Goal: Task Accomplishment & Management: Manage account settings

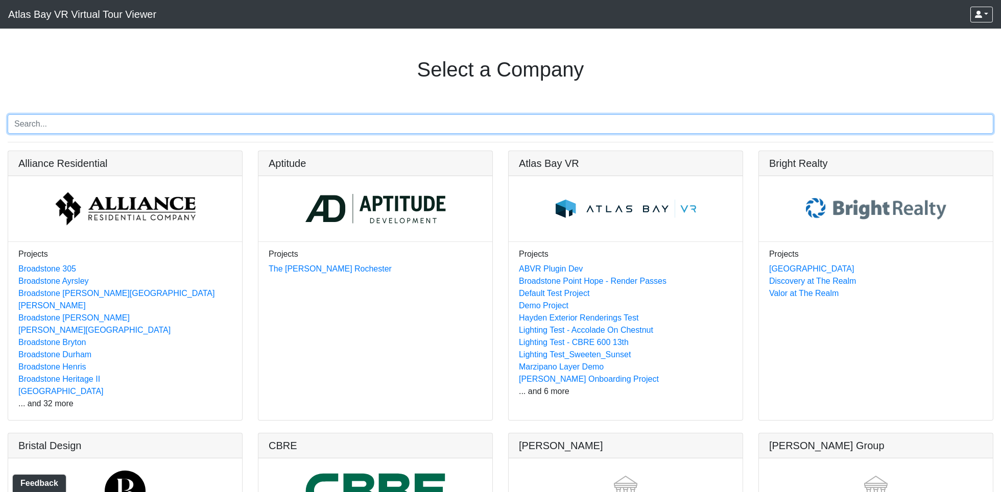
click at [185, 127] on input "Search" at bounding box center [501, 123] width 986 height 19
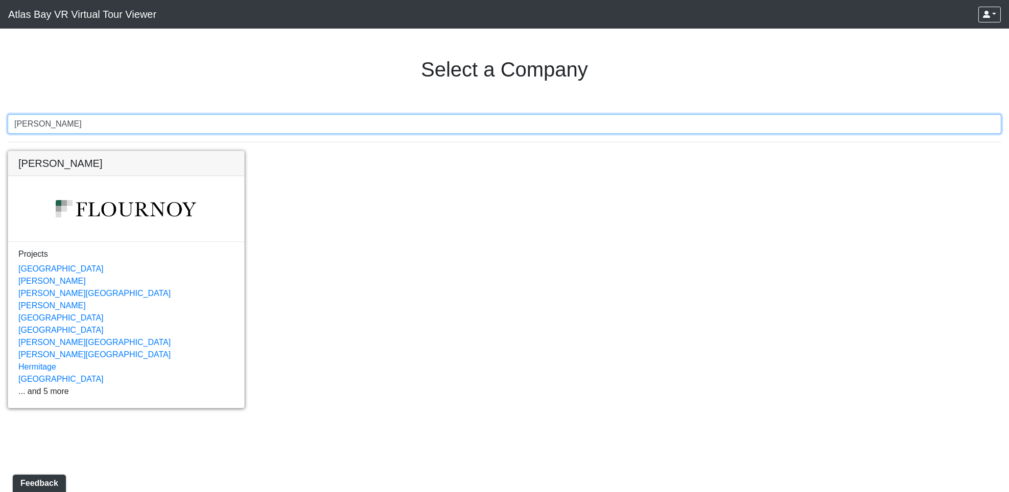
type input "lake nona"
click at [47, 151] on link at bounding box center [126, 151] width 236 height 0
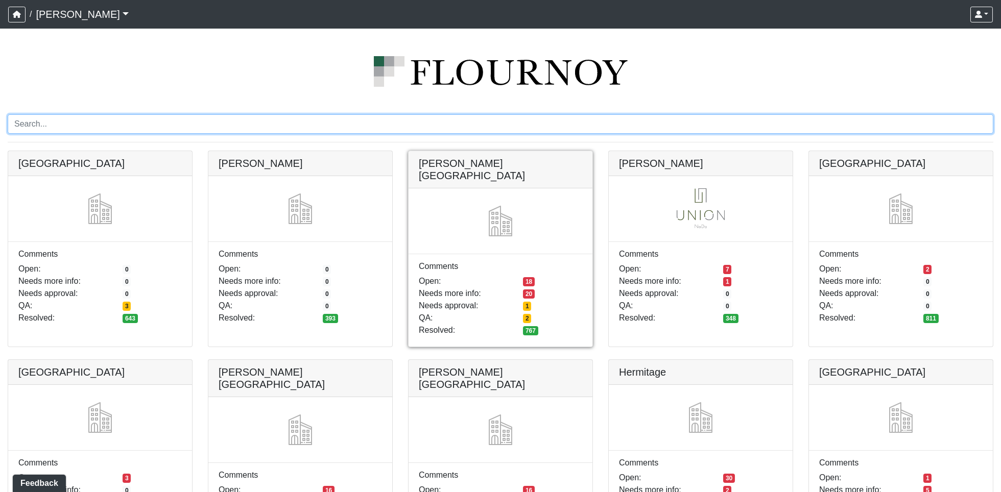
scroll to position [247, 0]
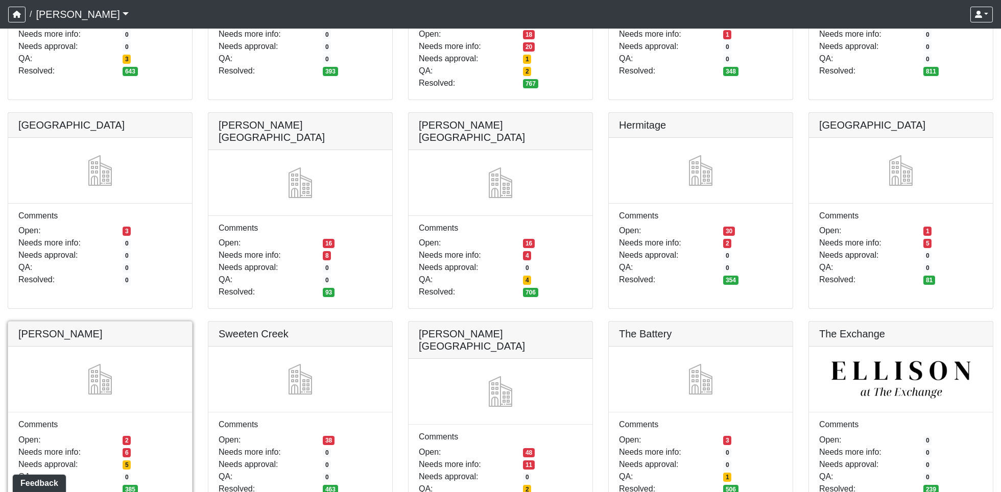
click at [161, 322] on link at bounding box center [100, 322] width 184 height 0
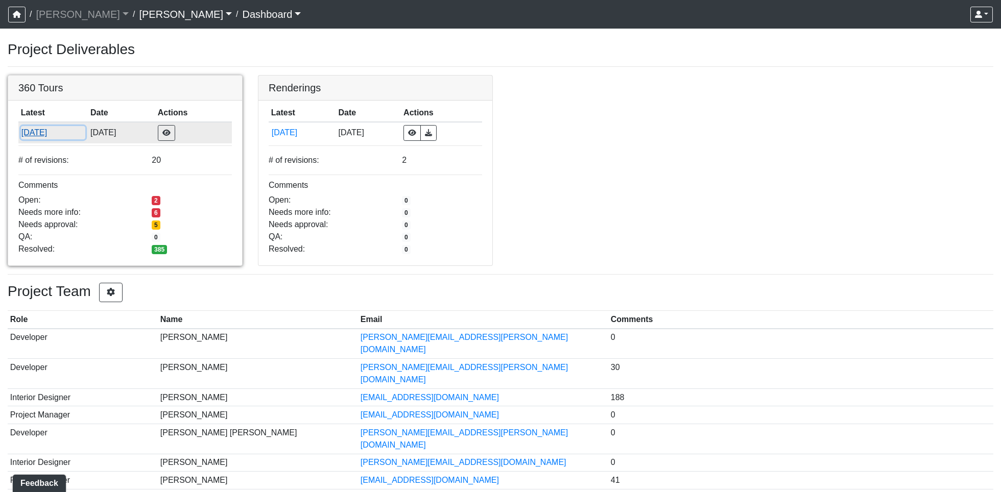
click at [27, 133] on button "9/19/2025" at bounding box center [53, 132] width 65 height 13
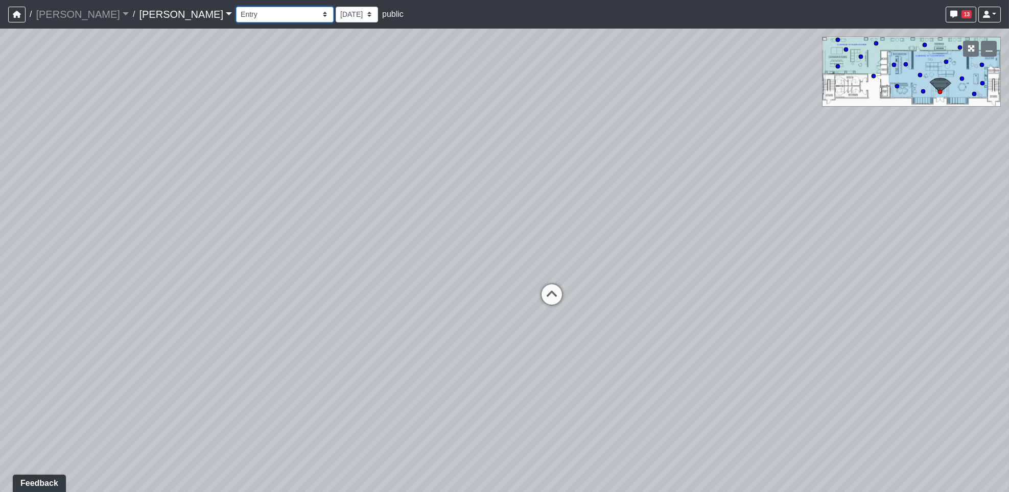
click at [236, 16] on select "Entry Kitchenette Lounge Pool Table Seating 1 Seating 2 Seating 3 Seating 4 Ban…" at bounding box center [285, 15] width 98 height 16
click at [564, 361] on div "Loading... Banquettes Loading... Main Room 1 Loading... Fireplace Loading... Ma…" at bounding box center [504, 261] width 1009 height 464
drag, startPoint x: 569, startPoint y: 228, endPoint x: 187, endPoint y: 154, distance: 388.7
click at [187, 154] on div "Loading... Banquettes Loading... Main Room 1 Loading... Fireplace Loading... Ma…" at bounding box center [504, 261] width 1009 height 464
drag, startPoint x: 614, startPoint y: 339, endPoint x: -47, endPoint y: 231, distance: 669.2
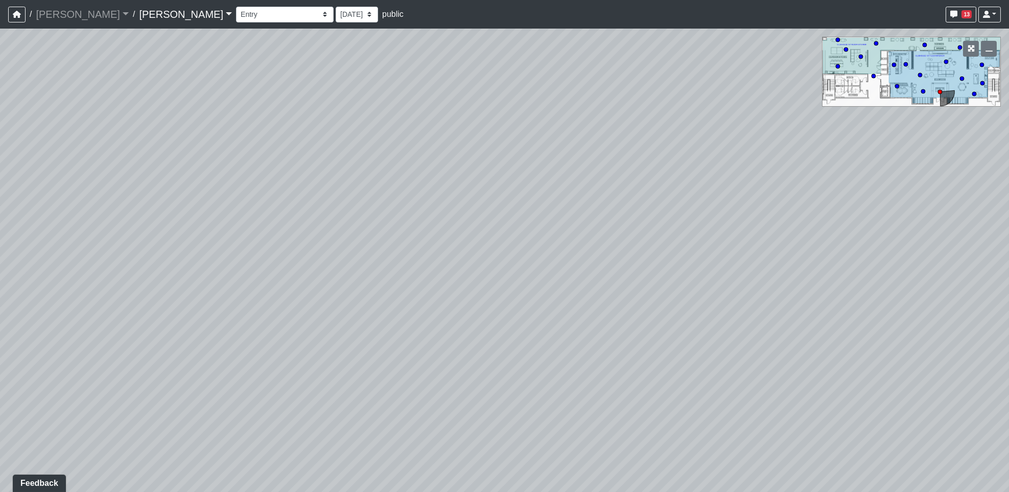
click at [0, 231] on html "/ Flournoy Flournoy Loading... / Lake Nona Lake Nona Loading... Lake Nona Lake …" at bounding box center [504, 246] width 1009 height 492
drag, startPoint x: 552, startPoint y: 305, endPoint x: 714, endPoint y: 415, distance: 196.0
click at [784, 435] on div "Loading... Banquettes Loading... Main Room 1 Loading... Fireplace Loading... Ma…" at bounding box center [504, 261] width 1009 height 464
drag, startPoint x: 399, startPoint y: 332, endPoint x: 866, endPoint y: 316, distance: 467.2
click at [914, 315] on div "Loading... Banquettes Loading... Main Room 1 Loading... Fireplace Loading... Ma…" at bounding box center [504, 261] width 1009 height 464
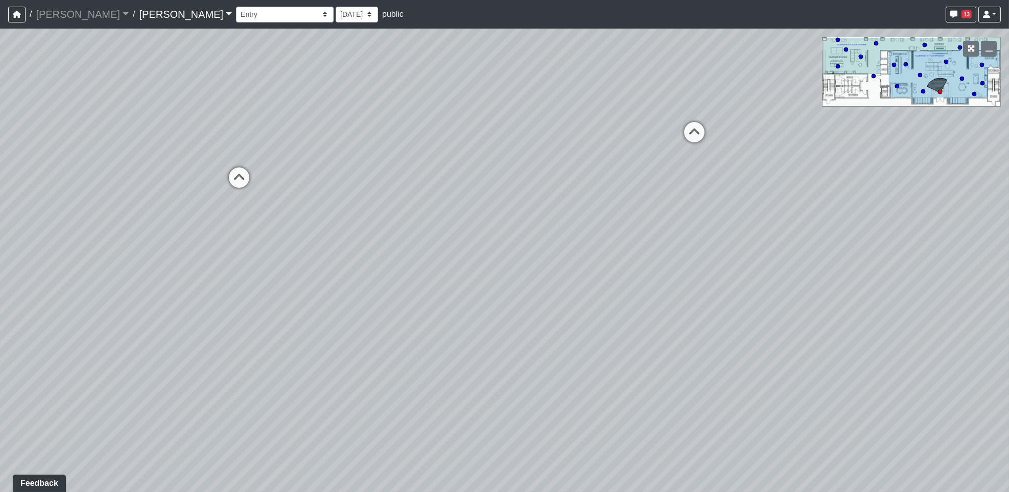
drag, startPoint x: 243, startPoint y: 374, endPoint x: 797, endPoint y: 284, distance: 561.6
click at [853, 280] on div "Loading... Banquettes Loading... Main Room 1 Loading... Fireplace Loading... Ma…" at bounding box center [504, 261] width 1009 height 464
drag, startPoint x: 201, startPoint y: 357, endPoint x: 258, endPoint y: 391, distance: 66.9
click at [262, 393] on div "Loading... Banquettes Loading... Main Room 1 Loading... Fireplace Loading... Ma…" at bounding box center [504, 261] width 1009 height 464
drag, startPoint x: 589, startPoint y: 255, endPoint x: 485, endPoint y: 337, distance: 132.4
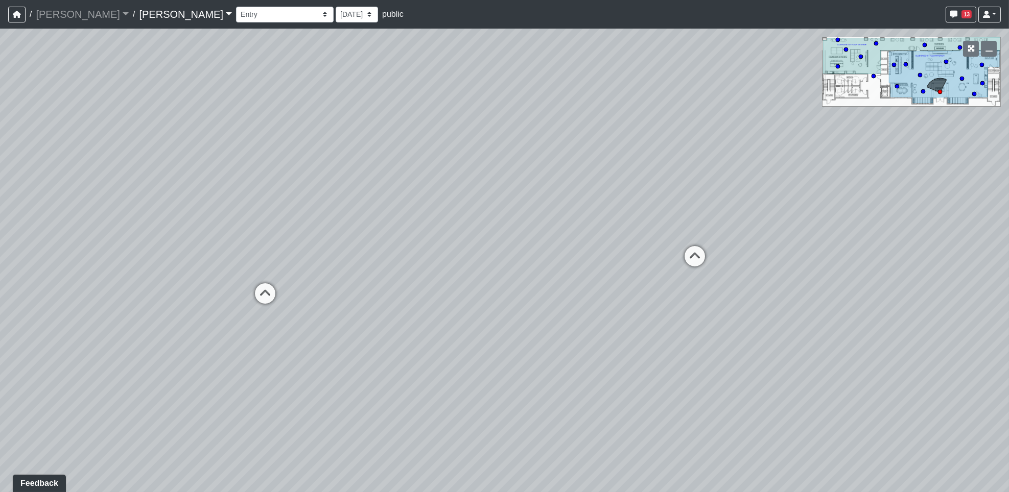
click at [485, 337] on div "Loading... Banquettes Loading... Main Room 1 Loading... Fireplace Loading... Ma…" at bounding box center [504, 261] width 1009 height 464
click at [236, 11] on select "Entry Kitchenette Lounge Pool Table Seating 1 Seating 2 Seating 3 Seating 4 Ban…" at bounding box center [285, 15] width 98 height 16
click at [688, 281] on div "Loading... Banquettes Loading... Main Room 1 Loading... Fireplace Loading... Ma…" at bounding box center [504, 261] width 1009 height 464
click at [236, 16] on select "Entry Kitchenette Lounge Pool Table Seating 1 Seating 2 Seating 3 Seating 4 Ban…" at bounding box center [285, 15] width 98 height 16
click at [236, 7] on select "Entry Kitchenette Lounge Pool Table Seating 1 Seating 2 Seating 3 Seating 4 Ban…" at bounding box center [285, 15] width 98 height 16
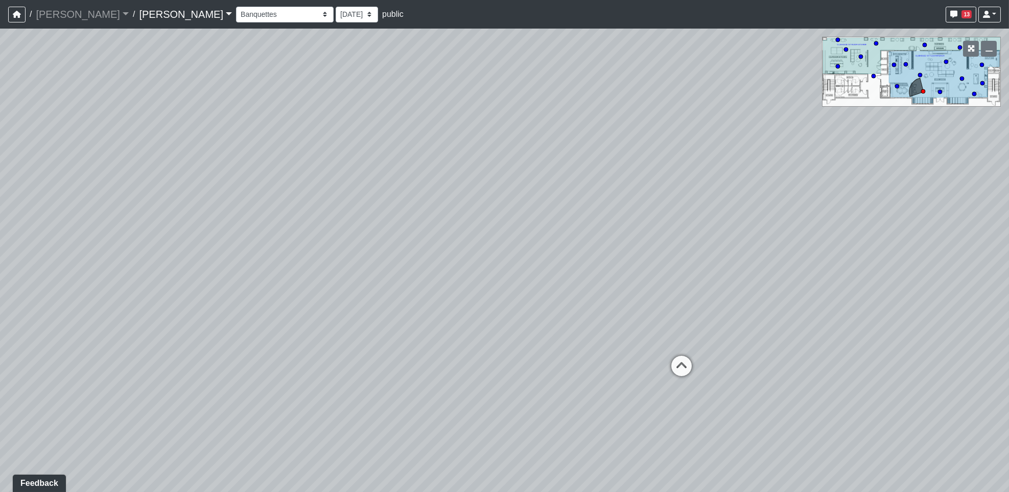
drag, startPoint x: 657, startPoint y: 385, endPoint x: 794, endPoint y: 416, distance: 140.8
click at [801, 419] on div "Loading... Banquettes Loading... Main Room 1 Loading... Fireplace Loading... Ma…" at bounding box center [504, 261] width 1009 height 464
drag, startPoint x: 294, startPoint y: 313, endPoint x: 75, endPoint y: 66, distance: 330.0
click at [0, 42] on html "/ Flournoy Flournoy Loading... / Lake Nona Lake Nona Loading... Lake Nona Lake …" at bounding box center [504, 246] width 1009 height 492
drag, startPoint x: 674, startPoint y: 263, endPoint x: 36, endPoint y: 270, distance: 638.1
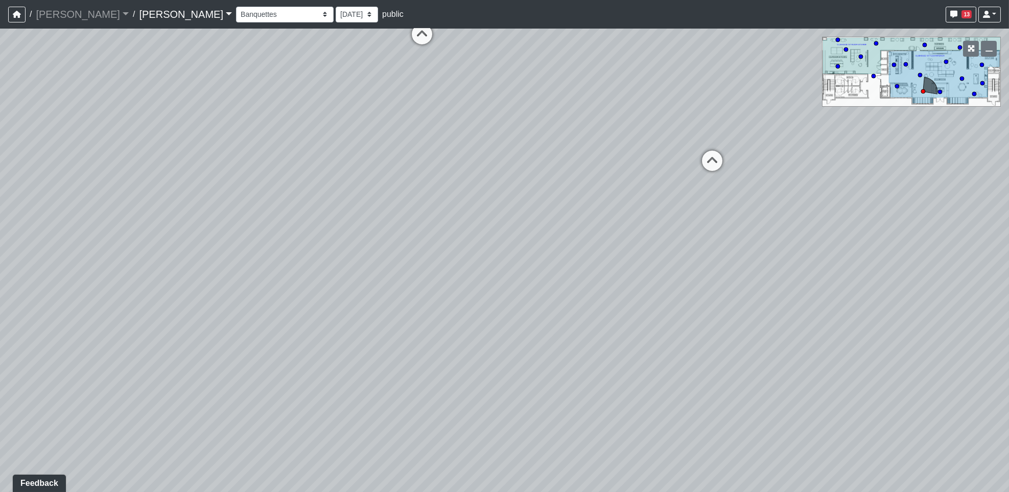
click at [26, 284] on div "Loading... Banquettes Loading... Main Room 1 Loading... Fireplace Loading... Ma…" at bounding box center [504, 261] width 1009 height 464
drag, startPoint x: 447, startPoint y: 169, endPoint x: 345, endPoint y: 336, distance: 195.5
click at [345, 336] on div "Loading... Banquettes Loading... Main Room 1 Loading... Fireplace Loading... Ma…" at bounding box center [504, 261] width 1009 height 464
drag, startPoint x: 601, startPoint y: 266, endPoint x: 682, endPoint y: 274, distance: 81.7
click at [682, 274] on div "Loading... Banquettes Loading... Main Room 1 Loading... Fireplace Loading... Ma…" at bounding box center [504, 261] width 1009 height 464
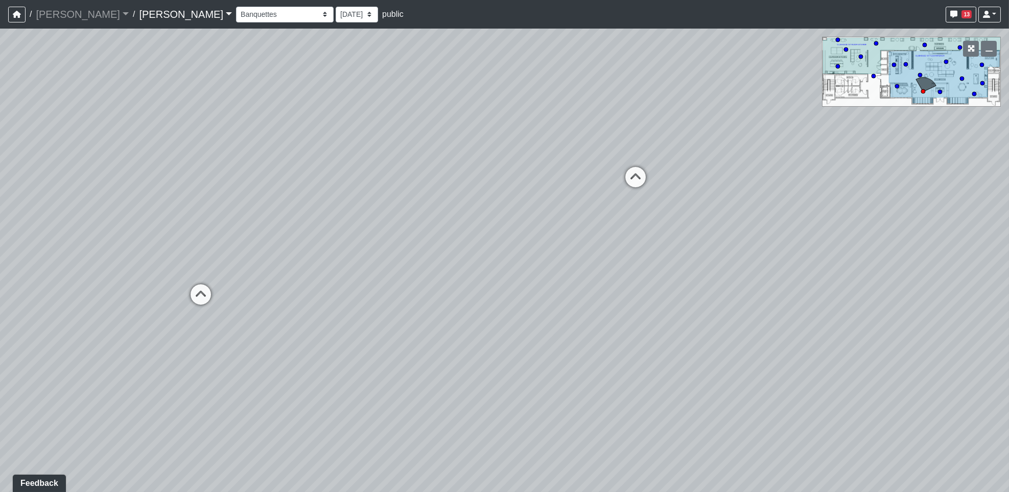
drag, startPoint x: 142, startPoint y: 311, endPoint x: 459, endPoint y: 182, distance: 341.7
click at [484, 222] on div "Loading... Banquettes Loading... Main Room 1 Loading... Fireplace Loading... Ma…" at bounding box center [504, 261] width 1009 height 464
click at [236, 16] on select "Entry Kitchenette Lounge Pool Table Seating 1 Seating 2 Seating 3 Seating 4 Ban…" at bounding box center [285, 15] width 98 height 16
click at [236, 7] on select "Entry Kitchenette Lounge Pool Table Seating 1 Seating 2 Seating 3 Seating 4 Ban…" at bounding box center [285, 15] width 98 height 16
drag, startPoint x: 550, startPoint y: 322, endPoint x: -47, endPoint y: 17, distance: 670.3
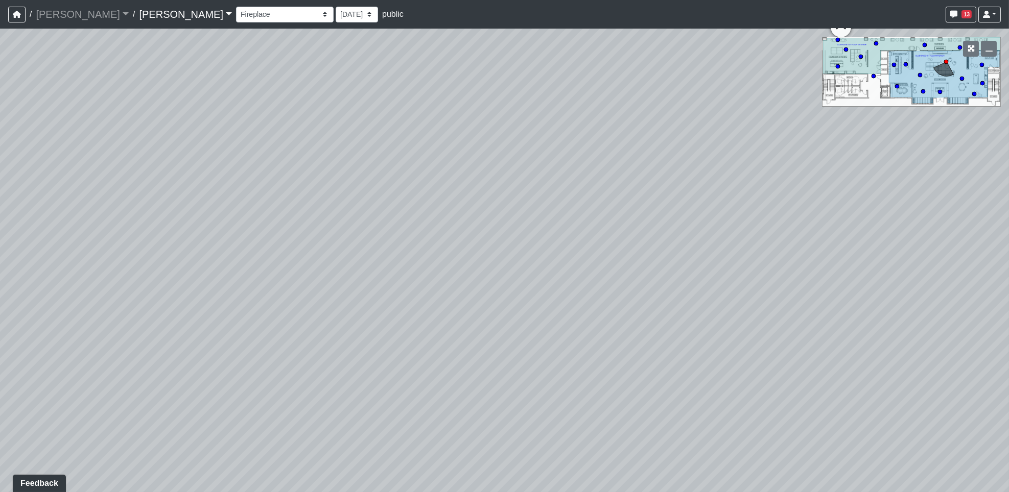
click at [0, 17] on html "/ Flournoy Flournoy Loading... / Lake Nona Lake Nona Loading... Lake Nona Lake …" at bounding box center [504, 246] width 1009 height 492
drag, startPoint x: 746, startPoint y: 186, endPoint x: 318, endPoint y: 151, distance: 429.5
click at [0, 107] on html "/ Flournoy Flournoy Loading... / Lake Nona Lake Nona Loading... Lake Nona Lake …" at bounding box center [504, 246] width 1009 height 492
drag, startPoint x: 681, startPoint y: 237, endPoint x: 411, endPoint y: 420, distance: 326.2
click at [281, 425] on div "Loading... Banquettes Loading... Main Room 1 Loading... Fireplace Loading... Ma…" at bounding box center [504, 261] width 1009 height 464
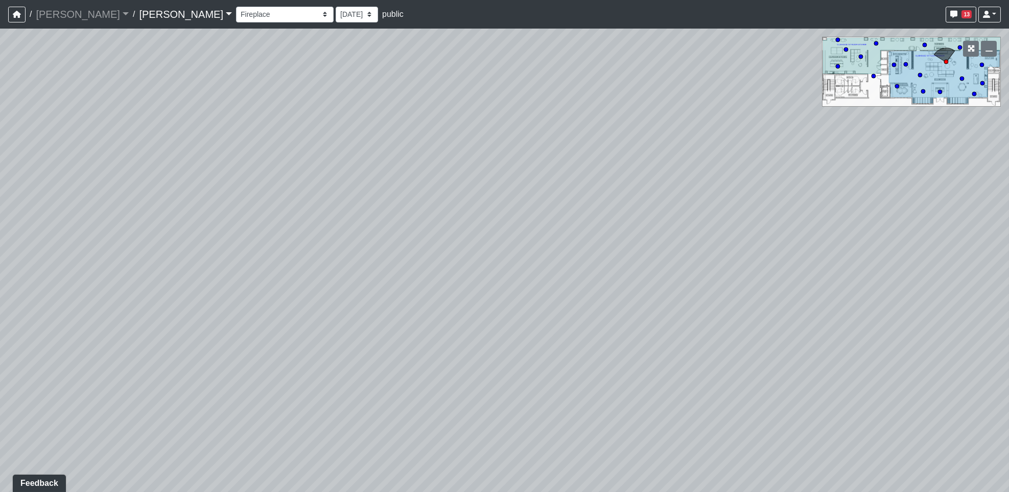
drag, startPoint x: 397, startPoint y: 348, endPoint x: 315, endPoint y: 320, distance: 86.4
click at [315, 320] on div "Loading... Banquettes Loading... Main Room 1 Loading... Fireplace Loading... Ma…" at bounding box center [504, 261] width 1009 height 464
click at [236, 14] on select "Entry Kitchenette Lounge Pool Table Seating 1 Seating 2 Seating 3 Seating 4 Ban…" at bounding box center [285, 15] width 98 height 16
click at [236, 7] on select "Entry Kitchenette Lounge Pool Table Seating 1 Seating 2 Seating 3 Seating 4 Ban…" at bounding box center [285, 15] width 98 height 16
drag, startPoint x: 353, startPoint y: 322, endPoint x: 399, endPoint y: 295, distance: 53.8
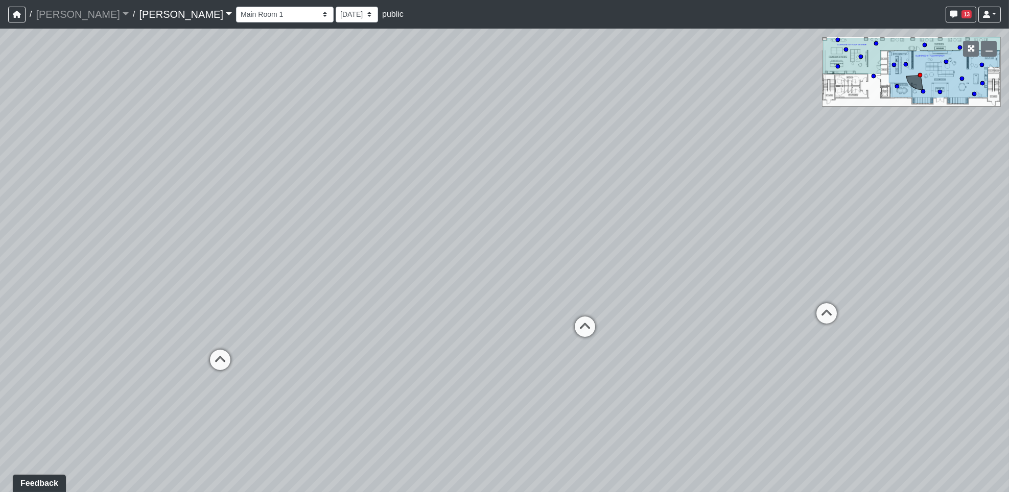
click at [399, 295] on div "Loading... Banquettes Loading... Main Room 1 Loading... Fireplace Loading... Ma…" at bounding box center [504, 261] width 1009 height 464
click at [236, 17] on select "Entry Kitchenette Lounge Pool Table Seating 1 Seating 2 Seating 3 Seating 4 Ban…" at bounding box center [285, 15] width 98 height 16
click at [236, 7] on select "Entry Kitchenette Lounge Pool Table Seating 1 Seating 2 Seating 3 Seating 4 Ban…" at bounding box center [285, 15] width 98 height 16
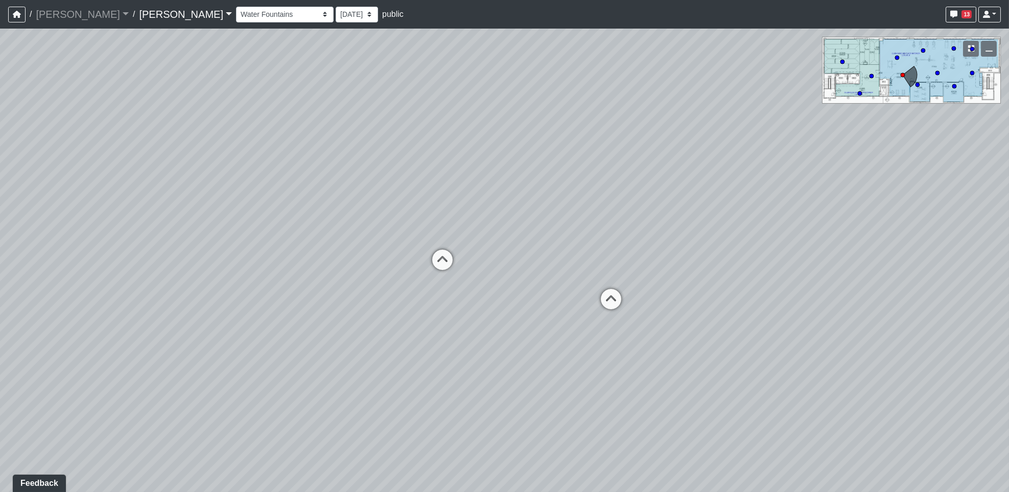
drag, startPoint x: 639, startPoint y: 369, endPoint x: 87, endPoint y: 276, distance: 559.0
click at [86, 277] on div "Loading... Banquettes Loading... Main Room 1 Loading... Fireplace Loading... Ma…" at bounding box center [504, 261] width 1009 height 464
click at [446, 243] on icon at bounding box center [446, 257] width 31 height 31
drag, startPoint x: 418, startPoint y: 303, endPoint x: 342, endPoint y: 228, distance: 106.6
click at [342, 228] on div "Loading... Banquettes Loading... Main Room 1 Loading... Fireplace Loading... Ma…" at bounding box center [504, 261] width 1009 height 464
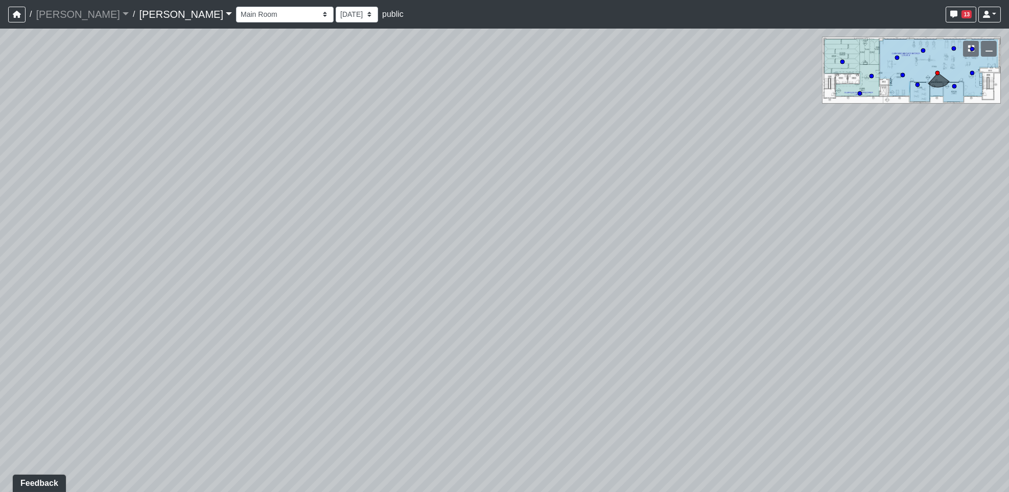
drag, startPoint x: 382, startPoint y: 257, endPoint x: 206, endPoint y: 277, distance: 176.3
click at [0, 241] on html "/ Flournoy Flournoy Loading... / Lake Nona Lake Nona Loading... Lake Nona Lake …" at bounding box center [504, 246] width 1009 height 492
drag, startPoint x: 576, startPoint y: 266, endPoint x: 100, endPoint y: 302, distance: 478.0
click at [0, 357] on html "/ Flournoy Flournoy Loading... / Lake Nona Lake Nona Loading... Lake Nona Lake …" at bounding box center [504, 246] width 1009 height 492
click at [236, 11] on select "Entry Kitchenette Lounge Pool Table Seating 1 Seating 2 Seating 3 Seating 4 Ban…" at bounding box center [285, 15] width 98 height 16
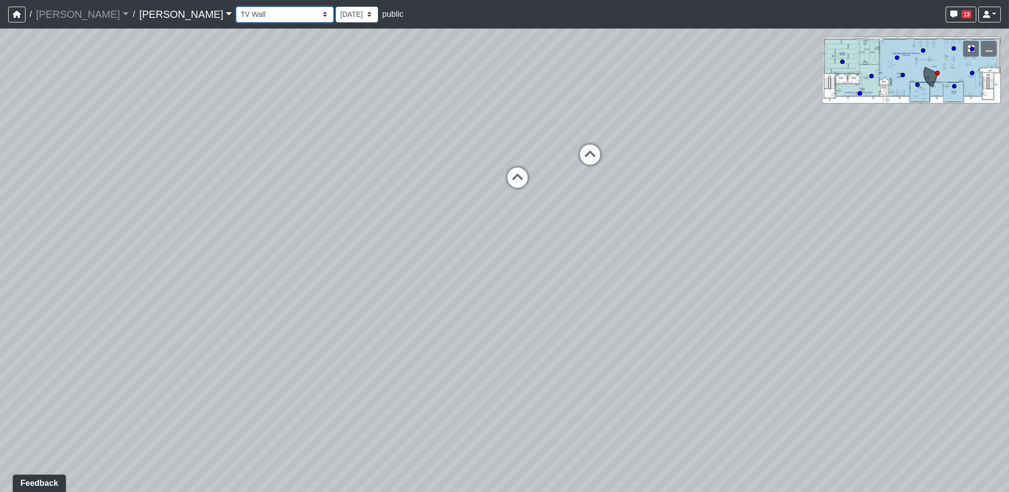
click at [236, 7] on select "Entry Kitchenette Lounge Pool Table Seating 1 Seating 2 Seating 3 Seating 4 Ban…" at bounding box center [285, 15] width 98 height 16
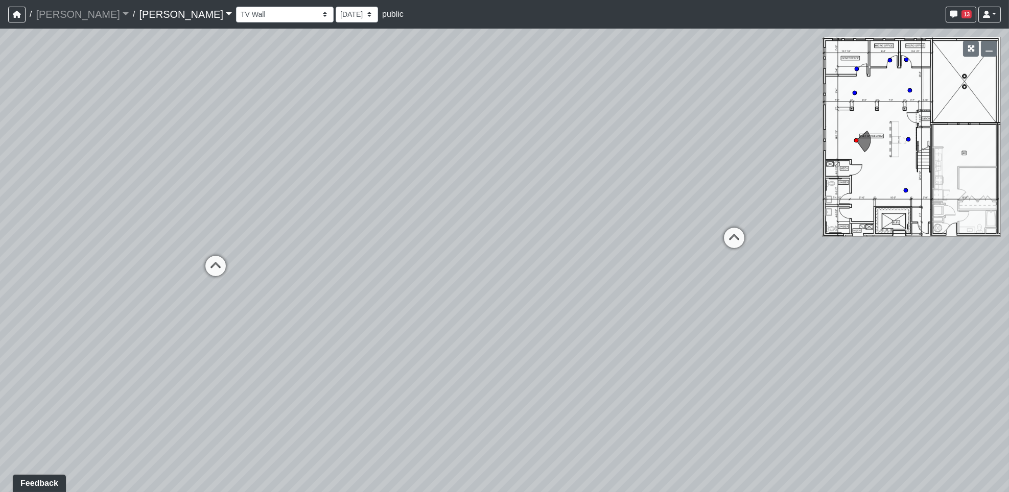
drag, startPoint x: 694, startPoint y: 363, endPoint x: 120, endPoint y: 260, distance: 583.4
click at [120, 260] on div "Loading... Banquettes Loading... Main Room 1 Loading... Fireplace Loading... Ma…" at bounding box center [504, 261] width 1009 height 464
drag, startPoint x: 486, startPoint y: 208, endPoint x: 481, endPoint y: 328, distance: 120.1
click at [481, 328] on div "Loading... Banquettes Loading... Main Room 1 Loading... Fireplace Loading... Ma…" at bounding box center [504, 261] width 1009 height 464
drag, startPoint x: 794, startPoint y: 419, endPoint x: 219, endPoint y: 223, distance: 607.3
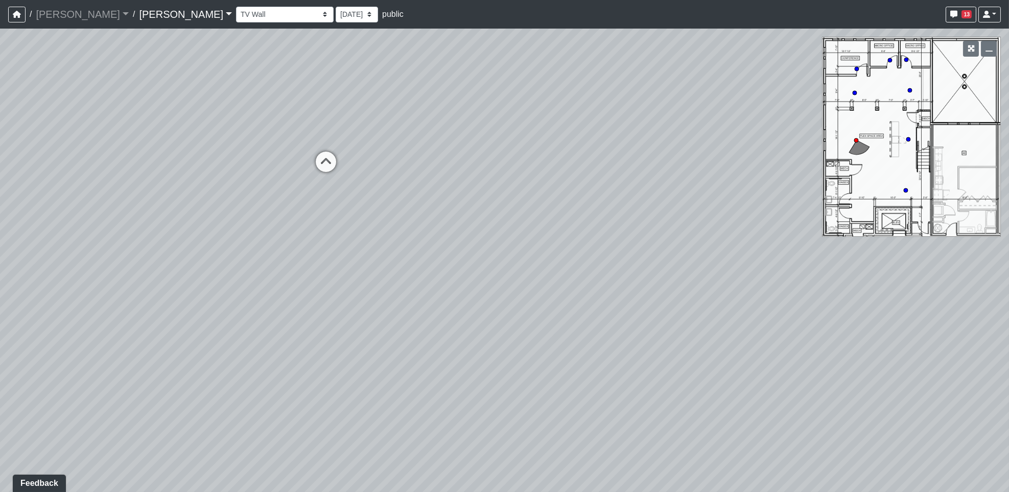
click at [219, 223] on div "Loading... Banquettes Loading... Main Room 1 Loading... Fireplace Loading... Ma…" at bounding box center [504, 261] width 1009 height 464
drag, startPoint x: 337, startPoint y: 398, endPoint x: -47, endPoint y: 218, distance: 424.6
click at [0, 218] on html "/ Flournoy Flournoy Loading... / Lake Nona Lake Nona Loading... Lake Nona Lake …" at bounding box center [504, 246] width 1009 height 492
drag, startPoint x: 641, startPoint y: 156, endPoint x: 73, endPoint y: 402, distance: 618.5
click at [49, 407] on div "Loading... Banquettes Loading... Main Room 1 Loading... Fireplace Loading... Ma…" at bounding box center [504, 261] width 1009 height 464
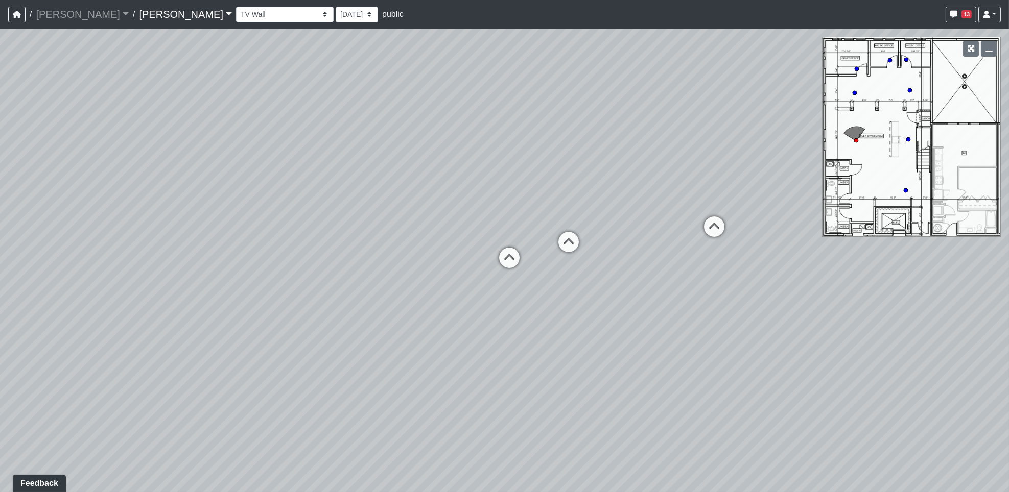
drag, startPoint x: 734, startPoint y: 328, endPoint x: 333, endPoint y: 290, distance: 403.4
click at [150, 380] on div "Loading... Banquettes Loading... Main Room 1 Loading... Fireplace Loading... Ma…" at bounding box center [504, 261] width 1009 height 464
click at [577, 241] on icon at bounding box center [568, 245] width 31 height 31
drag, startPoint x: 191, startPoint y: 299, endPoint x: 866, endPoint y: 331, distance: 676.6
click at [874, 329] on div "Loading... Banquettes Loading... Main Room 1 Loading... Fireplace Loading... Ma…" at bounding box center [504, 261] width 1009 height 464
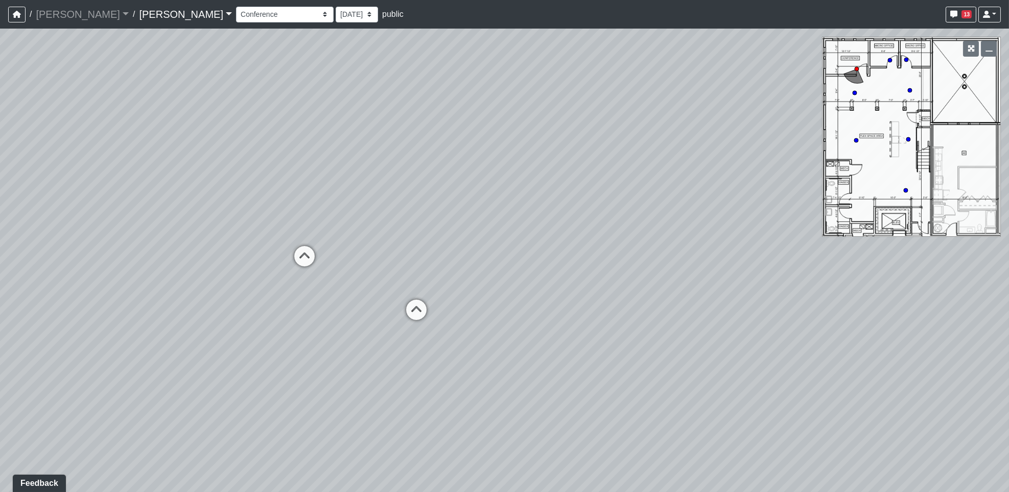
drag, startPoint x: 213, startPoint y: 357, endPoint x: 744, endPoint y: 373, distance: 531.0
click at [797, 358] on div "Loading... Banquettes Loading... Main Room 1 Loading... Fireplace Loading... Ma…" at bounding box center [504, 261] width 1009 height 464
drag, startPoint x: 318, startPoint y: 349, endPoint x: 607, endPoint y: 326, distance: 290.1
click at [607, 326] on div "Loading... Banquettes Loading... Main Room 1 Loading... Fireplace Loading... Ma…" at bounding box center [504, 261] width 1009 height 464
click at [603, 318] on icon at bounding box center [598, 321] width 31 height 31
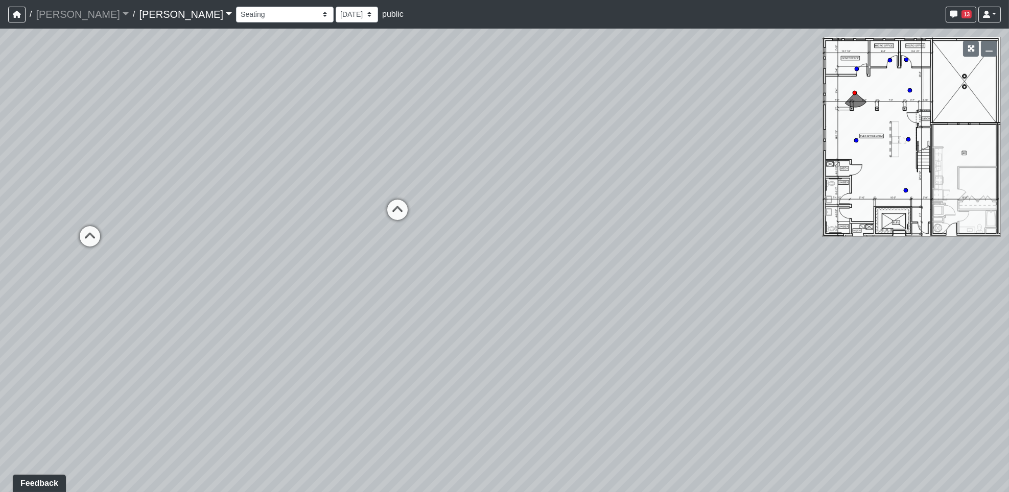
drag, startPoint x: 673, startPoint y: 383, endPoint x: 672, endPoint y: 313, distance: 70.0
click at [672, 313] on div "Loading... Banquettes Loading... Main Room 1 Loading... Fireplace Loading... Ma…" at bounding box center [504, 261] width 1009 height 464
drag, startPoint x: 193, startPoint y: 372, endPoint x: 806, endPoint y: 420, distance: 614.9
click at [806, 420] on div "Loading... Banquettes Loading... Main Room 1 Loading... Fireplace Loading... Ma…" at bounding box center [504, 261] width 1009 height 464
drag, startPoint x: 213, startPoint y: 359, endPoint x: 752, endPoint y: 261, distance: 548.9
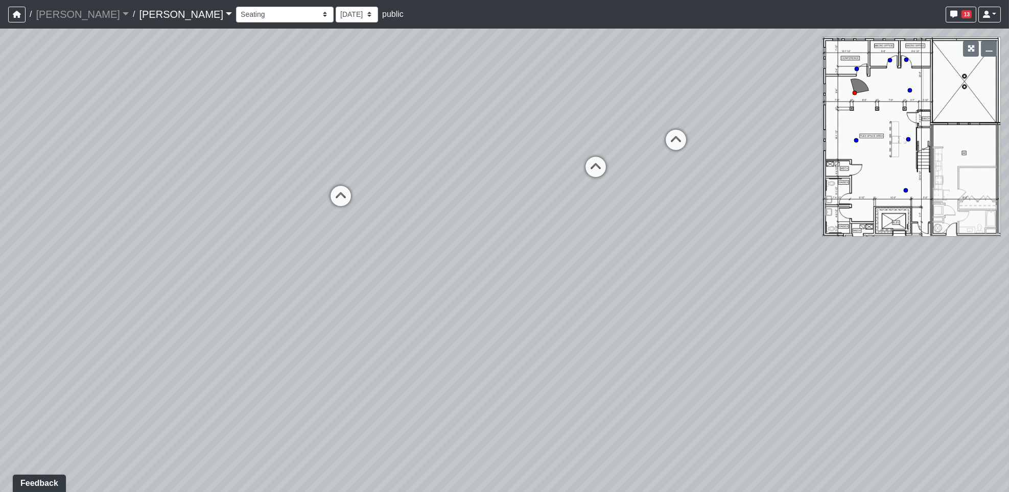
click at [752, 261] on div "Loading... Banquettes Loading... Main Room 1 Loading... Fireplace Loading... Ma…" at bounding box center [504, 261] width 1009 height 464
drag, startPoint x: 362, startPoint y: 352, endPoint x: 391, endPoint y: 388, distance: 45.8
click at [421, 492] on html "/ Flournoy Flournoy Loading... / Lake Nona Lake Nona Loading... Lake Nona Lake …" at bounding box center [504, 246] width 1009 height 492
click at [380, 347] on icon at bounding box center [381, 342] width 31 height 31
drag, startPoint x: 328, startPoint y: 347, endPoint x: -47, endPoint y: 80, distance: 460.4
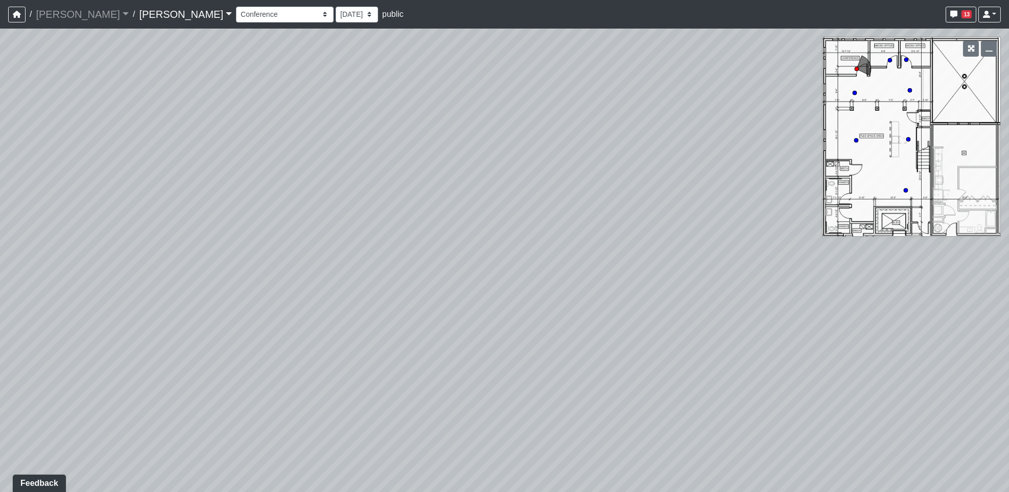
click at [0, 80] on html "/ Flournoy Flournoy Loading... / Lake Nona Lake Nona Loading... Lake Nona Lake …" at bounding box center [504, 246] width 1009 height 492
drag, startPoint x: 596, startPoint y: 234, endPoint x: 64, endPoint y: 272, distance: 533.2
click at [0, 314] on html "/ Flournoy Flournoy Loading... / Lake Nona Lake Nona Loading... Lake Nona Lake …" at bounding box center [504, 246] width 1009 height 492
click at [777, 213] on icon at bounding box center [776, 214] width 31 height 31
drag, startPoint x: 454, startPoint y: 197, endPoint x: 1024, endPoint y: 418, distance: 611.8
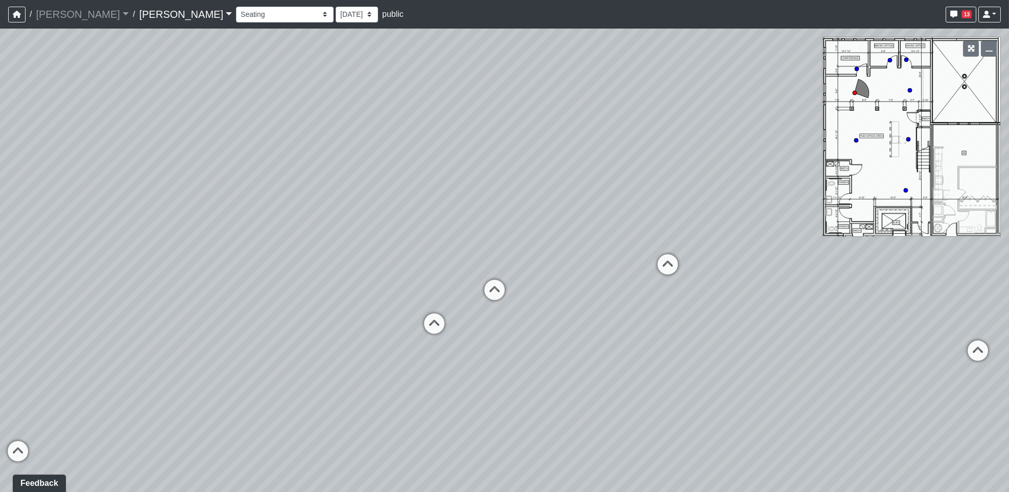
click at [1008, 418] on html "/ Flournoy Flournoy Loading... / Lake Nona Lake Nona Loading... Lake Nona Lake …" at bounding box center [504, 246] width 1009 height 492
drag, startPoint x: 433, startPoint y: 338, endPoint x: 529, endPoint y: 350, distance: 96.3
click at [433, 337] on icon at bounding box center [437, 344] width 31 height 31
drag, startPoint x: 459, startPoint y: 294, endPoint x: 714, endPoint y: 285, distance: 255.1
click at [714, 285] on div "Loading... Banquettes Loading... Main Room 1 Loading... Fireplace Loading... Ma…" at bounding box center [504, 261] width 1009 height 464
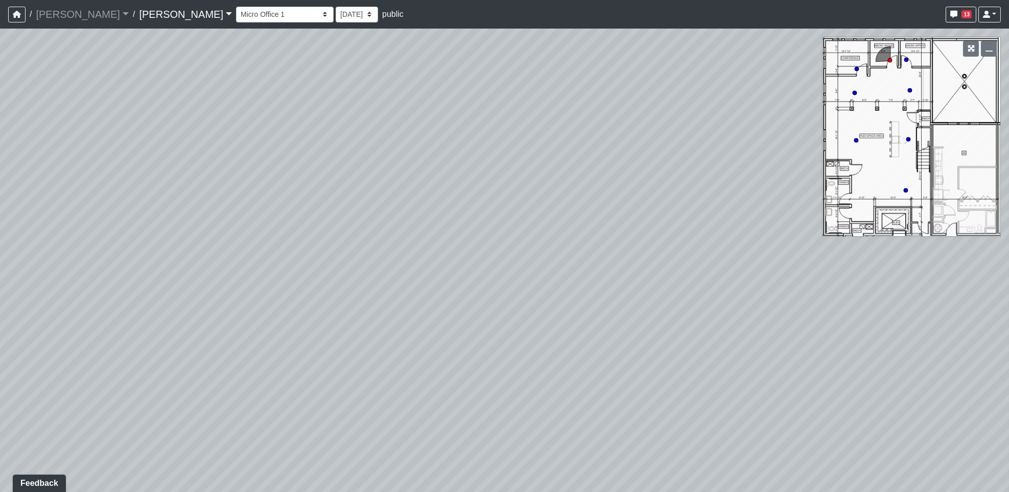
drag, startPoint x: 160, startPoint y: 220, endPoint x: 769, endPoint y: 376, distance: 628.3
click at [769, 376] on div "Loading... Banquettes Loading... Main Room 1 Loading... Fireplace Loading... Ma…" at bounding box center [504, 261] width 1009 height 464
drag, startPoint x: 275, startPoint y: 331, endPoint x: 517, endPoint y: 216, distance: 267.6
click at [517, 216] on div "Loading... Banquettes Loading... Main Room 1 Loading... Fireplace Loading... Ma…" at bounding box center [504, 261] width 1009 height 464
click at [236, 14] on select "Entry Kitchenette Lounge Pool Table Seating 1 Seating 2 Seating 3 Seating 4 Ban…" at bounding box center [285, 15] width 98 height 16
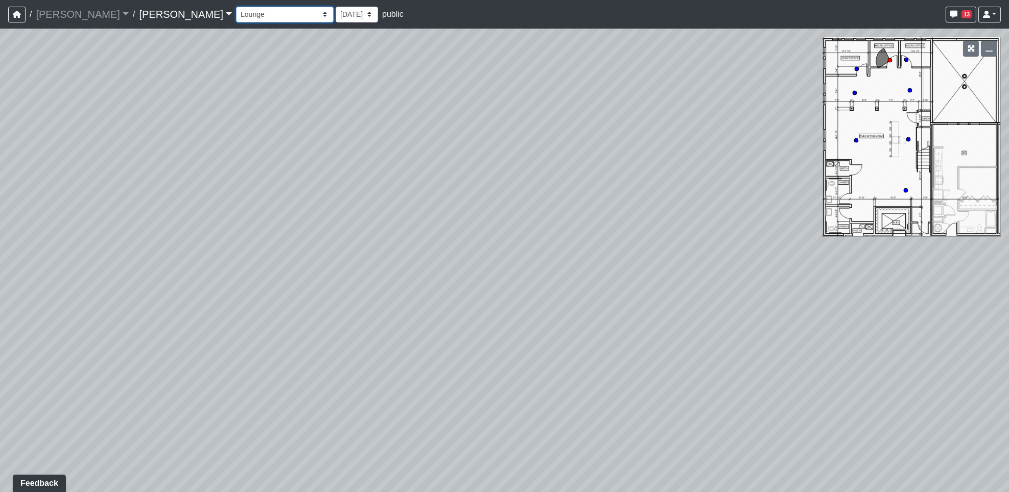
click at [236, 7] on select "Entry Kitchenette Lounge Pool Table Seating 1 Seating 2 Seating 3 Seating 4 Ban…" at bounding box center [285, 15] width 98 height 16
drag, startPoint x: 640, startPoint y: 388, endPoint x: 481, endPoint y: 399, distance: 158.8
click at [510, 476] on div "Loading... Banquettes Loading... Main Room 1 Loading... Fireplace Loading... Ma…" at bounding box center [504, 261] width 1009 height 464
drag, startPoint x: 384, startPoint y: 196, endPoint x: 845, endPoint y: 313, distance: 475.8
click at [913, 329] on div "Loading... Banquettes Loading... Main Room 1 Loading... Fireplace Loading... Ma…" at bounding box center [504, 261] width 1009 height 464
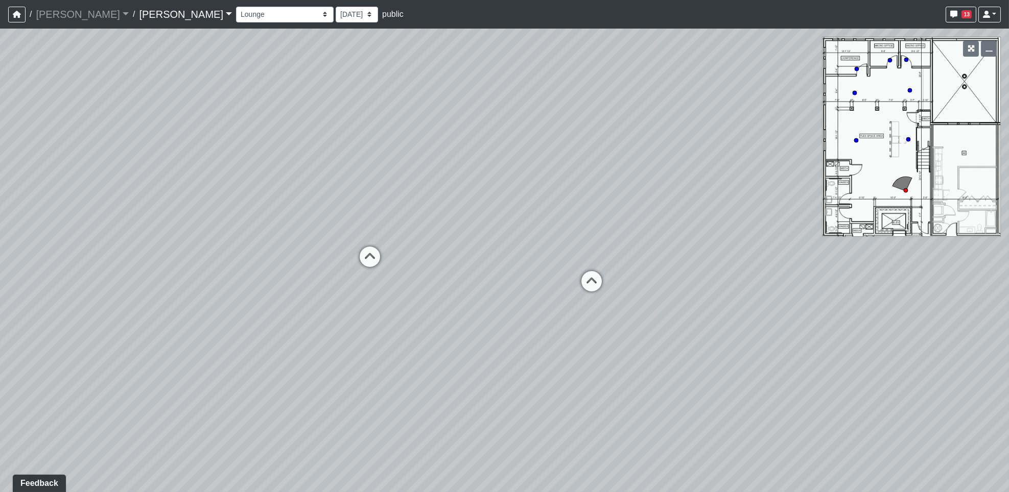
drag, startPoint x: 332, startPoint y: 323, endPoint x: 371, endPoint y: 175, distance: 153.6
click at [0, 19] on html "/ Flournoy Flournoy Loading... / Lake Nona Lake Nona Loading... Lake Nona Lake …" at bounding box center [504, 246] width 1009 height 492
drag, startPoint x: 658, startPoint y: 312, endPoint x: -42, endPoint y: 233, distance: 705.3
click at [0, 233] on html "/ Flournoy Flournoy Loading... / Lake Nona Lake Nona Loading... Lake Nona Lake …" at bounding box center [504, 246] width 1009 height 492
drag, startPoint x: 142, startPoint y: 107, endPoint x: 471, endPoint y: 360, distance: 414.6
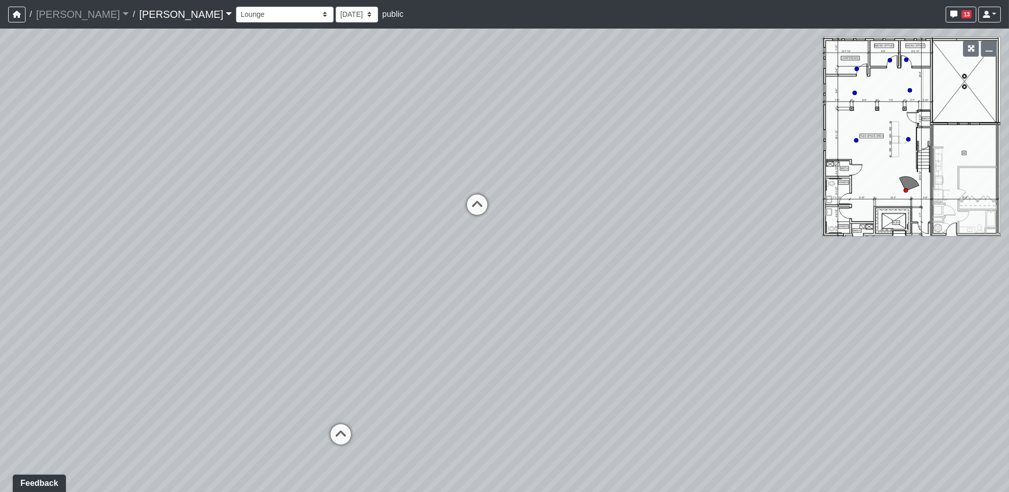
click at [471, 360] on div "Loading... Banquettes Loading... Main Room 1 Loading... Fireplace Loading... Ma…" at bounding box center [504, 261] width 1009 height 464
click at [341, 432] on icon at bounding box center [340, 440] width 31 height 31
drag, startPoint x: 502, startPoint y: 367, endPoint x: 304, endPoint y: 311, distance: 205.5
click at [305, 317] on div "Loading... Banquettes Loading... Main Room 1 Loading... Fireplace Loading... Ma…" at bounding box center [504, 261] width 1009 height 464
click at [197, 352] on icon at bounding box center [202, 354] width 31 height 31
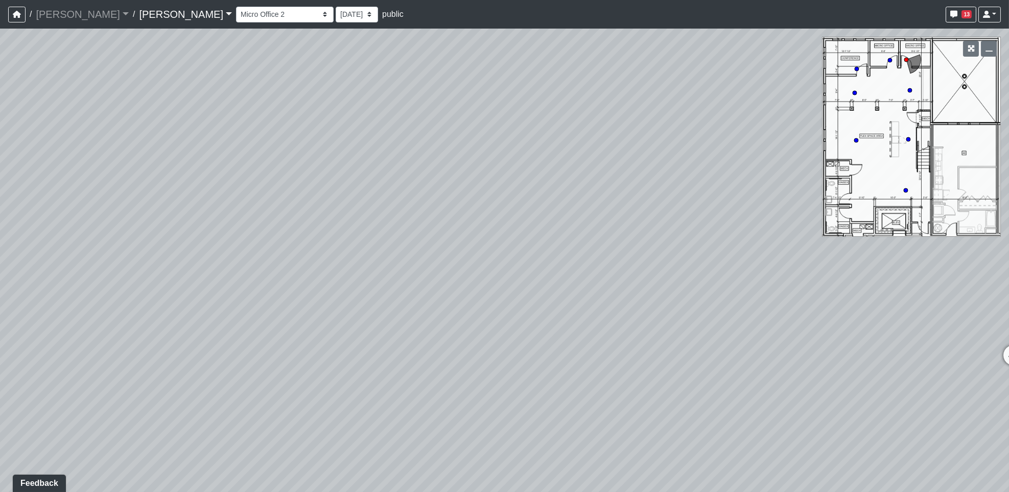
drag, startPoint x: 502, startPoint y: 316, endPoint x: 444, endPoint y: 259, distance: 81.6
click at [0, 220] on html "/ Flournoy Flournoy Loading... / Lake Nona Lake Nona Loading... Lake Nona Lake …" at bounding box center [504, 246] width 1009 height 492
drag, startPoint x: 635, startPoint y: 228, endPoint x: 523, endPoint y: 388, distance: 195.9
click at [523, 388] on div "Loading... Banquettes Loading... Main Room 1 Loading... Fireplace Loading... Ma…" at bounding box center [504, 261] width 1009 height 464
drag, startPoint x: 673, startPoint y: 274, endPoint x: 437, endPoint y: 231, distance: 240.5
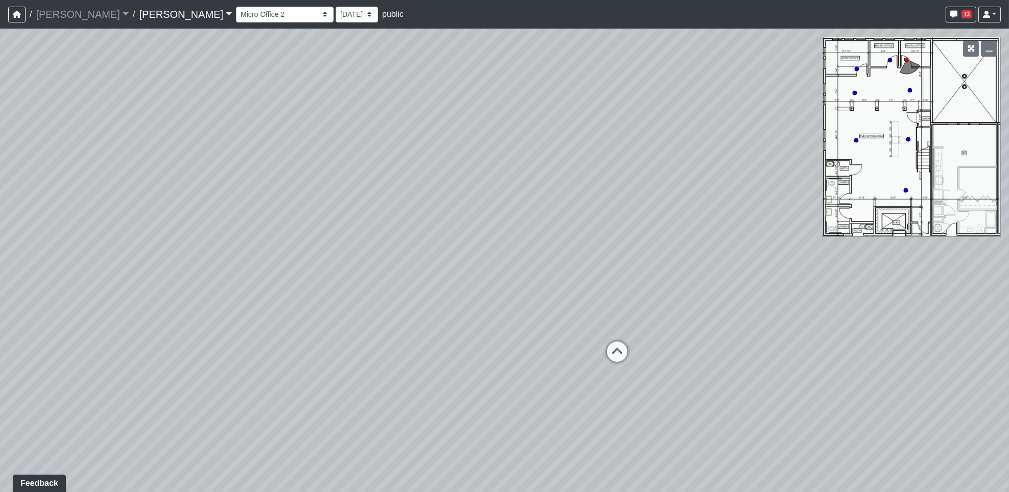
click at [437, 231] on div "Loading... Banquettes Loading... Main Room 1 Loading... Fireplace Loading... Ma…" at bounding box center [504, 261] width 1009 height 464
click at [854, 139] on circle at bounding box center [856, 140] width 4 height 4
drag, startPoint x: 644, startPoint y: 320, endPoint x: 565, endPoint y: 304, distance: 80.1
click at [565, 304] on div "Loading... Banquettes Loading... Main Room 1 Loading... Fireplace Loading... Ma…" at bounding box center [504, 261] width 1009 height 464
drag, startPoint x: 617, startPoint y: 388, endPoint x: 518, endPoint y: 374, distance: 100.1
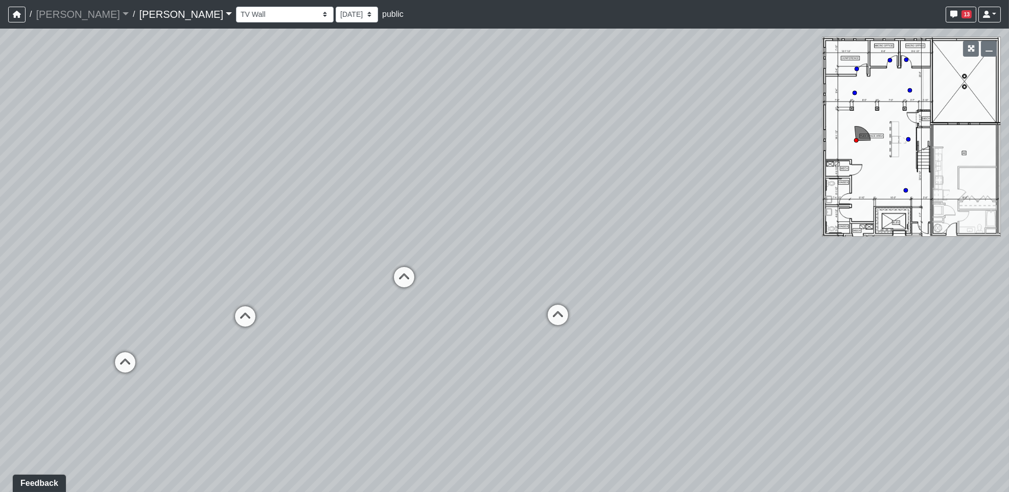
click at [518, 375] on div "Loading... Banquettes Loading... Main Room 1 Loading... Fireplace Loading... Ma…" at bounding box center [504, 261] width 1009 height 464
drag, startPoint x: 331, startPoint y: 213, endPoint x: 640, endPoint y: 228, distance: 308.9
click at [640, 228] on div "Loading... Banquettes Loading... Main Room 1 Loading... Fireplace Loading... Ma…" at bounding box center [504, 261] width 1009 height 464
drag, startPoint x: 472, startPoint y: 313, endPoint x: 498, endPoint y: 313, distance: 25.5
click at [472, 313] on icon at bounding box center [476, 314] width 31 height 31
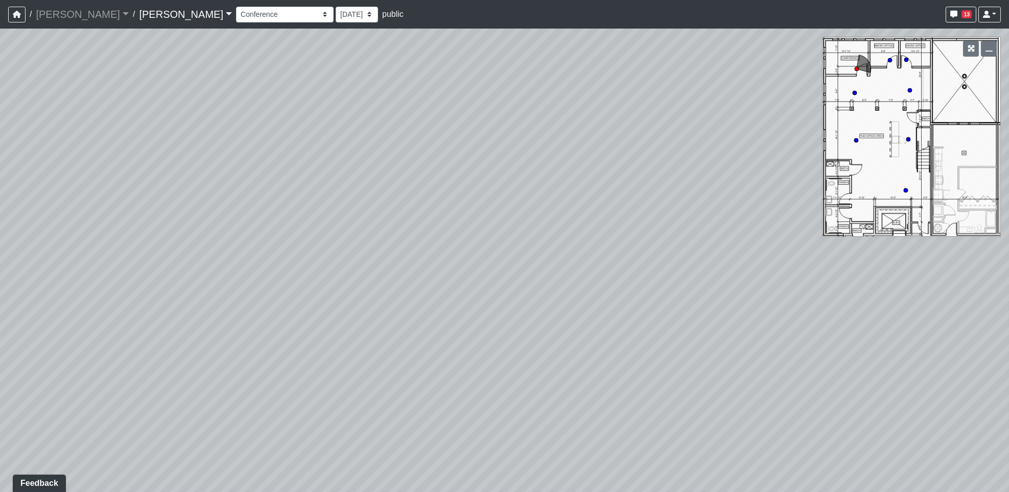
drag, startPoint x: 622, startPoint y: 287, endPoint x: 186, endPoint y: 198, distance: 444.3
click at [186, 198] on div "Loading... Banquettes Loading... Main Room 1 Loading... Fireplace Loading... Ma…" at bounding box center [504, 261] width 1009 height 464
drag, startPoint x: 581, startPoint y: 244, endPoint x: 233, endPoint y: 148, distance: 360.9
click at [233, 148] on div "Loading... Banquettes Loading... Main Room 1 Loading... Fireplace Loading... Ma…" at bounding box center [504, 261] width 1009 height 464
drag, startPoint x: 585, startPoint y: 185, endPoint x: 146, endPoint y: 143, distance: 441.9
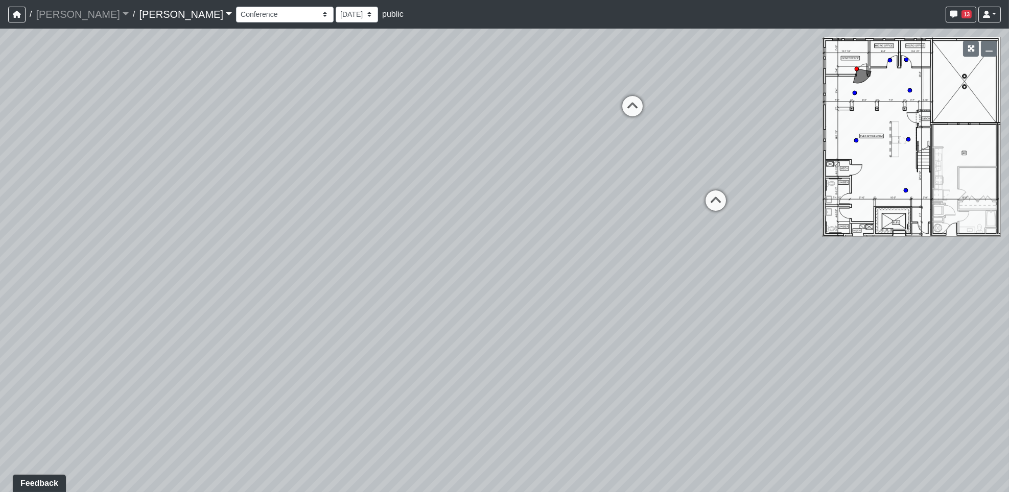
click at [146, 143] on div "Loading... Banquettes Loading... Main Room 1 Loading... Fireplace Loading... Ma…" at bounding box center [504, 261] width 1009 height 464
click at [619, 107] on icon at bounding box center [614, 112] width 31 height 31
drag, startPoint x: 463, startPoint y: 139, endPoint x: 29, endPoint y: 237, distance: 444.9
click at [0, 248] on html "/ Flournoy Flournoy Loading... / Lake Nona Lake Nona Loading... Lake Nona Lake …" at bounding box center [504, 246] width 1009 height 492
drag, startPoint x: 622, startPoint y: 326, endPoint x: 457, endPoint y: 156, distance: 237.3
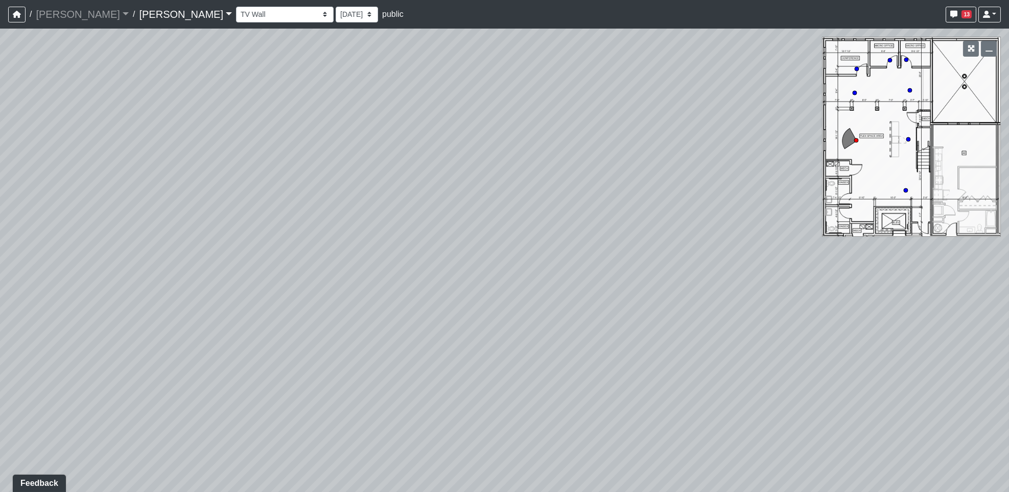
click at [0, 151] on html "/ Flournoy Flournoy Loading... / Lake Nona Lake Nona Loading... Lake Nona Lake …" at bounding box center [504, 246] width 1009 height 492
drag, startPoint x: 705, startPoint y: 189, endPoint x: 456, endPoint y: 265, distance: 260.0
click at [221, 310] on div "Loading... Banquettes Loading... Main Room 1 Loading... Fireplace Loading... Ma…" at bounding box center [504, 261] width 1009 height 464
drag, startPoint x: 692, startPoint y: 193, endPoint x: -14, endPoint y: 308, distance: 714.9
click at [0, 308] on html "/ Flournoy Flournoy Loading... / Lake Nona Lake Nona Loading... Lake Nona Lake …" at bounding box center [504, 246] width 1009 height 492
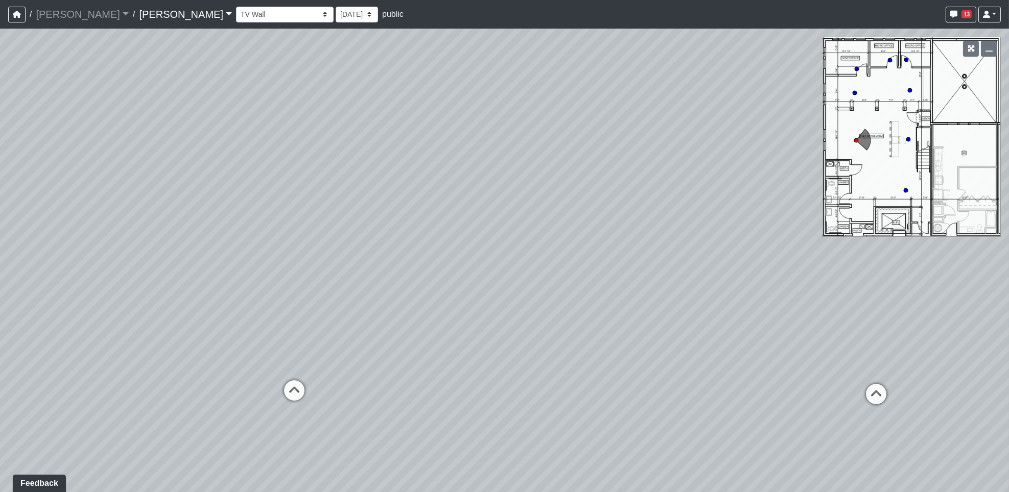
drag, startPoint x: 229, startPoint y: 184, endPoint x: 36, endPoint y: 285, distance: 218.4
click at [37, 292] on div "Loading... Banquettes Loading... Main Room 1 Loading... Fireplace Loading... Ma…" at bounding box center [504, 261] width 1009 height 464
drag, startPoint x: 273, startPoint y: 324, endPoint x: 163, endPoint y: 247, distance: 133.9
click at [163, 247] on div "Loading... Banquettes Loading... Main Room 1 Loading... Fireplace Loading... Ma…" at bounding box center [504, 261] width 1009 height 464
drag, startPoint x: 452, startPoint y: 414, endPoint x: 121, endPoint y: 368, distance: 333.7
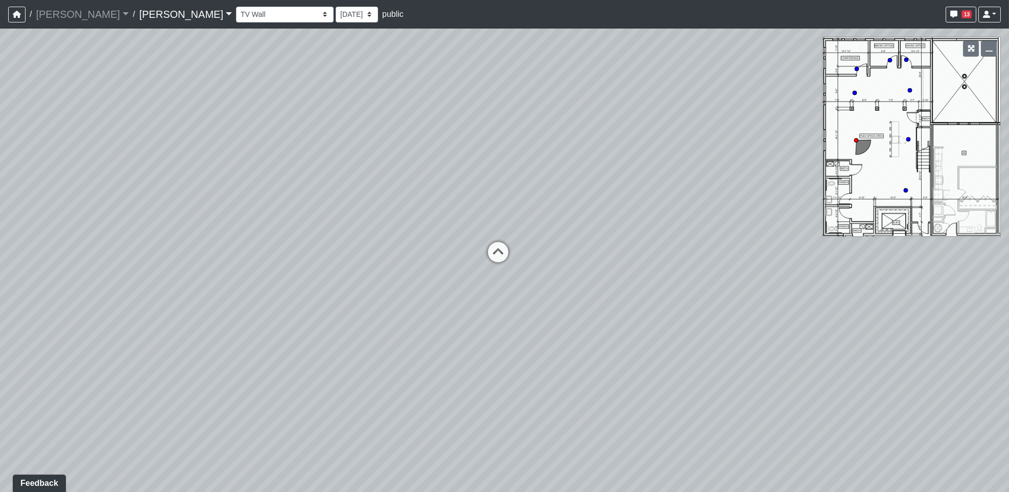
click at [121, 368] on div "Loading... Banquettes Loading... Main Room 1 Loading... Fireplace Loading... Ma…" at bounding box center [504, 261] width 1009 height 464
drag, startPoint x: 693, startPoint y: 265, endPoint x: 860, endPoint y: 186, distance: 184.4
click at [921, 176] on div "Loading... Banquettes Loading... Main Room 1 Loading... Fireplace Loading... Ma…" at bounding box center [504, 261] width 1009 height 464
drag, startPoint x: 143, startPoint y: 179, endPoint x: 549, endPoint y: 334, distance: 434.4
click at [549, 334] on div "Loading... Banquettes Loading... Main Room 1 Loading... Fireplace Loading... Ma…" at bounding box center [504, 261] width 1009 height 464
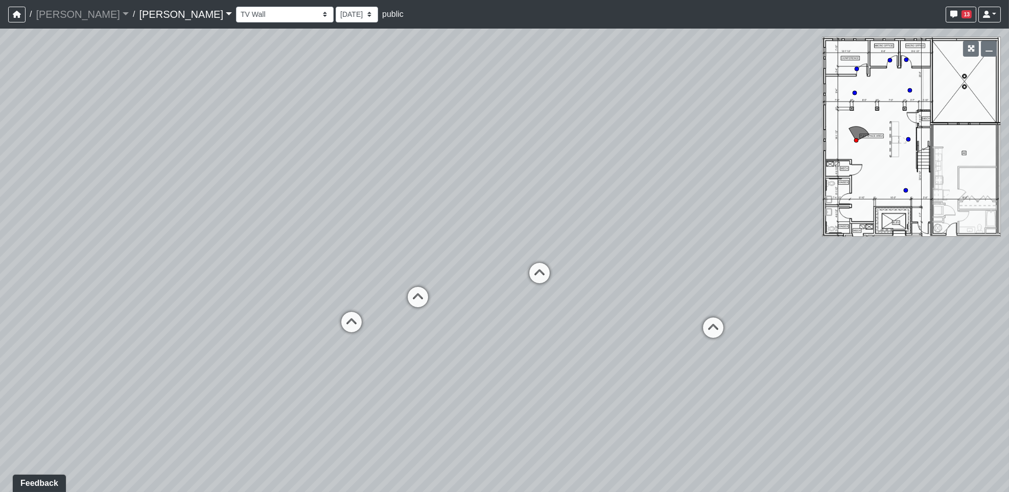
drag, startPoint x: 464, startPoint y: 385, endPoint x: 853, endPoint y: 367, distance: 388.7
click at [853, 367] on div "Loading... Banquettes Loading... Main Room 1 Loading... Fireplace Loading... Ma…" at bounding box center [504, 261] width 1009 height 464
drag, startPoint x: 376, startPoint y: 342, endPoint x: 244, endPoint y: 334, distance: 132.6
click at [167, 384] on div "Loading... Banquettes Loading... Main Room 1 Loading... Fireplace Loading... Ma…" at bounding box center [504, 261] width 1009 height 464
drag, startPoint x: 495, startPoint y: 223, endPoint x: 425, endPoint y: 360, distance: 153.8
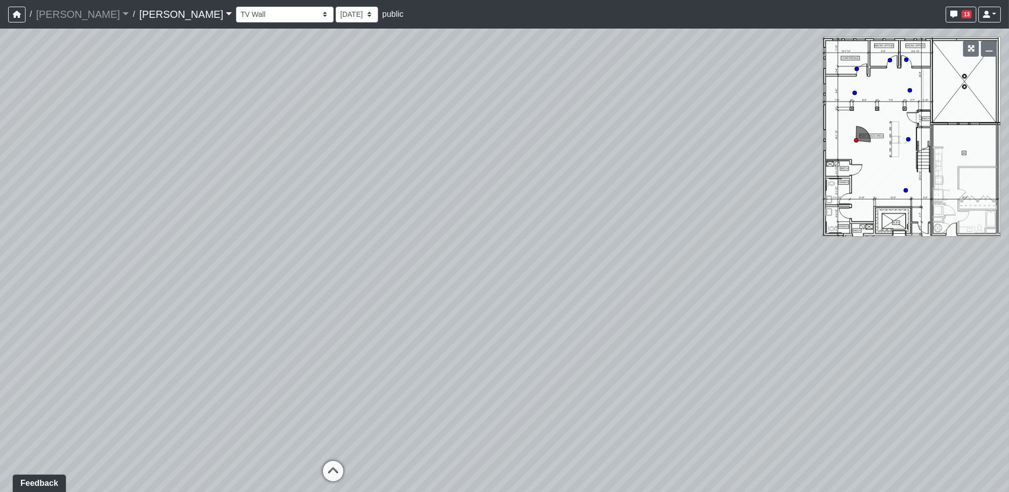
click at [426, 364] on div "Loading... Banquettes Loading... Main Room 1 Loading... Fireplace Loading... Ma…" at bounding box center [504, 261] width 1009 height 464
click at [236, 18] on select "Entry Kitchenette Lounge Pool Table Seating 1 Seating 2 Seating 3 Seating 4 Ban…" at bounding box center [285, 15] width 98 height 16
click at [236, 7] on select "Entry Kitchenette Lounge Pool Table Seating 1 Seating 2 Seating 3 Seating 4 Ban…" at bounding box center [285, 15] width 98 height 16
drag, startPoint x: 671, startPoint y: 436, endPoint x: 357, endPoint y: 262, distance: 358.8
click at [357, 262] on div "Loading... Banquettes Loading... Main Room 1 Loading... Fireplace Loading... Ma…" at bounding box center [504, 261] width 1009 height 464
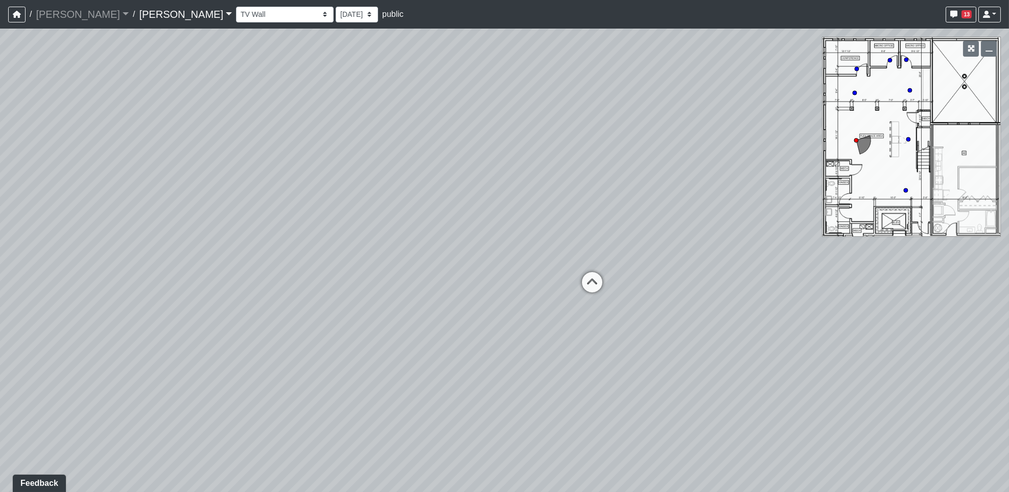
drag, startPoint x: 750, startPoint y: 388, endPoint x: 583, endPoint y: 305, distance: 186.0
click at [473, 359] on div "Loading... Banquettes Loading... Main Room 1 Loading... Fireplace Loading... Ma…" at bounding box center [504, 261] width 1009 height 464
click at [602, 277] on icon at bounding box center [593, 283] width 31 height 31
drag, startPoint x: 549, startPoint y: 315, endPoint x: 504, endPoint y: 366, distance: 68.8
click at [867, 344] on div "Loading... Banquettes Loading... Main Room 1 Loading... Fireplace Loading... Ma…" at bounding box center [504, 261] width 1009 height 464
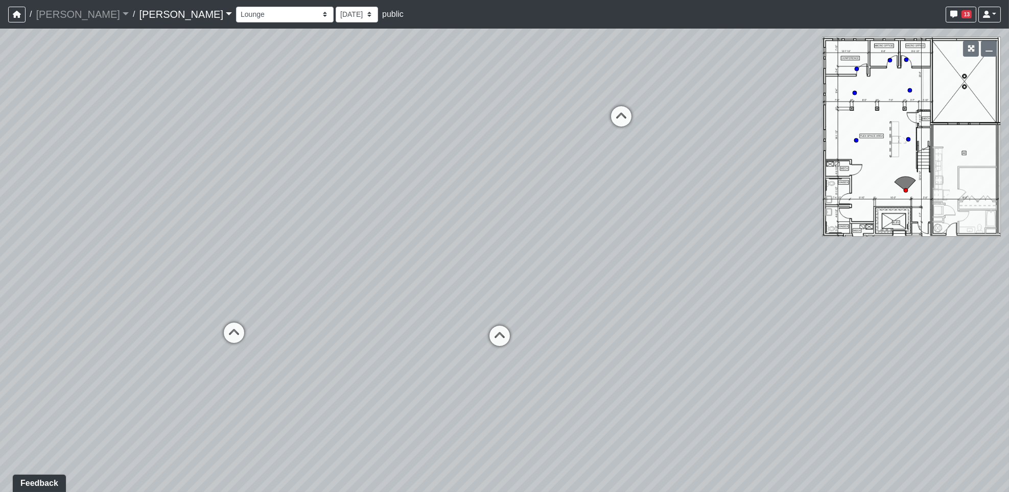
drag, startPoint x: 176, startPoint y: 370, endPoint x: 888, endPoint y: 381, distance: 711.7
click at [888, 381] on div "Loading... Banquettes Loading... Main Room 1 Loading... Fireplace Loading... Ma…" at bounding box center [504, 261] width 1009 height 464
drag, startPoint x: 641, startPoint y: 415, endPoint x: 540, endPoint y: 331, distance: 130.6
click at [540, 331] on div "Loading... Banquettes Loading... Main Room 1 Loading... Fireplace Loading... Ma…" at bounding box center [504, 261] width 1009 height 464
drag, startPoint x: 298, startPoint y: 308, endPoint x: 861, endPoint y: 314, distance: 563.0
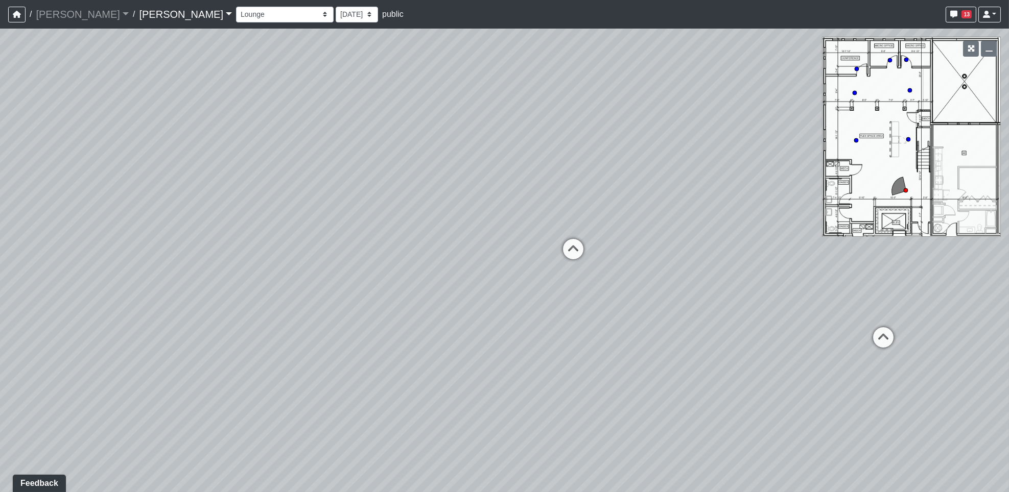
click at [861, 314] on div "Loading... Banquettes Loading... Main Room 1 Loading... Fireplace Loading... Ma…" at bounding box center [504, 261] width 1009 height 464
click at [279, 282] on div "Loading... Banquettes Loading... Main Room 1 Loading... Fireplace Loading... Ma…" at bounding box center [504, 261] width 1009 height 464
click at [577, 252] on icon at bounding box center [573, 254] width 31 height 31
drag, startPoint x: 711, startPoint y: 339, endPoint x: -33, endPoint y: 255, distance: 748.9
click at [0, 255] on html "/ Flournoy Flournoy Loading... / Lake Nona Lake Nona Loading... Lake Nona Lake …" at bounding box center [504, 246] width 1009 height 492
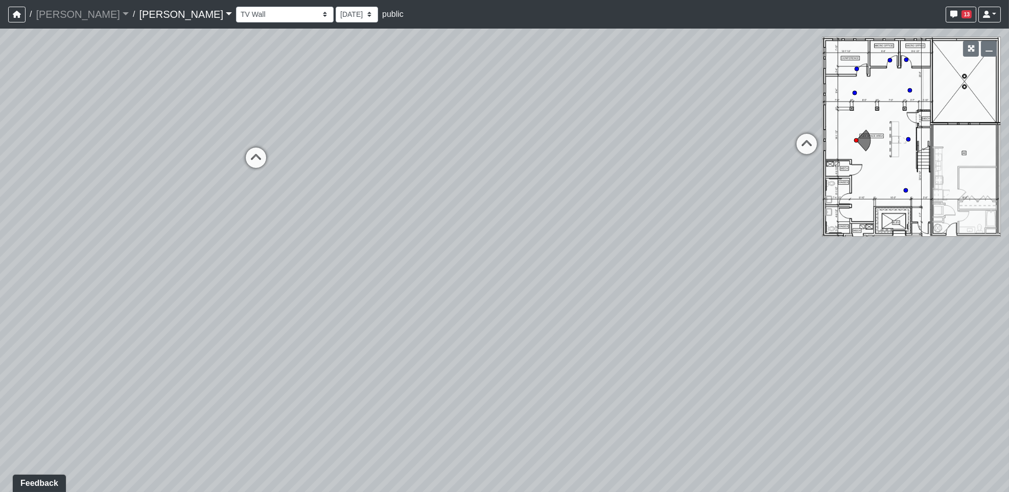
drag, startPoint x: 504, startPoint y: 166, endPoint x: 51, endPoint y: 152, distance: 452.8
click at [0, 154] on html "/ Flournoy Flournoy Loading... / Lake Nona Lake Nona Loading... Lake Nona Lake …" at bounding box center [504, 246] width 1009 height 492
drag, startPoint x: 690, startPoint y: 249, endPoint x: 882, endPoint y: 308, distance: 201.0
click at [909, 313] on div "Loading... Banquettes Loading... Main Room 1 Loading... Fireplace Loading... Ma…" at bounding box center [504, 261] width 1009 height 464
click at [225, 192] on icon at bounding box center [228, 195] width 31 height 31
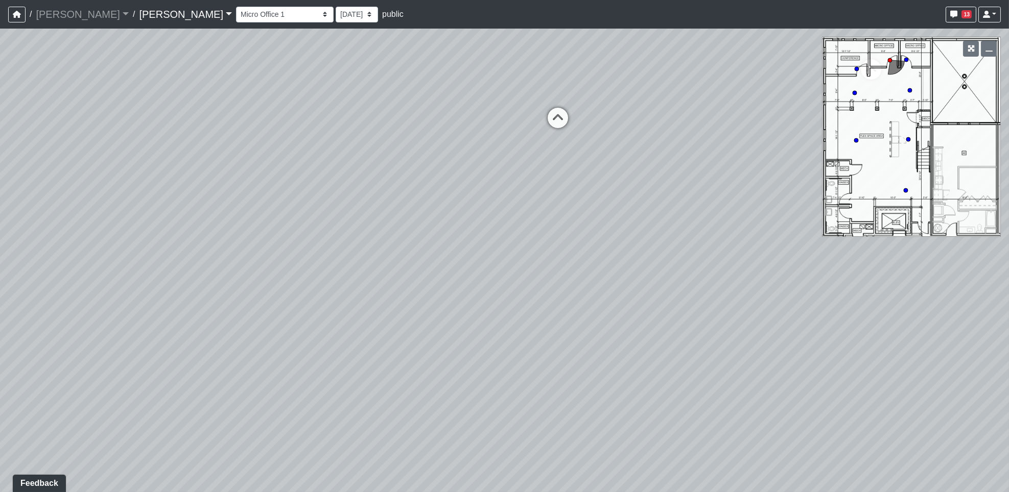
drag, startPoint x: 608, startPoint y: 312, endPoint x: -45, endPoint y: 180, distance: 666.6
click at [0, 180] on html "/ Flournoy Flournoy Loading... / Lake Nona Lake Nona Loading... Lake Nona Lake …" at bounding box center [504, 246] width 1009 height 492
drag, startPoint x: 598, startPoint y: 143, endPoint x: 390, endPoint y: 367, distance: 305.8
click at [390, 367] on div "Loading... Banquettes Loading... Main Room 1 Loading... Fireplace Loading... Ma…" at bounding box center [504, 261] width 1009 height 464
drag, startPoint x: 778, startPoint y: 362, endPoint x: 713, endPoint y: 303, distance: 87.2
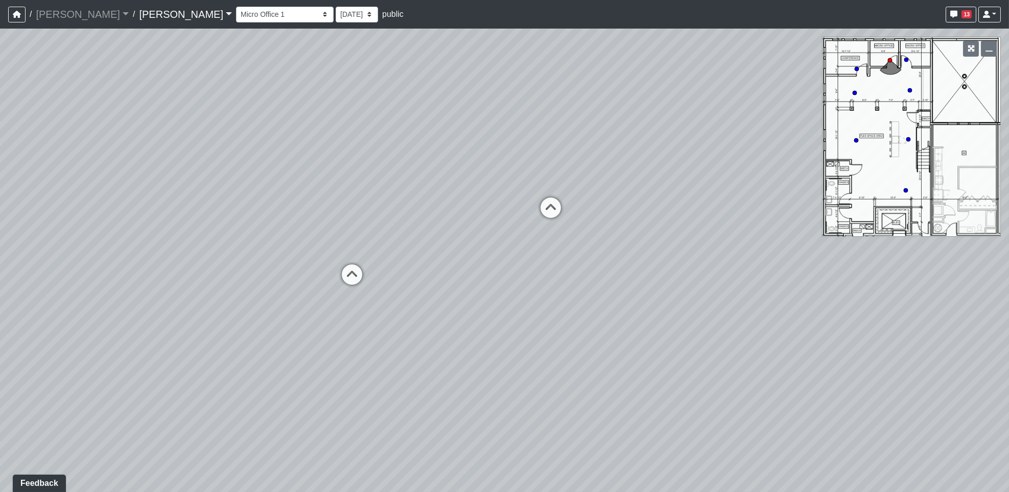
click at [713, 303] on div "Loading... Banquettes Loading... Main Room 1 Loading... Fireplace Loading... Ma…" at bounding box center [504, 261] width 1009 height 464
click at [389, 275] on icon at bounding box center [388, 281] width 31 height 31
drag, startPoint x: 813, startPoint y: 335, endPoint x: 187, endPoint y: 256, distance: 630.7
click at [187, 256] on div "Loading... Banquettes Loading... Main Room 1 Loading... Fireplace Loading... Ma…" at bounding box center [504, 261] width 1009 height 464
drag, startPoint x: 645, startPoint y: 216, endPoint x: 220, endPoint y: 319, distance: 436.8
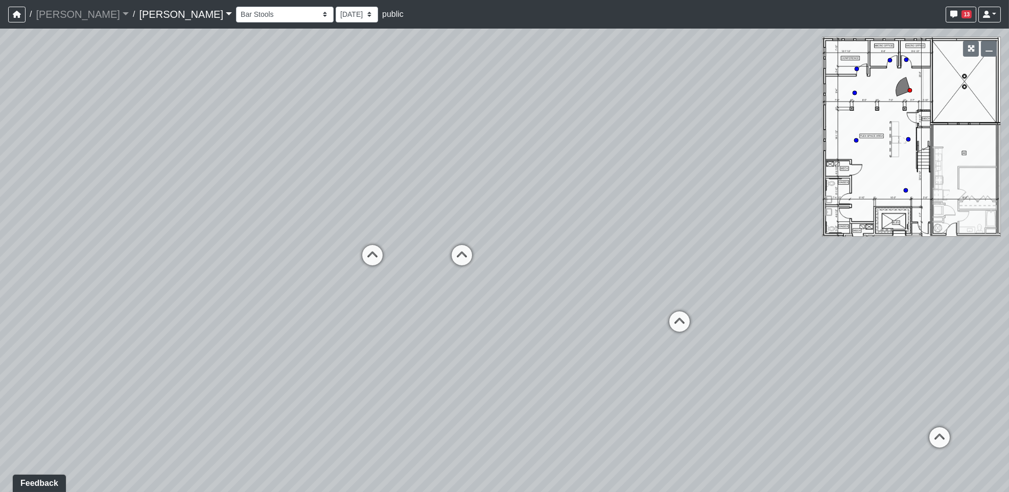
click at [220, 319] on div "Loading... Banquettes Loading... Main Room 1 Loading... Fireplace Loading... Ma…" at bounding box center [504, 261] width 1009 height 464
click at [236, 14] on select "Entry Kitchenette Lounge Pool Table Seating 1 Seating 2 Seating 3 Seating 4 Ban…" at bounding box center [285, 15] width 98 height 16
click at [236, 7] on select "Entry Kitchenette Lounge Pool Table Seating 1 Seating 2 Seating 3 Seating 4 Ban…" at bounding box center [285, 15] width 98 height 16
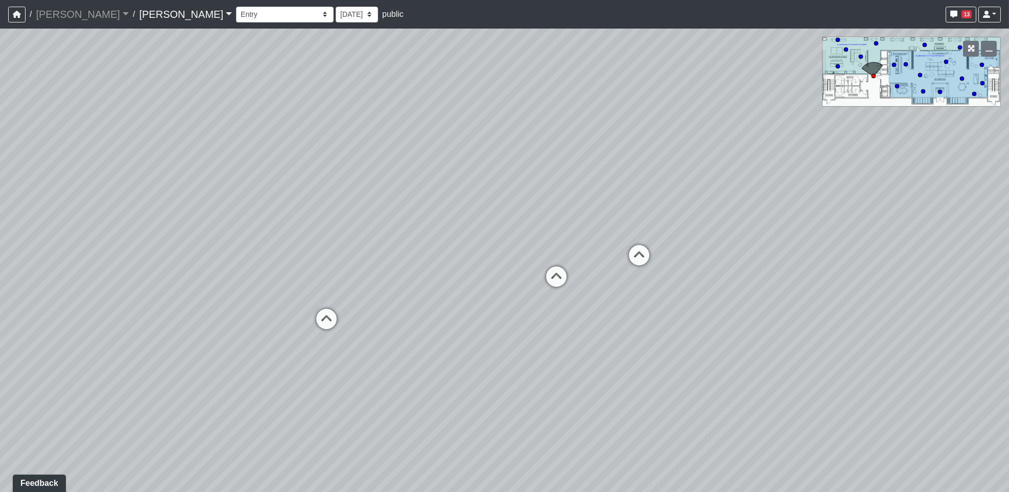
drag, startPoint x: 720, startPoint y: 398, endPoint x: 294, endPoint y: 342, distance: 430.3
click at [298, 345] on div "Loading... Banquettes Loading... Main Room 1 Loading... Fireplace Loading... Ma…" at bounding box center [504, 261] width 1009 height 464
drag, startPoint x: 304, startPoint y: 274, endPoint x: 568, endPoint y: 256, distance: 264.2
click at [568, 256] on div "Loading... Banquettes Loading... Main Room 1 Loading... Fireplace Loading... Ma…" at bounding box center [504, 261] width 1009 height 464
click at [236, 5] on div "Entry Kitchenette Lounge Pool Table Seating 1 Seating 2 Seating 3 Seating 4 Ban…" at bounding box center [618, 15] width 765 height 20
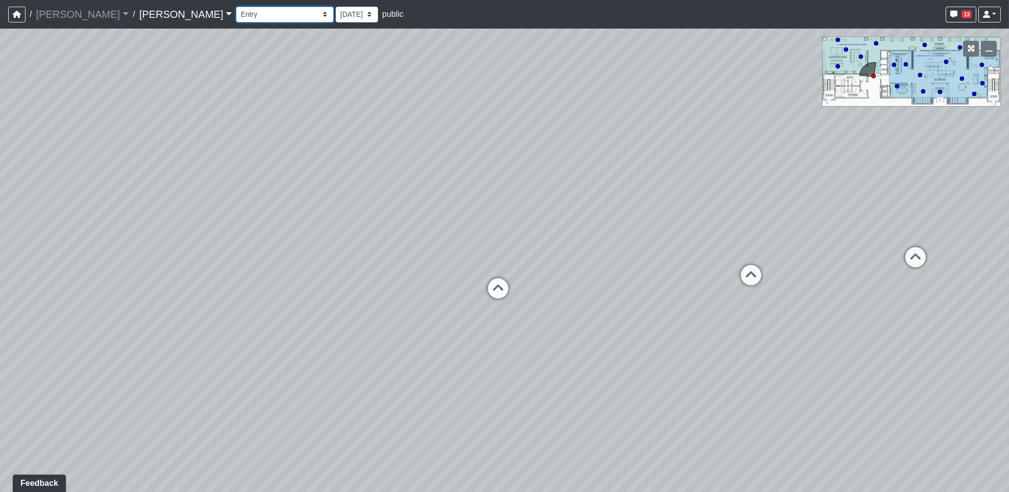
click at [236, 16] on select "Entry Kitchenette Lounge Pool Table Seating 1 Seating 2 Seating 3 Seating 4 Ban…" at bounding box center [285, 15] width 98 height 16
click at [289, 53] on div "Loading... Banquettes Loading... Main Room 1 Loading... Fireplace Loading... Ma…" at bounding box center [504, 261] width 1009 height 464
click at [236, 10] on select "Entry Kitchenette Lounge Pool Table Seating 1 Seating 2 Seating 3 Seating 4 Ban…" at bounding box center [285, 15] width 98 height 16
click at [236, 7] on select "Entry Kitchenette Lounge Pool Table Seating 1 Seating 2 Seating 3 Seating 4 Ban…" at bounding box center [285, 15] width 98 height 16
drag, startPoint x: 613, startPoint y: 278, endPoint x: 551, endPoint y: 229, distance: 78.5
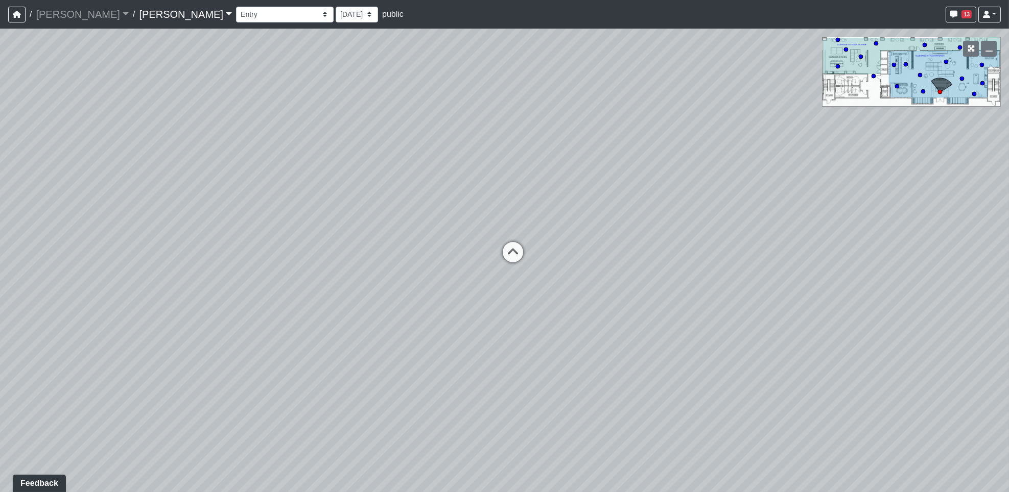
click at [551, 229] on div "Loading... Banquettes Loading... Main Room 1 Loading... Fireplace Loading... Ma…" at bounding box center [504, 261] width 1009 height 464
click at [510, 251] on icon at bounding box center [513, 257] width 31 height 31
drag, startPoint x: 651, startPoint y: 307, endPoint x: 961, endPoint y: 403, distance: 324.1
click at [961, 403] on div "Loading... Banquettes Loading... Main Room 1 Loading... Fireplace Loading... Ma…" at bounding box center [504, 261] width 1009 height 464
drag, startPoint x: 290, startPoint y: 406, endPoint x: 759, endPoint y: 392, distance: 468.7
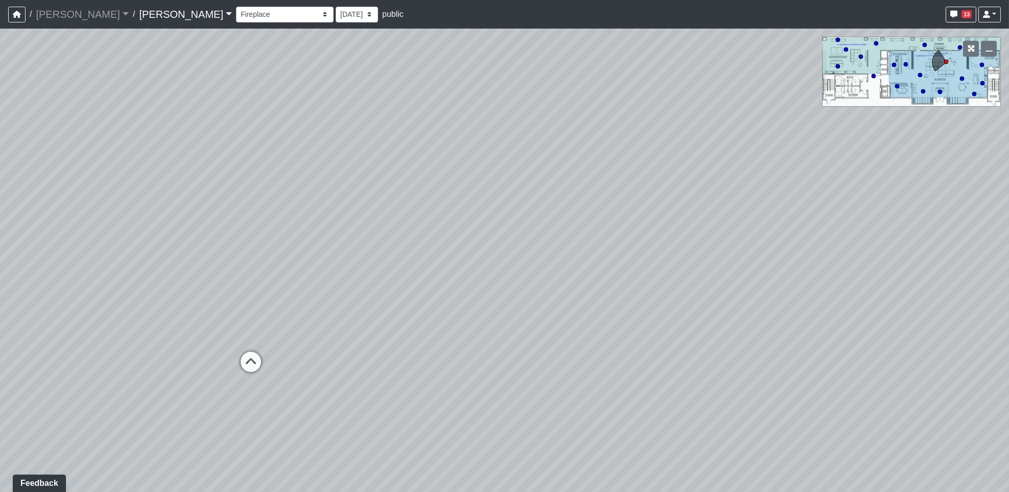
click at [759, 392] on div "Loading... Banquettes Loading... Main Room 1 Loading... Fireplace Loading... Ma…" at bounding box center [504, 261] width 1009 height 464
click at [248, 352] on icon at bounding box center [251, 367] width 31 height 31
drag, startPoint x: 573, startPoint y: 390, endPoint x: -44, endPoint y: 300, distance: 624.1
click at [0, 300] on html "/ Flournoy Flournoy Loading... / Lake Nona Lake Nona Loading... Lake Nona Lake …" at bounding box center [504, 246] width 1009 height 492
drag, startPoint x: 549, startPoint y: 380, endPoint x: 111, endPoint y: 290, distance: 446.9
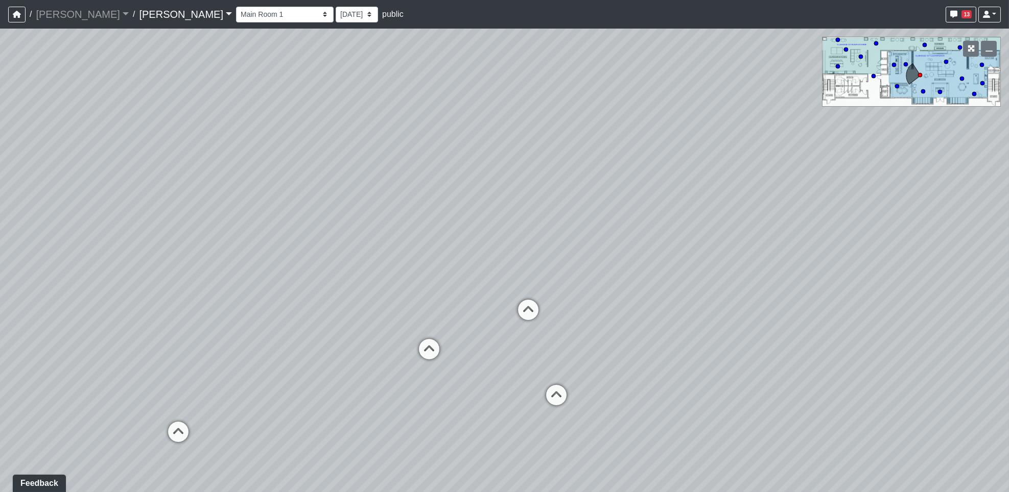
click at [68, 288] on div "Loading... Banquettes Loading... Main Room 1 Loading... Fireplace Loading... Ma…" at bounding box center [504, 261] width 1009 height 464
drag, startPoint x: 514, startPoint y: 397, endPoint x: 129, endPoint y: 193, distance: 436.0
click at [94, 190] on div "Loading... Banquettes Loading... Main Room 1 Loading... Fireplace Loading... Ma…" at bounding box center [504, 261] width 1009 height 464
drag, startPoint x: 691, startPoint y: 303, endPoint x: 82, endPoint y: 267, distance: 609.5
click at [80, 269] on div "Loading... Banquettes Loading... Main Room 1 Loading... Fireplace Loading... Ma…" at bounding box center [504, 261] width 1009 height 464
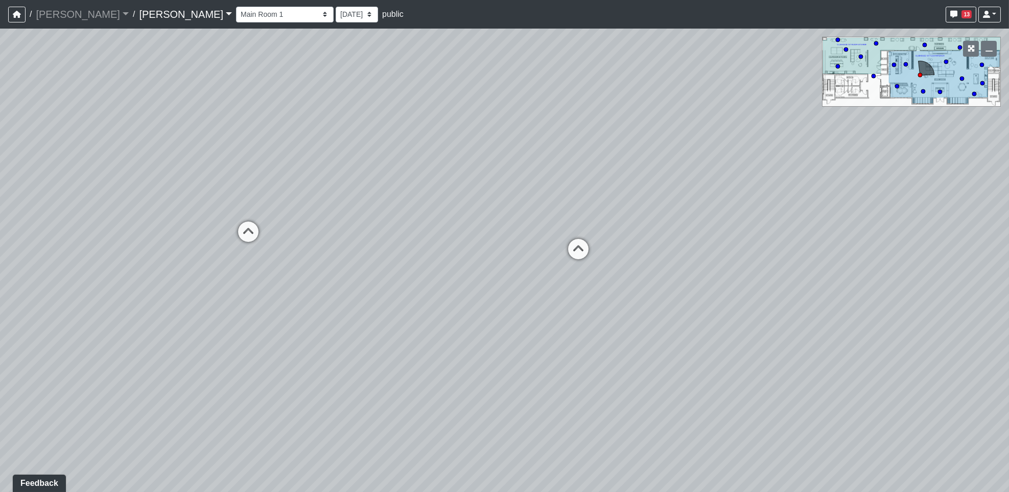
drag, startPoint x: 467, startPoint y: 206, endPoint x: 466, endPoint y: 343, distance: 136.4
click at [466, 343] on div "Loading... Banquettes Loading... Main Room 1 Loading... Fireplace Loading... Ma…" at bounding box center [504, 261] width 1009 height 464
drag, startPoint x: 703, startPoint y: 277, endPoint x: 388, endPoint y: 249, distance: 316.0
click at [314, 256] on div "Loading... Banquettes Loading... Main Room 1 Loading... Fireplace Loading... Ma…" at bounding box center [504, 261] width 1009 height 464
drag, startPoint x: 738, startPoint y: 270, endPoint x: 325, endPoint y: 228, distance: 414.3
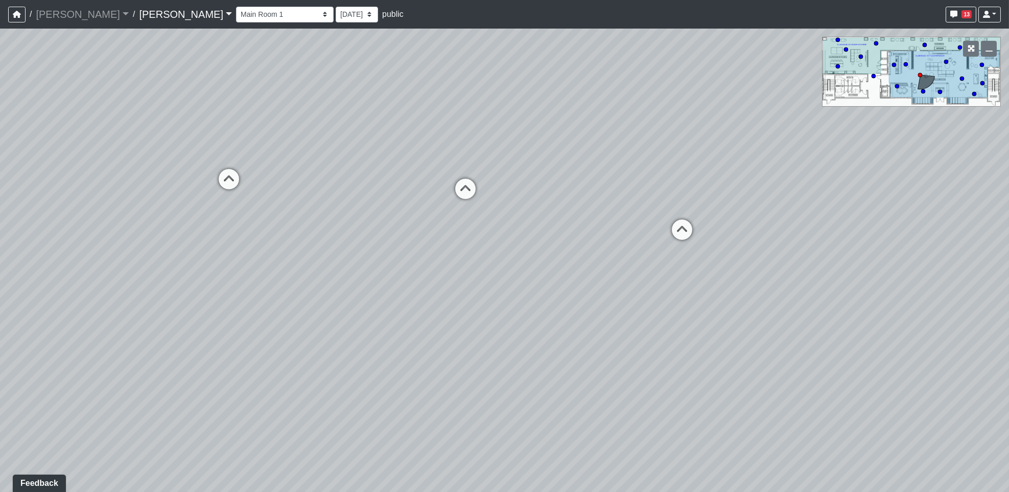
click at [306, 236] on div "Loading... Banquettes Loading... Main Room 1 Loading... Fireplace Loading... Ma…" at bounding box center [504, 261] width 1009 height 464
drag, startPoint x: 726, startPoint y: 219, endPoint x: 821, endPoint y: 314, distance: 134.4
click at [821, 314] on div "Loading... Banquettes Loading... Main Room 1 Loading... Fireplace Loading... Ma…" at bounding box center [504, 261] width 1009 height 464
drag, startPoint x: 530, startPoint y: 279, endPoint x: 544, endPoint y: 285, distance: 14.9
click at [544, 285] on div "Loading... Banquettes Loading... Main Room 1 Loading... Fireplace Loading... Ma…" at bounding box center [504, 261] width 1009 height 464
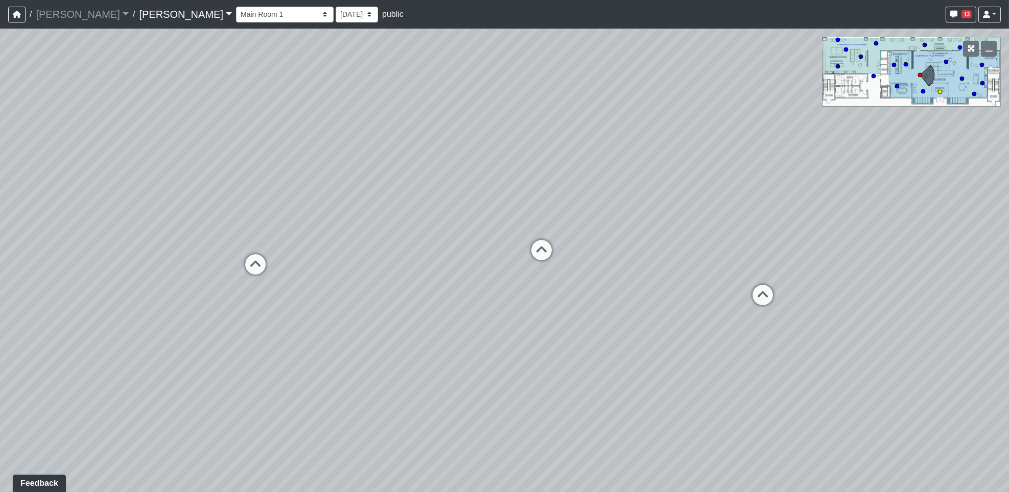
drag, startPoint x: 436, startPoint y: 298, endPoint x: 729, endPoint y: 296, distance: 293.7
click at [757, 300] on div "Loading... Banquettes Loading... Main Room 1 Loading... Fireplace Loading... Ma…" at bounding box center [504, 261] width 1009 height 464
click at [238, 264] on icon at bounding box center [252, 269] width 31 height 31
drag, startPoint x: 781, startPoint y: 279, endPoint x: 92, endPoint y: 298, distance: 688.9
click at [92, 298] on div "Loading... Banquettes Loading... Main Room 1 Loading... Fireplace Loading... Ma…" at bounding box center [504, 261] width 1009 height 464
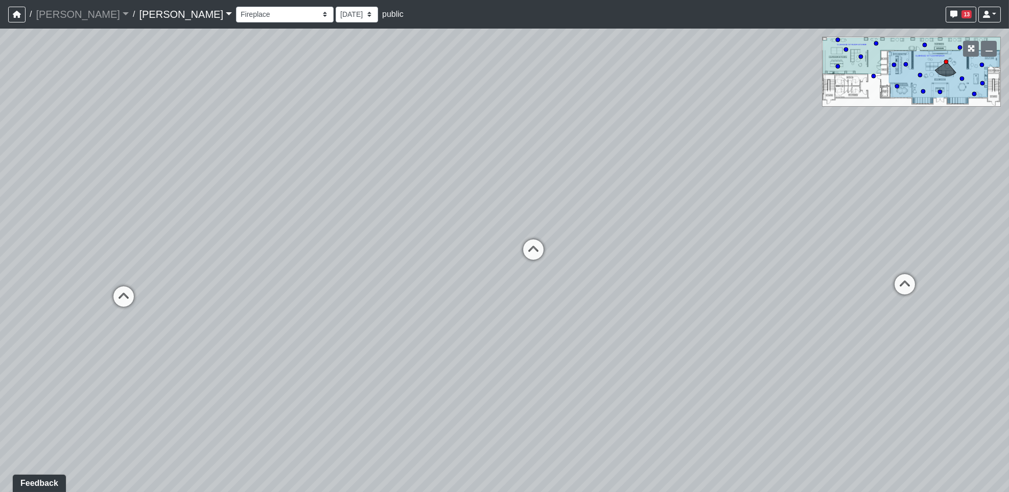
drag, startPoint x: 668, startPoint y: 305, endPoint x: 497, endPoint y: 262, distance: 176.7
click at [568, 274] on div "Loading... Banquettes Loading... Main Room 1 Loading... Fireplace Loading... Ma…" at bounding box center [504, 261] width 1009 height 464
click at [121, 297] on icon at bounding box center [124, 301] width 31 height 31
drag, startPoint x: 623, startPoint y: 272, endPoint x: 553, endPoint y: 303, distance: 76.9
click at [553, 303] on div "Loading... Banquettes Loading... Main Room 1 Loading... Fireplace Loading... Ma…" at bounding box center [504, 261] width 1009 height 464
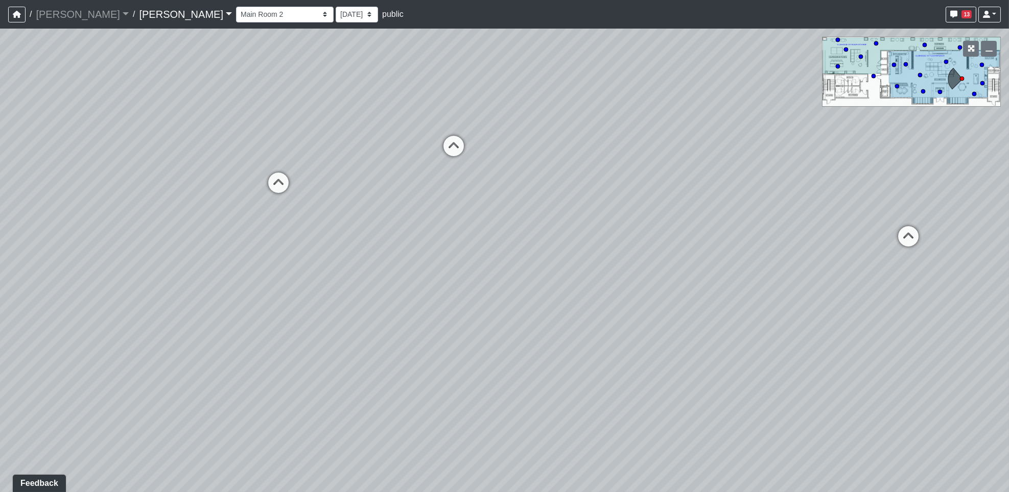
drag, startPoint x: 724, startPoint y: 355, endPoint x: 37, endPoint y: 222, distance: 700.2
click at [37, 222] on div "Loading... Banquettes Loading... Main Room 1 Loading... Fireplace Loading... Ma…" at bounding box center [504, 261] width 1009 height 464
drag, startPoint x: 642, startPoint y: 172, endPoint x: 366, endPoint y: 300, distance: 304.4
click at [366, 300] on div "Loading... Banquettes Loading... Main Room 1 Loading... Fireplace Loading... Ma…" at bounding box center [504, 261] width 1009 height 464
drag, startPoint x: 783, startPoint y: 374, endPoint x: 648, endPoint y: 328, distance: 143.0
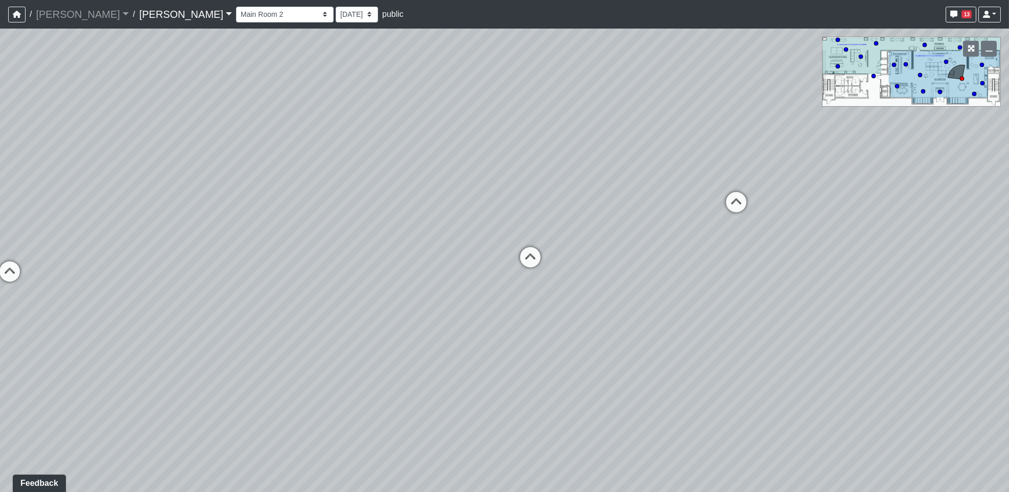
click at [648, 328] on div "Loading... Banquettes Loading... Main Room 1 Loading... Fireplace Loading... Ma…" at bounding box center [504, 261] width 1009 height 464
click at [24, 269] on icon at bounding box center [25, 275] width 31 height 31
drag, startPoint x: 588, startPoint y: 315, endPoint x: 558, endPoint y: 313, distance: 30.7
click at [558, 313] on div "Loading... Banquettes Loading... Main Room 1 Loading... Fireplace Loading... Ma…" at bounding box center [504, 261] width 1009 height 464
drag, startPoint x: 266, startPoint y: 391, endPoint x: 798, endPoint y: 341, distance: 534.7
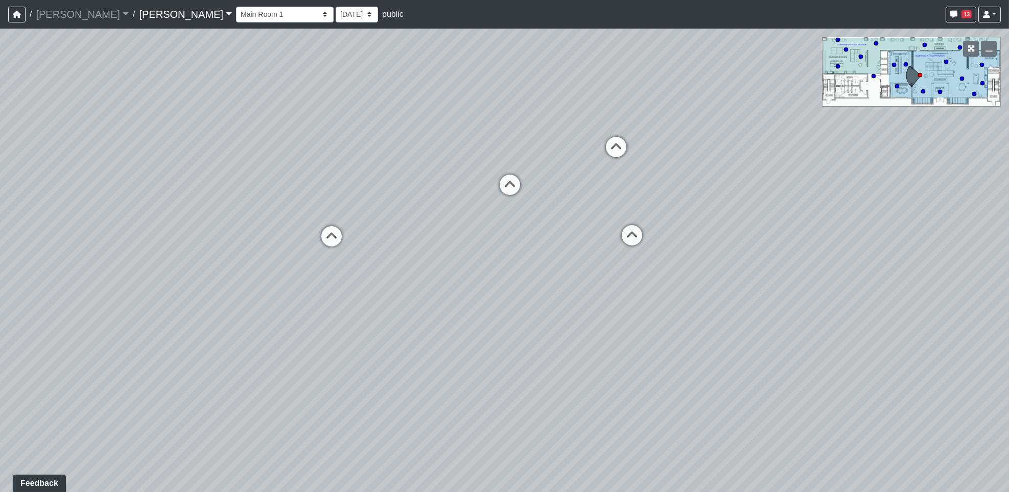
click at [798, 339] on div "Loading... Banquettes Loading... Main Room 1 Loading... Fireplace Loading... Ma…" at bounding box center [504, 261] width 1009 height 464
drag, startPoint x: 284, startPoint y: 389, endPoint x: 846, endPoint y: 470, distance: 568.9
click at [847, 470] on div "Loading... Banquettes Loading... Main Room 1 Loading... Fireplace Loading... Ma…" at bounding box center [504, 261] width 1009 height 464
drag, startPoint x: 466, startPoint y: 328, endPoint x: 234, endPoint y: 293, distance: 234.1
click at [0, 310] on html "/ Flournoy Flournoy Loading... / Lake Nona Lake Nona Loading... Lake Nona Lake …" at bounding box center [504, 246] width 1009 height 492
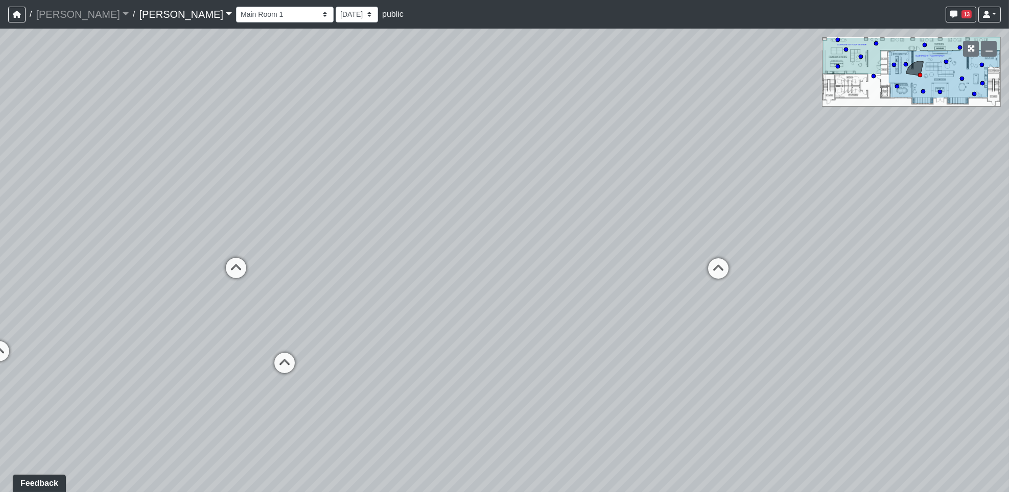
drag, startPoint x: 629, startPoint y: 331, endPoint x: 45, endPoint y: 385, distance: 585.9
click at [45, 385] on div "Loading... Banquettes Loading... Main Room 1 Loading... Fireplace Loading... Ma…" at bounding box center [504, 261] width 1009 height 464
drag, startPoint x: 603, startPoint y: 327, endPoint x: 155, endPoint y: 176, distance: 473.3
click at [0, 248] on html "/ Flournoy Flournoy Loading... / Lake Nona Lake Nona Loading... Lake Nona Lake …" at bounding box center [504, 246] width 1009 height 492
drag, startPoint x: 595, startPoint y: 83, endPoint x: 237, endPoint y: 228, distance: 386.2
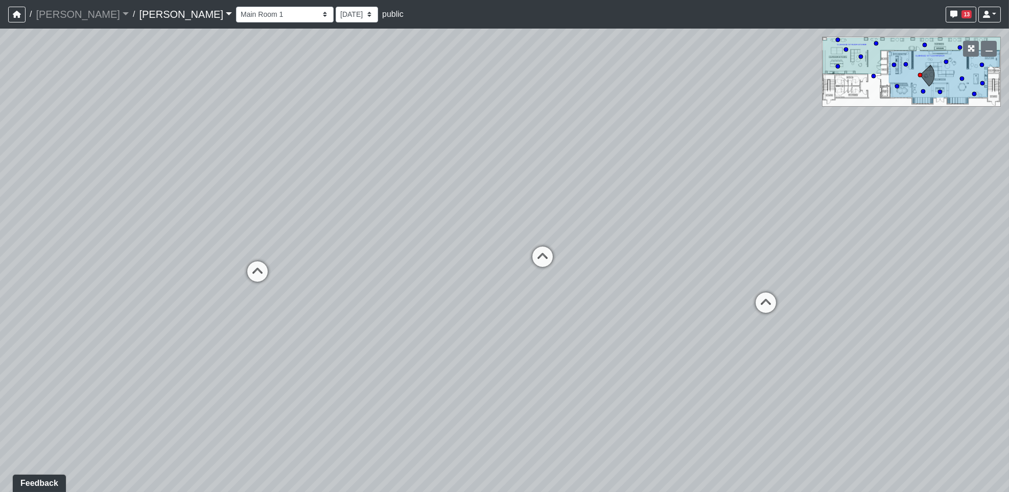
click at [239, 229] on div "Loading... Banquettes Loading... Main Room 1 Loading... Fireplace Loading... Ma…" at bounding box center [504, 261] width 1009 height 464
drag, startPoint x: 855, startPoint y: 342, endPoint x: 688, endPoint y: 342, distance: 167.0
click at [688, 342] on div "Loading... Banquettes Loading... Main Room 1 Loading... Fireplace Loading... Ma…" at bounding box center [504, 261] width 1009 height 464
click at [11, 303] on icon at bounding box center [13, 306] width 31 height 31
drag, startPoint x: 557, startPoint y: 293, endPoint x: -47, endPoint y: 347, distance: 606.2
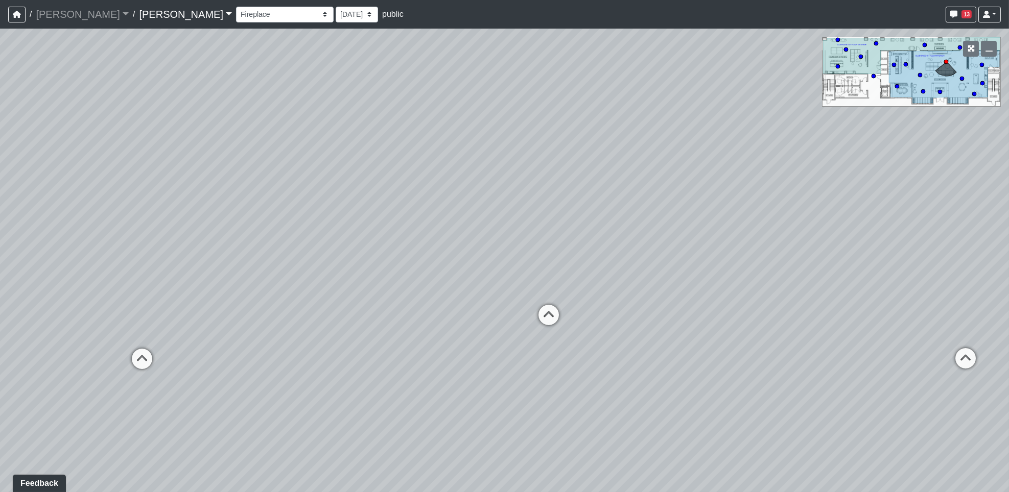
click at [0, 347] on html "/ Flournoy Flournoy Loading... / Lake Nona Lake Nona Loading... Lake Nona Lake …" at bounding box center [504, 246] width 1009 height 492
drag, startPoint x: 547, startPoint y: 303, endPoint x: 743, endPoint y: 271, distance: 198.7
click at [743, 271] on div "Loading... Banquettes Loading... Main Room 1 Loading... Fireplace Loading... Ma…" at bounding box center [504, 261] width 1009 height 464
drag, startPoint x: 756, startPoint y: 313, endPoint x: 1007, endPoint y: 310, distance: 251.9
click at [1007, 310] on div "Loading... Banquettes Loading... Main Room 1 Loading... Fireplace Loading... Ma…" at bounding box center [504, 261] width 1009 height 464
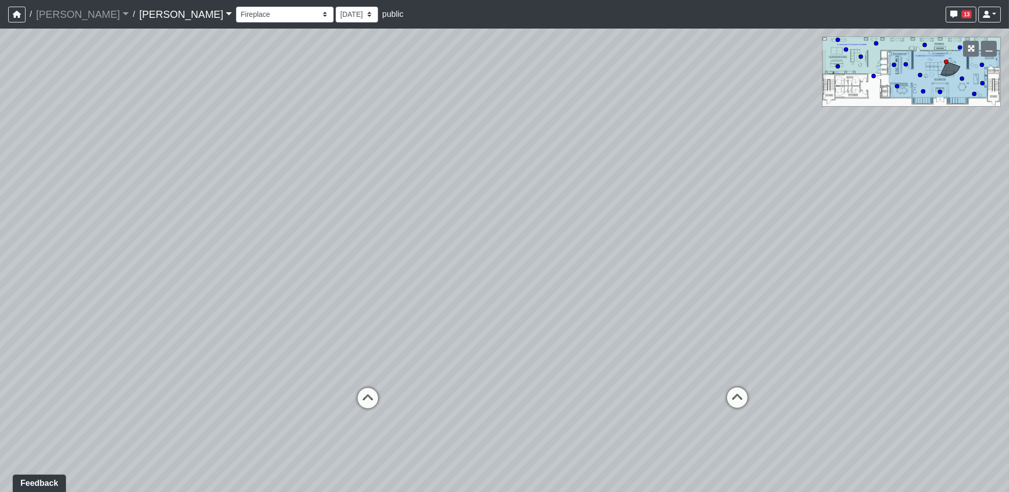
drag, startPoint x: 790, startPoint y: 223, endPoint x: 770, endPoint y: 298, distance: 77.7
click at [770, 298] on div "Loading... Banquettes Loading... Main Room 1 Loading... Fireplace Loading... Ma…" at bounding box center [504, 261] width 1009 height 464
click at [737, 396] on icon at bounding box center [737, 403] width 31 height 31
select select "8qis14SGYVmh4hQSNQAeLC"
drag, startPoint x: 698, startPoint y: 247, endPoint x: 787, endPoint y: 280, distance: 95.1
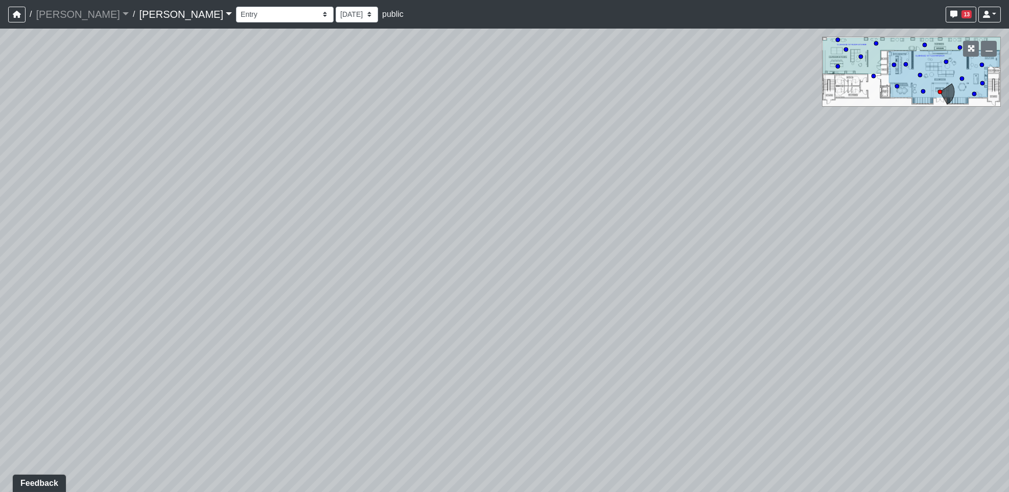
click at [1008, 253] on html "/ Flournoy Flournoy Loading... / Lake Nona Lake Nona Loading... Lake Nona Lake …" at bounding box center [504, 246] width 1009 height 492
drag, startPoint x: 583, startPoint y: 404, endPoint x: 755, endPoint y: 271, distance: 217.1
click at [755, 271] on div "Loading... Banquettes Loading... Main Room 1 Loading... Fireplace Loading... Ma…" at bounding box center [504, 261] width 1009 height 464
click at [17, 13] on icon "button" at bounding box center [17, 14] width 8 height 7
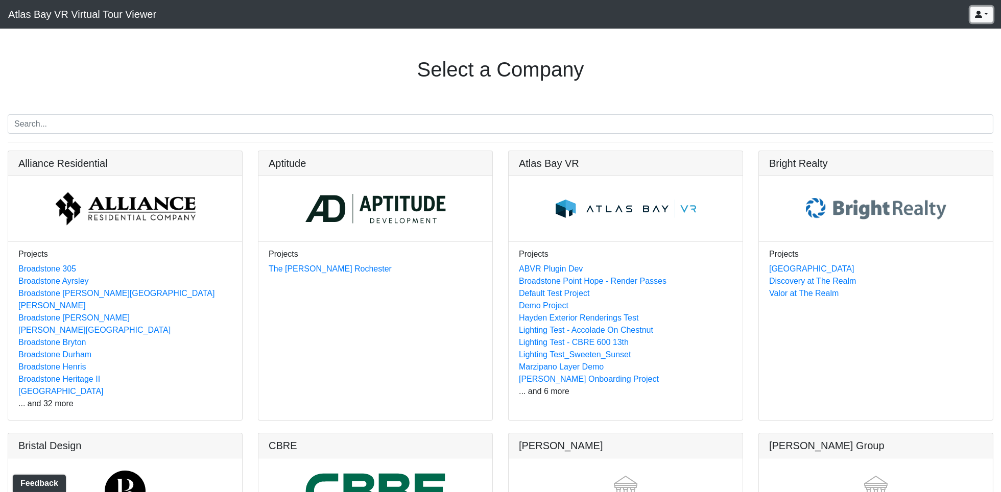
click at [982, 12] on icon "button" at bounding box center [978, 14] width 7 height 7
click at [737, 95] on div "Select a Company" at bounding box center [501, 71] width 986 height 61
click at [458, 72] on h1 "Select a Company" at bounding box center [500, 69] width 167 height 25
click at [555, 151] on link at bounding box center [626, 151] width 234 height 0
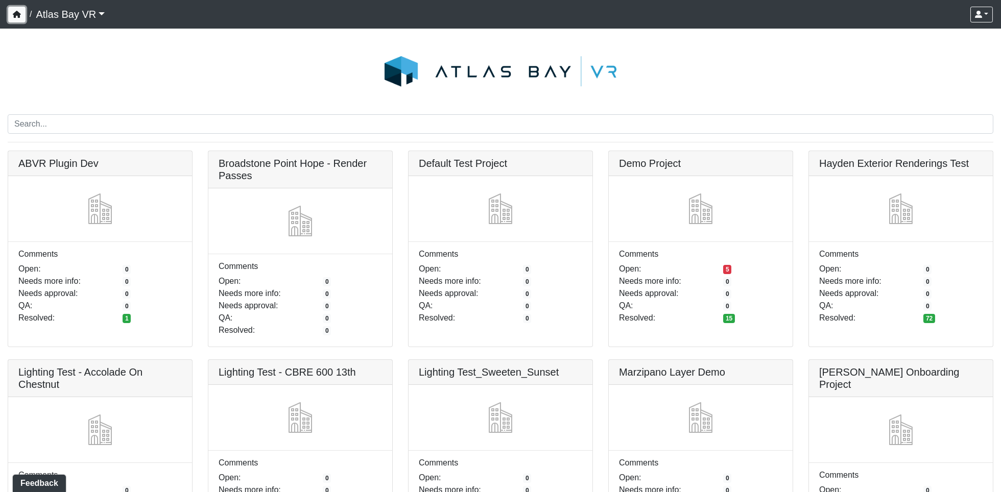
click at [18, 14] on icon "button" at bounding box center [17, 14] width 8 height 7
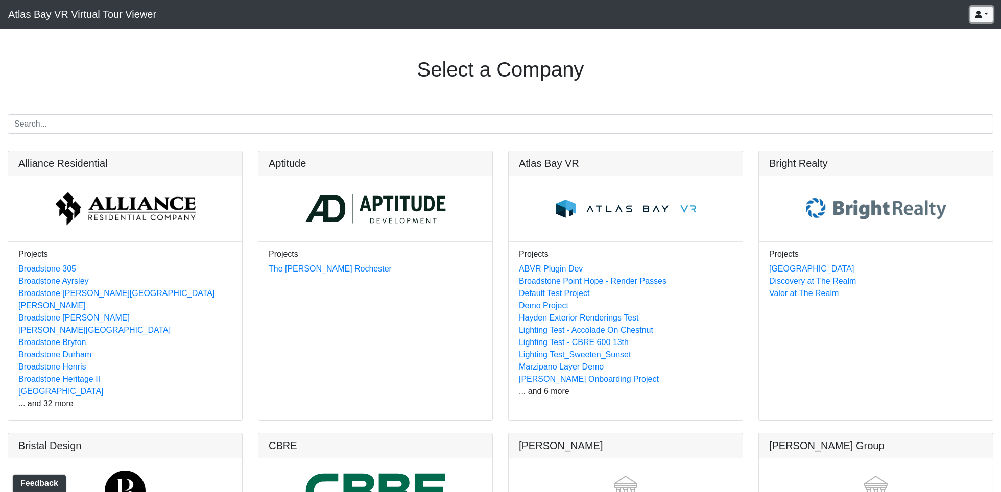
click at [989, 13] on button "button" at bounding box center [982, 15] width 22 height 16
click at [480, 84] on div "Select a Company" at bounding box center [501, 71] width 986 height 61
click at [611, 151] on link at bounding box center [626, 151] width 234 height 0
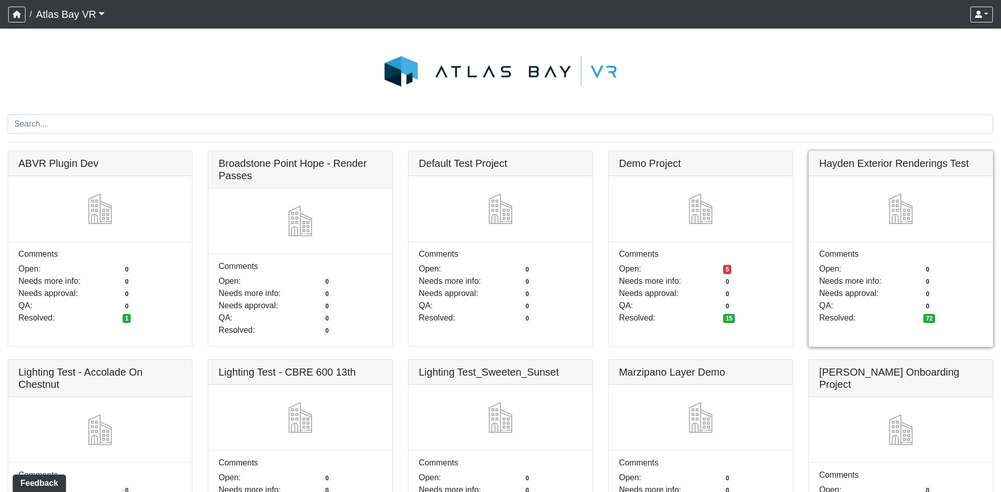
click at [897, 151] on link at bounding box center [901, 151] width 184 height 0
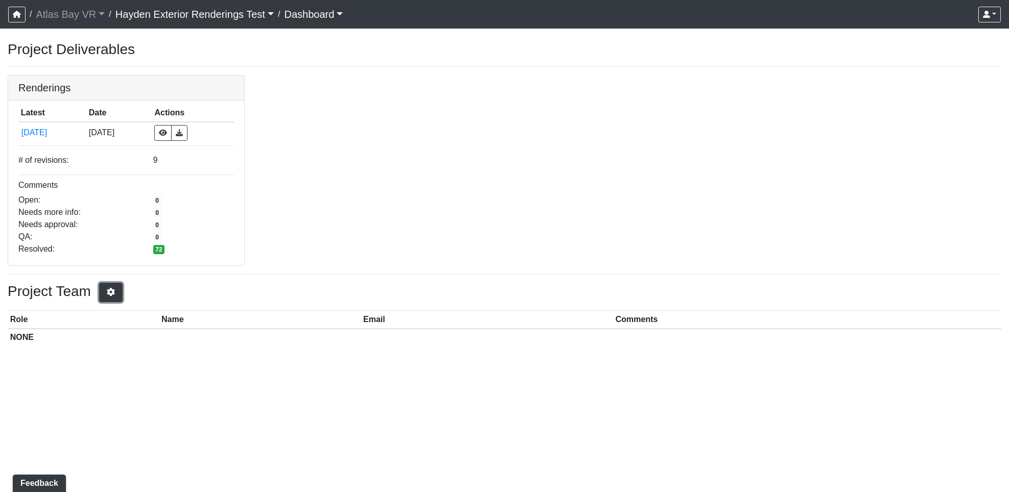
click at [114, 294] on icon "button" at bounding box center [111, 292] width 10 height 8
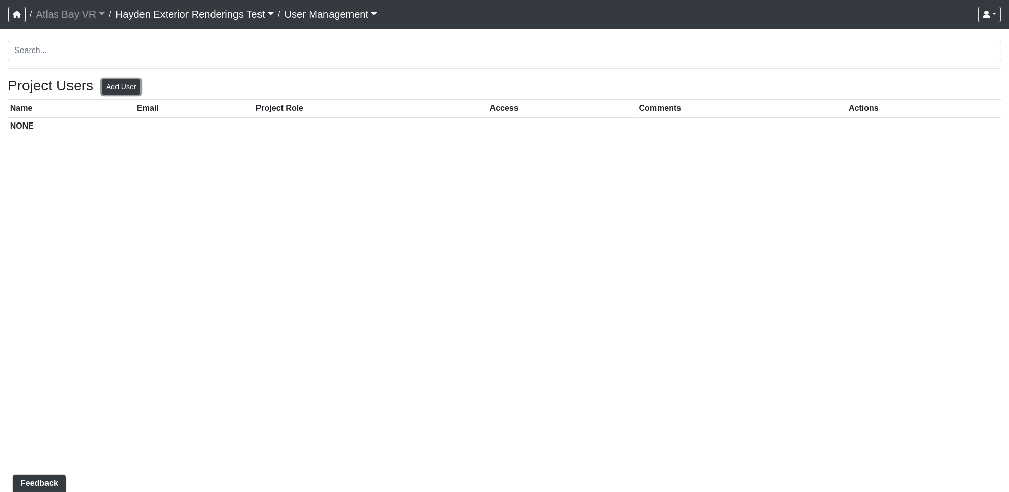
click at [124, 86] on button "Add User" at bounding box center [121, 87] width 39 height 16
select select "basic"
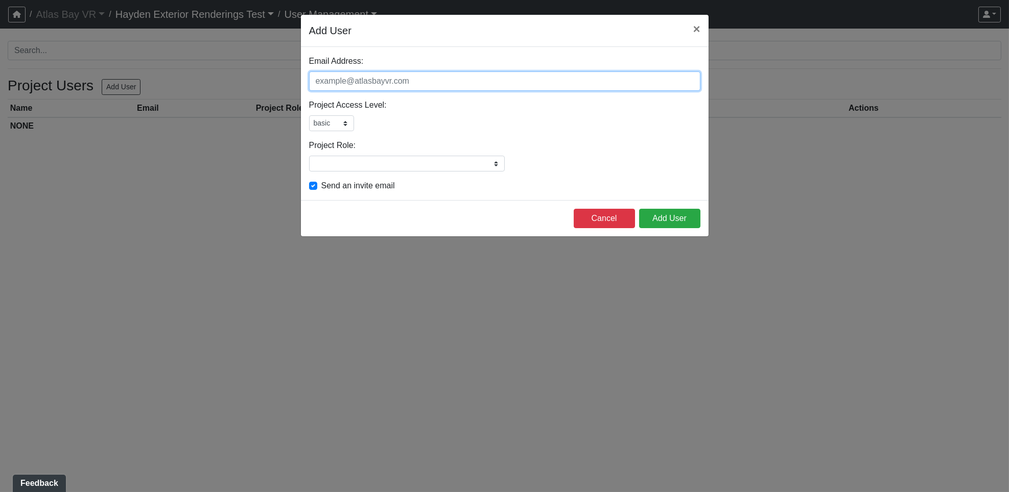
click at [326, 82] on input "Email Address:" at bounding box center [504, 81] width 391 height 19
type input "a"
type input "hope@inventhope.com"
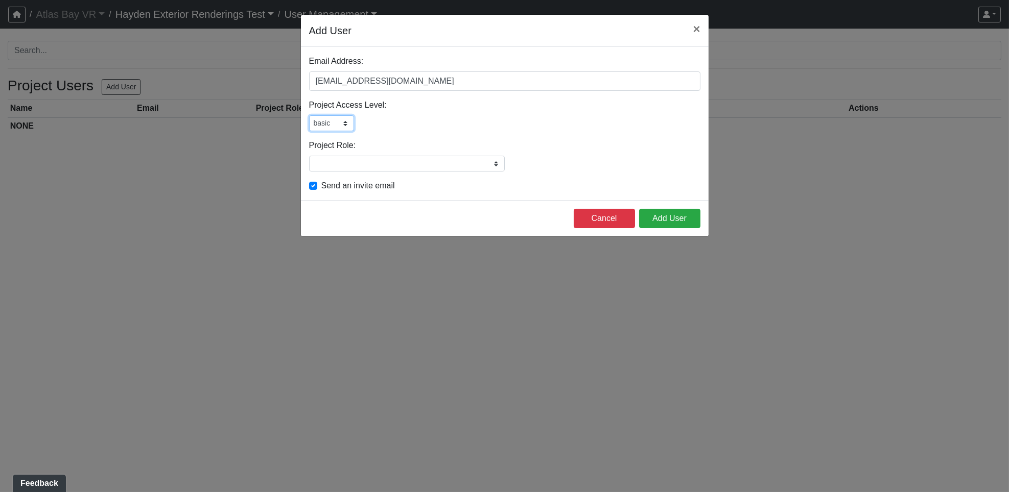
click at [318, 119] on select "admin design basic external public" at bounding box center [331, 123] width 45 height 16
click at [473, 122] on div "admin design basic external public" at bounding box center [504, 123] width 391 height 16
click at [681, 220] on button "Add User" at bounding box center [669, 218] width 61 height 19
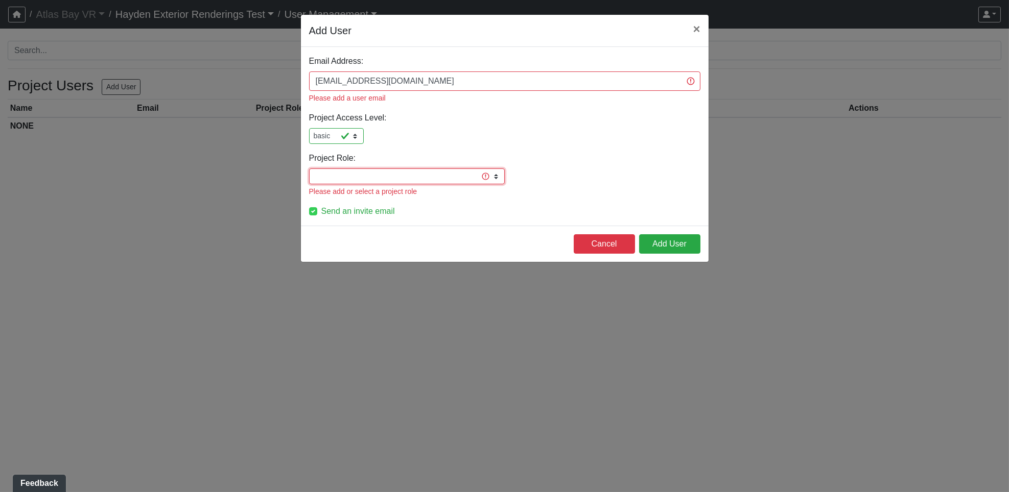
click at [365, 169] on input "Project Role:" at bounding box center [407, 177] width 196 height 16
type input "Developer"
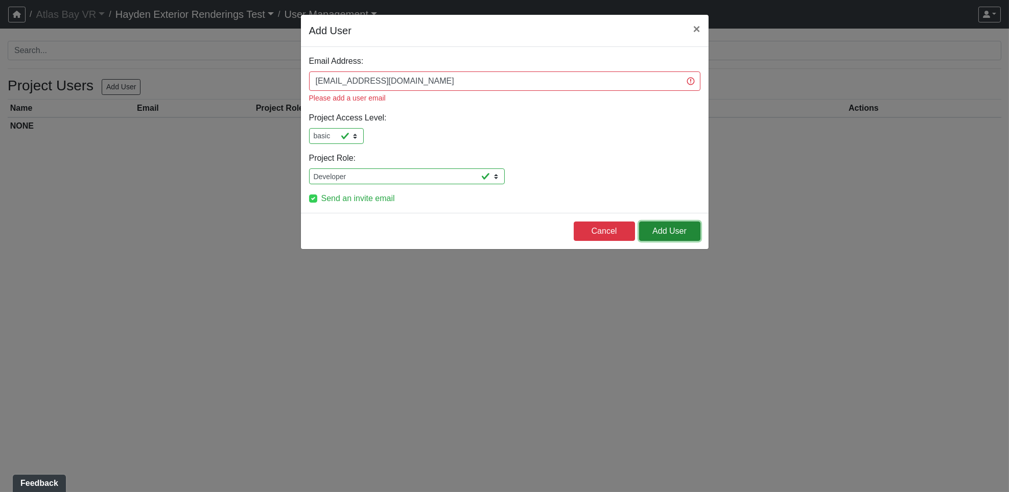
click at [677, 222] on button "Add User" at bounding box center [669, 231] width 61 height 19
select select "basic"
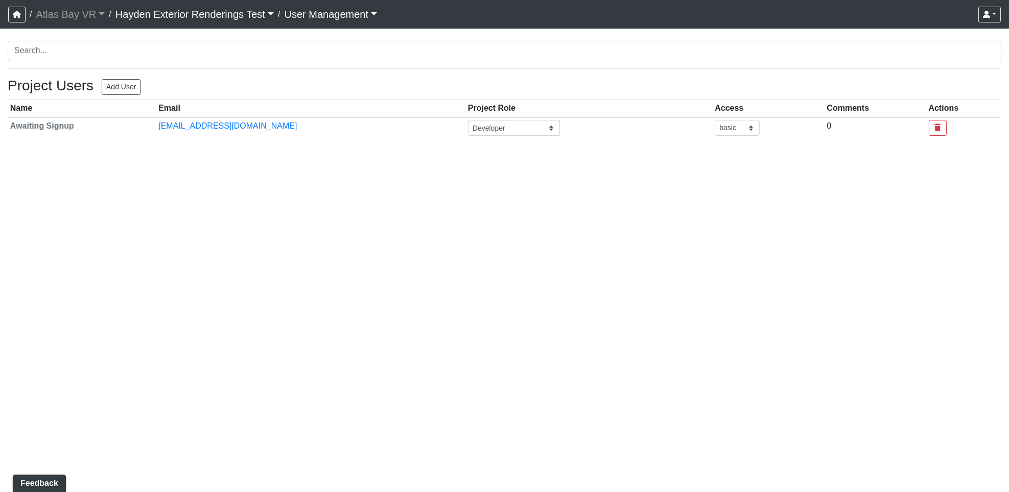
drag, startPoint x: 425, startPoint y: 193, endPoint x: 510, endPoint y: 190, distance: 85.4
click at [426, 147] on html "/ Atlas Bay VR Atlas Bay VR Loading... / Hayden Exterior Renderings Test Loadin…" at bounding box center [504, 73] width 1009 height 147
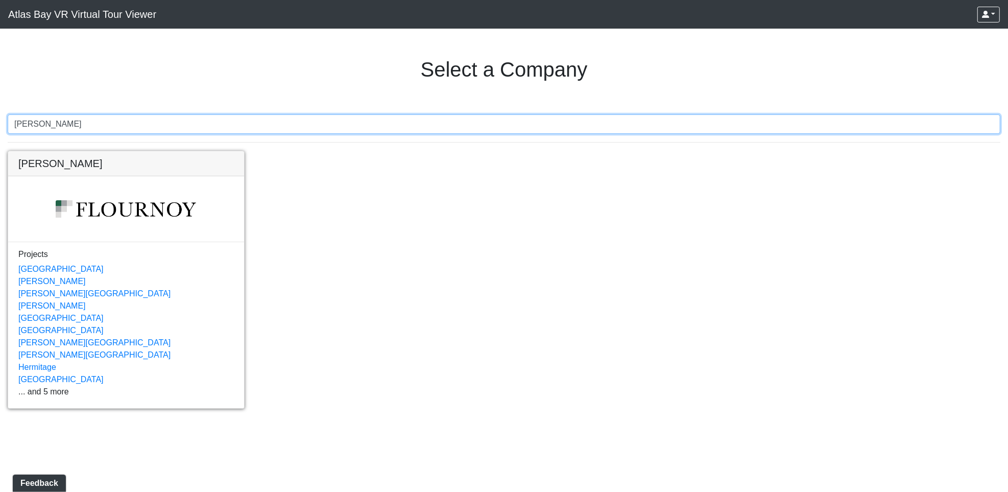
type input "[PERSON_NAME]"
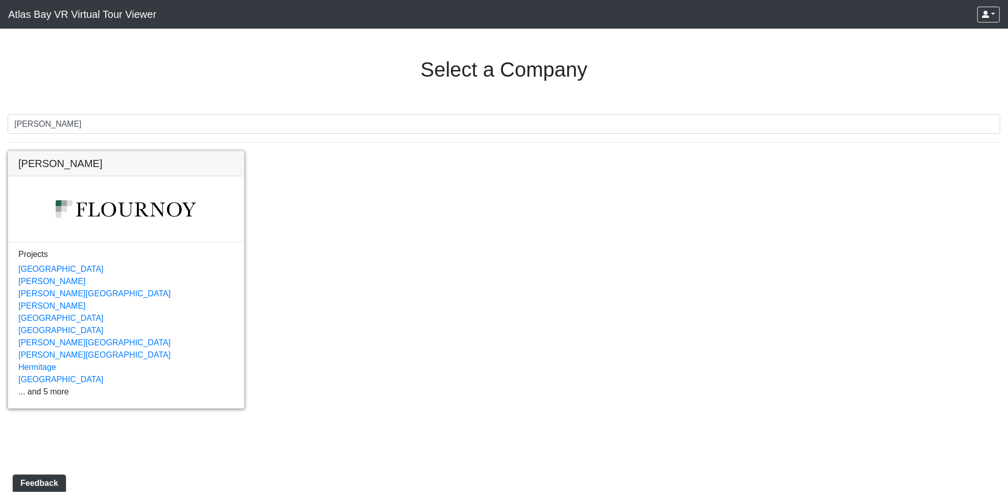
drag, startPoint x: 43, startPoint y: 388, endPoint x: 64, endPoint y: 388, distance: 20.9
click at [43, 151] on link at bounding box center [126, 151] width 236 height 0
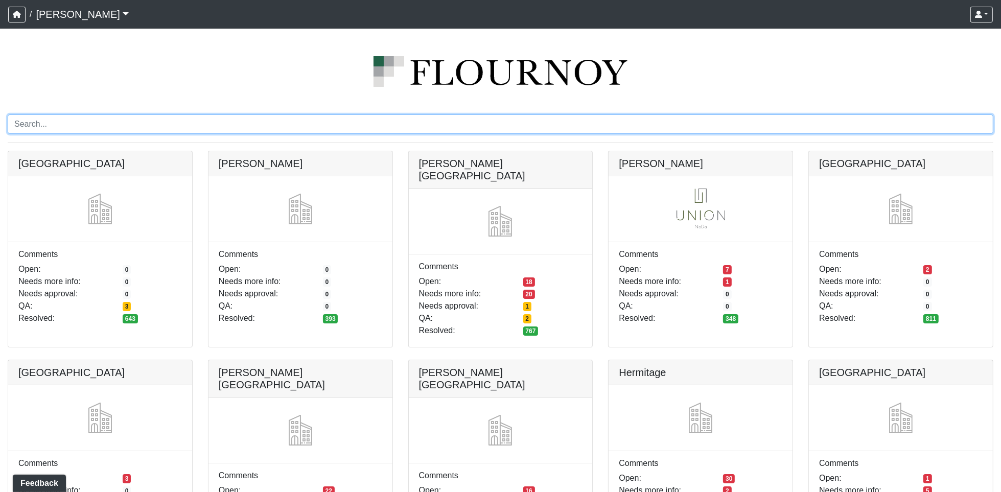
click at [104, 128] on input "Search" at bounding box center [500, 123] width 985 height 19
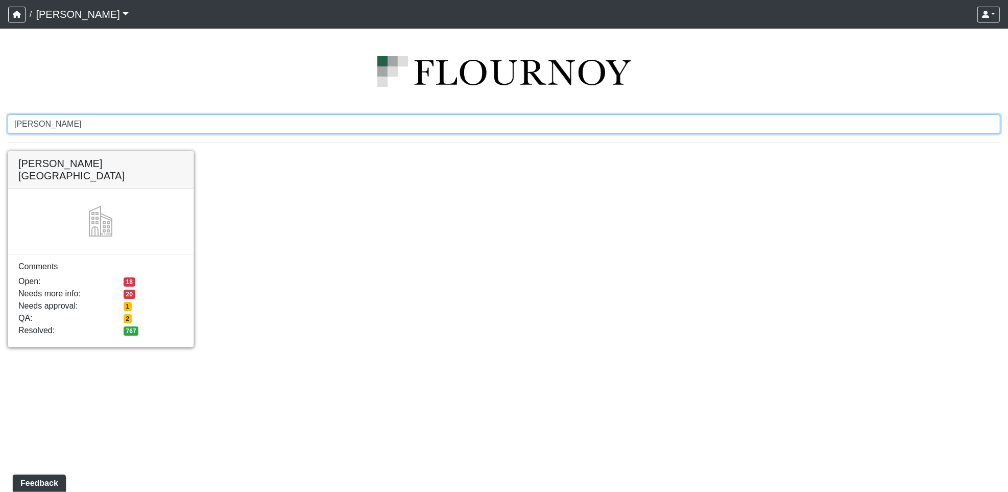
type input "butler"
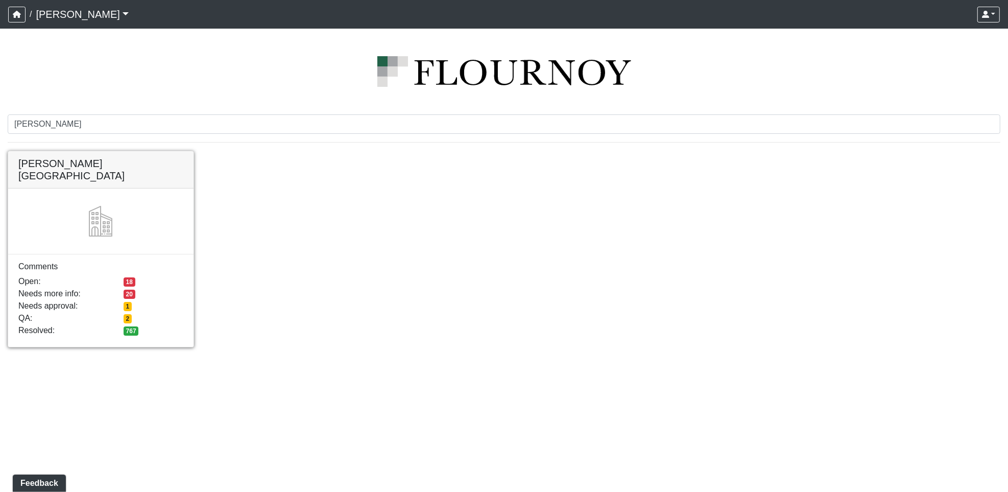
click at [49, 151] on link at bounding box center [100, 151] width 185 height 0
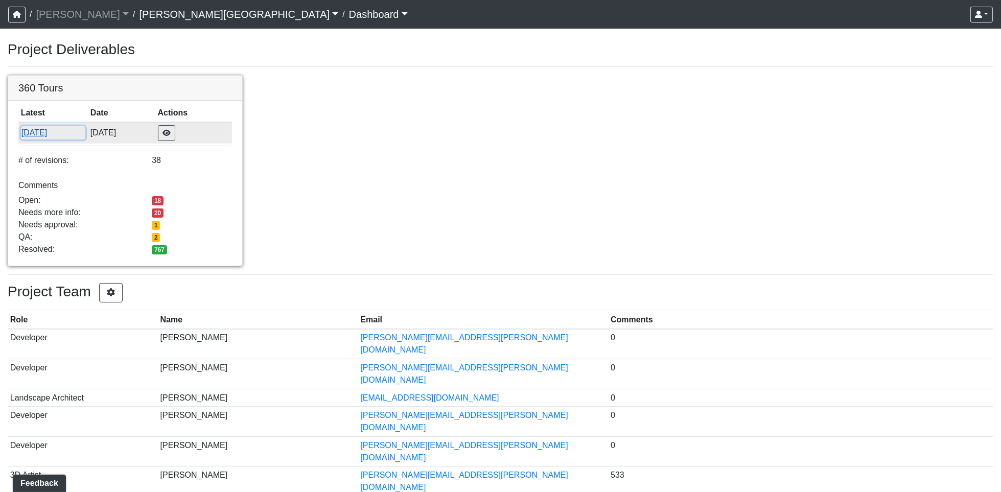
click at [39, 132] on button "[DATE]" at bounding box center [53, 132] width 65 height 13
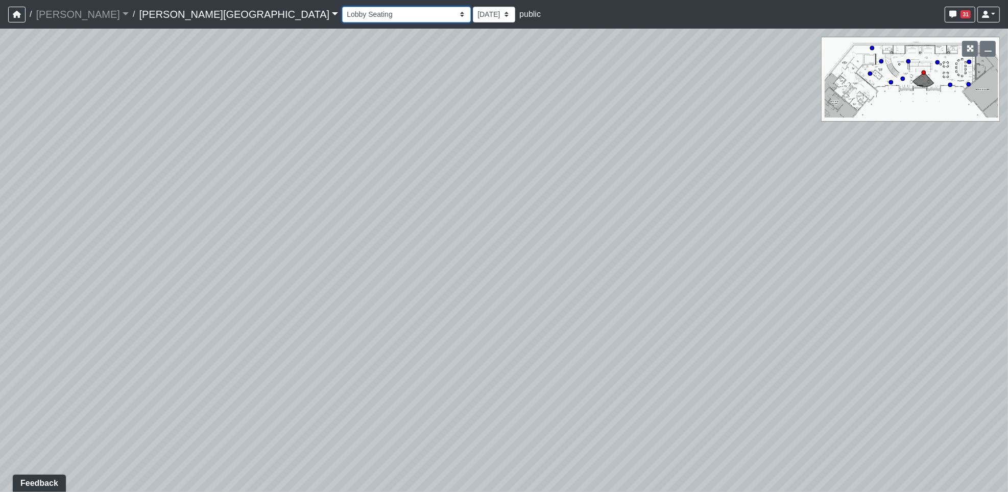
click at [342, 13] on select "Banquette Seating 1 Banquette Seating 2 Billards Lounge Billards Lounge Hallway…" at bounding box center [406, 15] width 129 height 16
click at [342, 7] on select "Banquette Seating 1 Banquette Seating 2 Billards Lounge Billards Lounge Hallway…" at bounding box center [406, 15] width 129 height 16
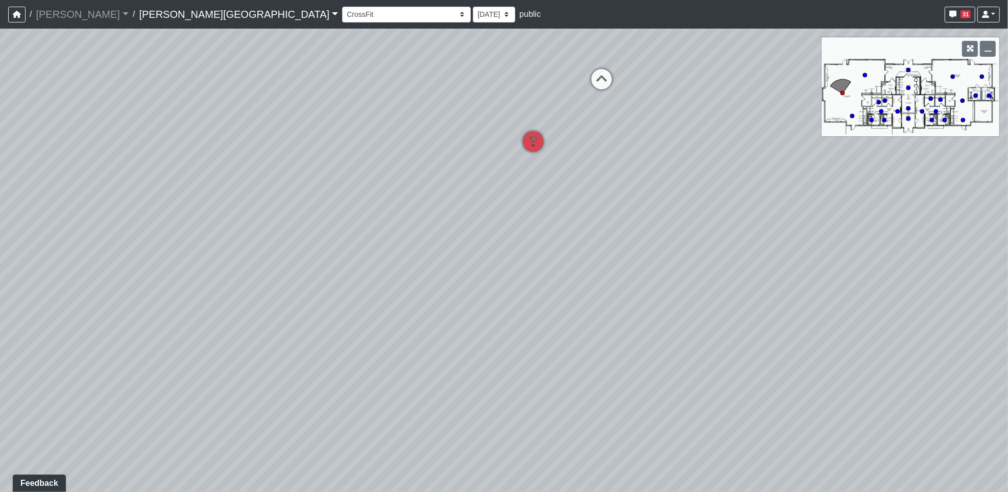
drag, startPoint x: 819, startPoint y: 391, endPoint x: 192, endPoint y: 212, distance: 652.3
click at [192, 212] on div "Loading... Entry 1 Loading... Banquette Seating 1 Loading... Entry 2 Loading...…" at bounding box center [504, 260] width 1008 height 463
drag, startPoint x: 831, startPoint y: 342, endPoint x: 762, endPoint y: 220, distance: 139.8
click at [816, 310] on div "Loading... Entry 1 Loading... Banquette Seating 1 Loading... Entry 2 Loading...…" at bounding box center [504, 260] width 1008 height 463
click at [519, 107] on icon at bounding box center [523, 116] width 31 height 31
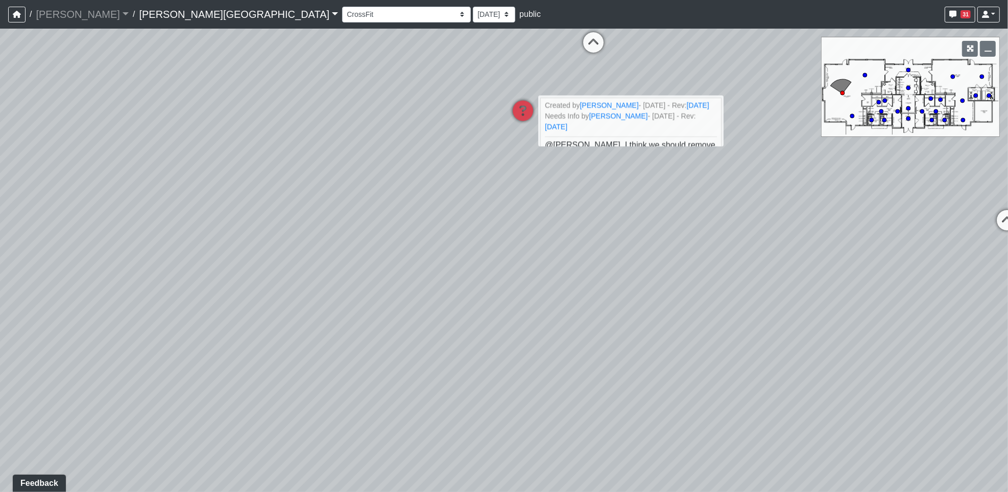
click at [665, 230] on div "Loading... Entry 1 Loading... Banquette Seating 1 Loading... Entry 2 Loading...…" at bounding box center [504, 260] width 1008 height 463
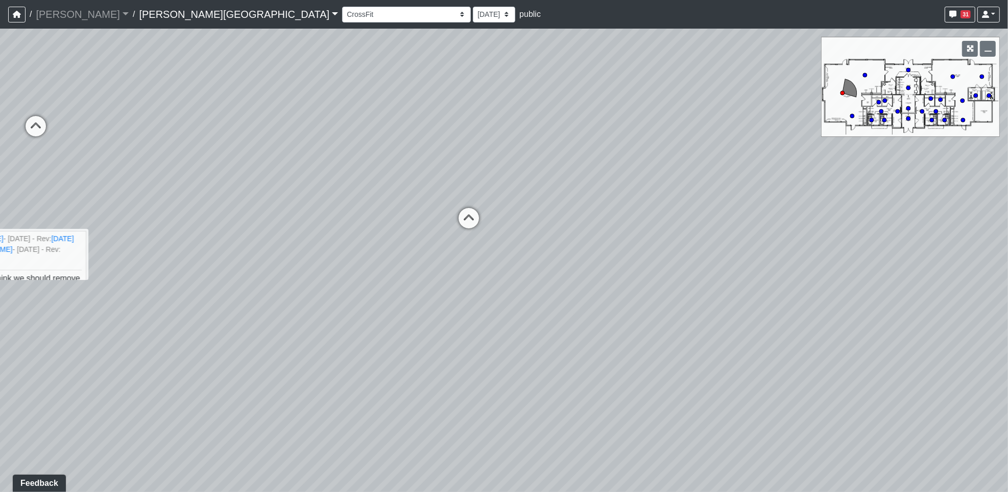
drag, startPoint x: 795, startPoint y: 219, endPoint x: 222, endPoint y: 278, distance: 576.3
click at [213, 289] on div "Loading... Entry 1 Loading... Banquette Seating 1 Loading... Entry 2 Loading...…" at bounding box center [504, 260] width 1008 height 463
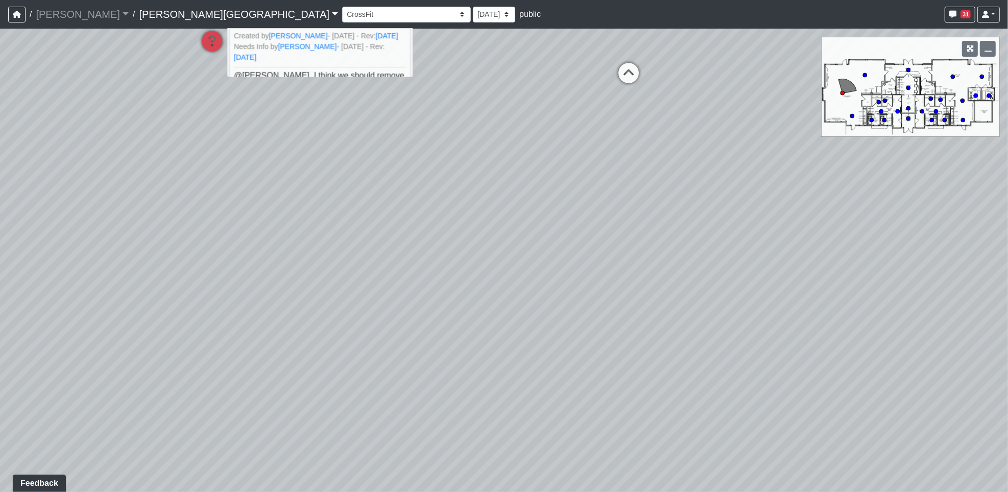
drag, startPoint x: 258, startPoint y: 300, endPoint x: 696, endPoint y: 156, distance: 461.0
click at [485, 160] on div "Loading... Entry 1 Loading... Banquette Seating 1 Loading... Entry 2 Loading...…" at bounding box center [504, 260] width 1008 height 463
click at [213, 43] on icon at bounding box center [213, 47] width 31 height 31
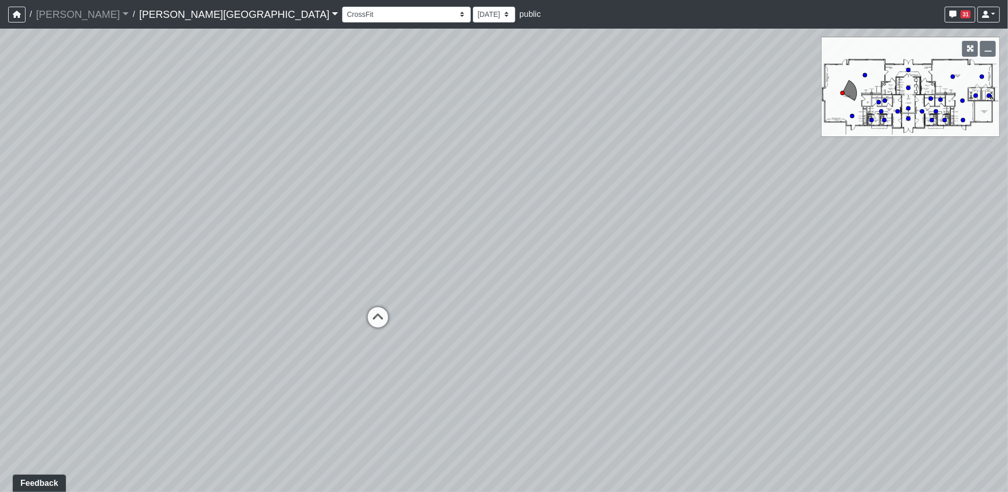
drag, startPoint x: 647, startPoint y: 191, endPoint x: 323, endPoint y: 422, distance: 398.2
click at [278, 441] on div "Loading... Entry 1 Loading... Banquette Seating 1 Loading... Entry 2 Loading...…" at bounding box center [504, 260] width 1008 height 463
drag, startPoint x: 482, startPoint y: 292, endPoint x: 367, endPoint y: 296, distance: 115.0
click at [0, 327] on html "/ Flournoy Flournoy Loading... / Butler Road Butler Road Loading... Butler Road…" at bounding box center [504, 246] width 1008 height 492
drag, startPoint x: 773, startPoint y: 272, endPoint x: 233, endPoint y: 302, distance: 541.3
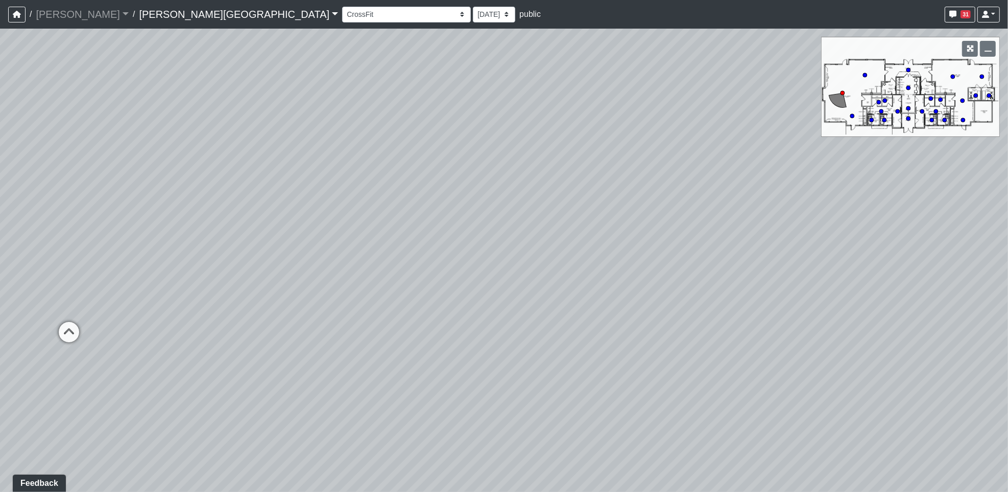
click at [226, 316] on div "Loading... Entry 1 Loading... Banquette Seating 1 Loading... Entry 2 Loading...…" at bounding box center [504, 260] width 1008 height 463
click at [342, 8] on select "Banquette Seating 1 Banquette Seating 2 Billards Lounge Billards Lounge Hallway…" at bounding box center [406, 15] width 129 height 16
click at [342, 7] on select "Banquette Seating 1 Banquette Seating 2 Billards Lounge Billards Lounge Hallway…" at bounding box center [406, 15] width 129 height 16
select select "2wex5KYTEd7kxUaNyhns3o"
drag, startPoint x: 588, startPoint y: 358, endPoint x: 667, endPoint y: 238, distance: 144.0
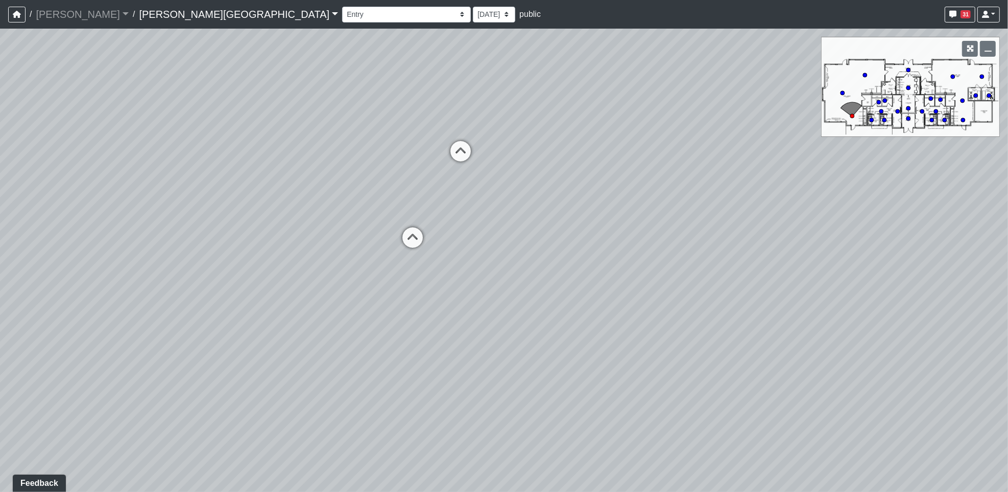
click at [667, 238] on div "Loading... Entry 1 Loading... Banquette Seating 1 Loading... Entry 2 Loading...…" at bounding box center [504, 260] width 1008 height 463
click at [139, 19] on link "Butler Road" at bounding box center [238, 14] width 199 height 20
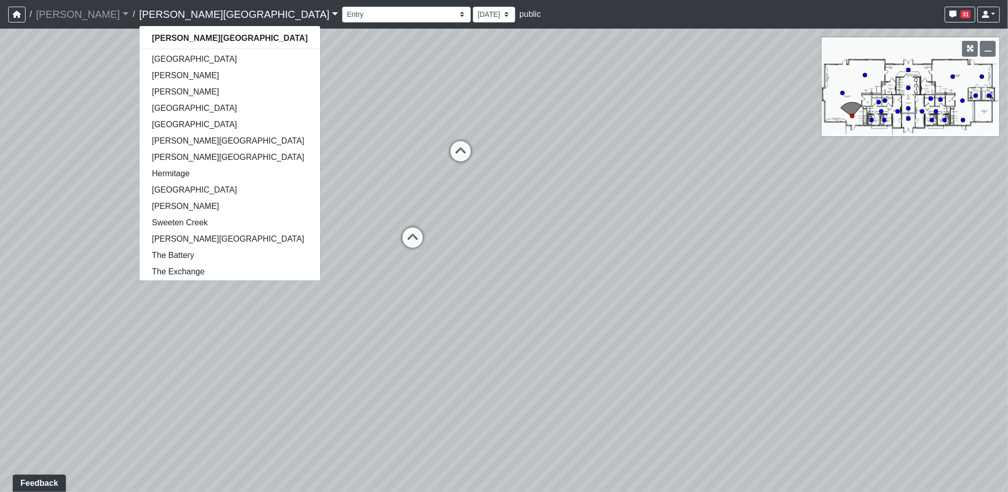
scroll to position [3, 0]
click at [139, 215] on link "Sweeten Creek" at bounding box center [229, 220] width 180 height 16
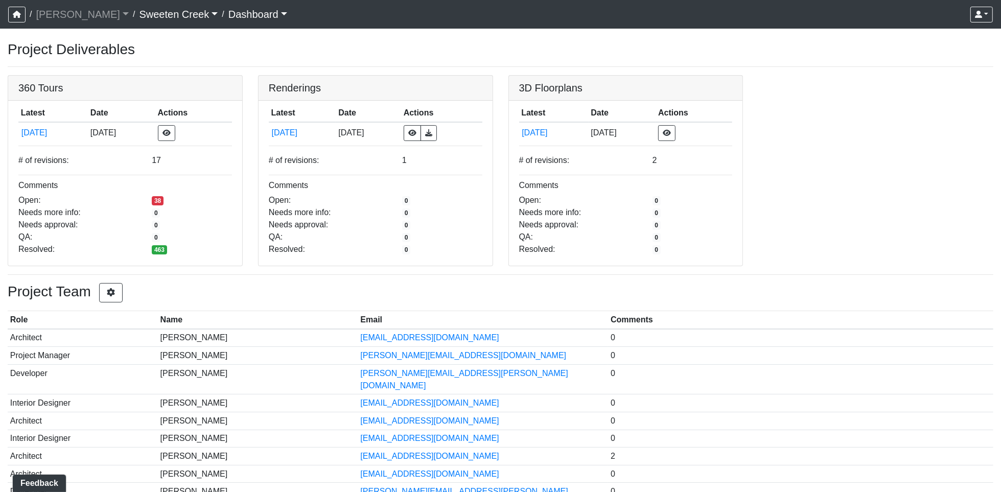
click at [171, 17] on link "Sweeten Creek" at bounding box center [178, 14] width 79 height 20
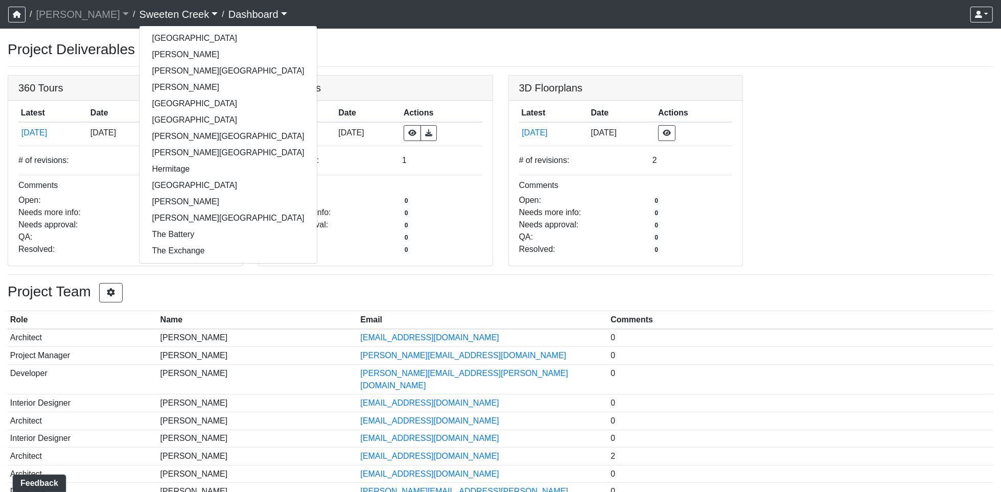
click at [379, 42] on h3 "Project Deliverables" at bounding box center [500, 49] width 985 height 17
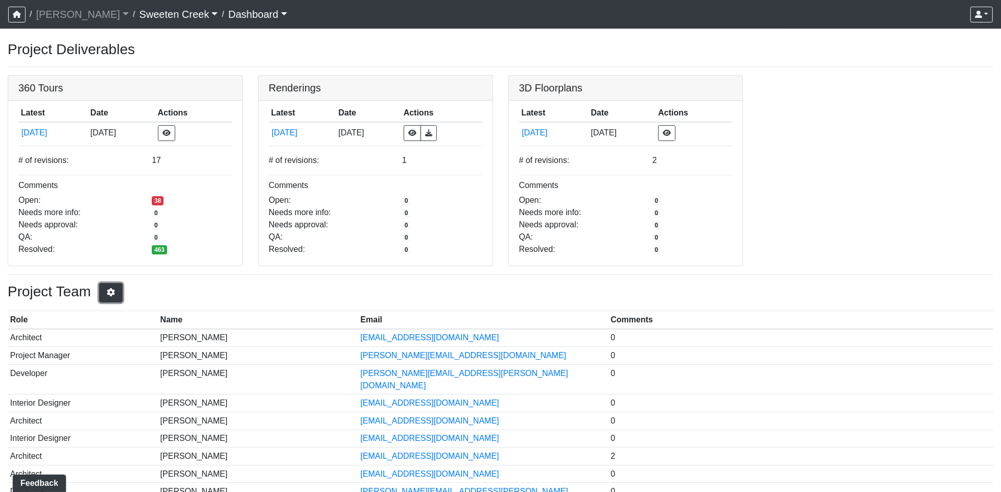
click at [116, 293] on icon "button" at bounding box center [111, 292] width 10 height 8
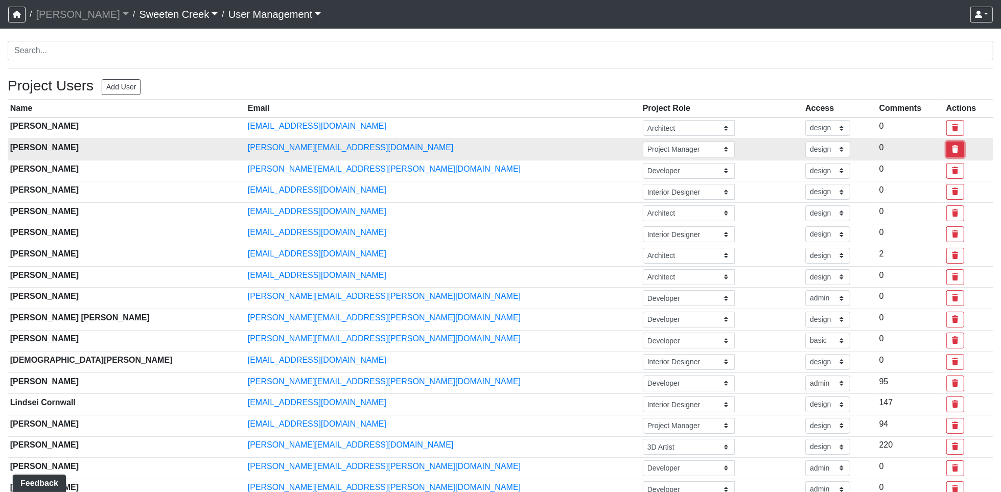
click at [946, 147] on button "button" at bounding box center [955, 150] width 18 height 16
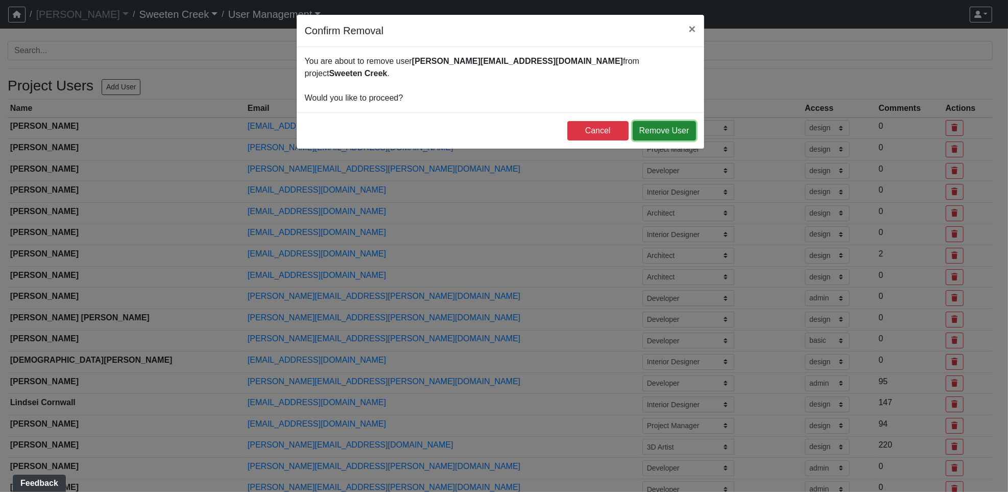
click at [667, 121] on button "Remove User" at bounding box center [664, 130] width 63 height 19
select select "design"
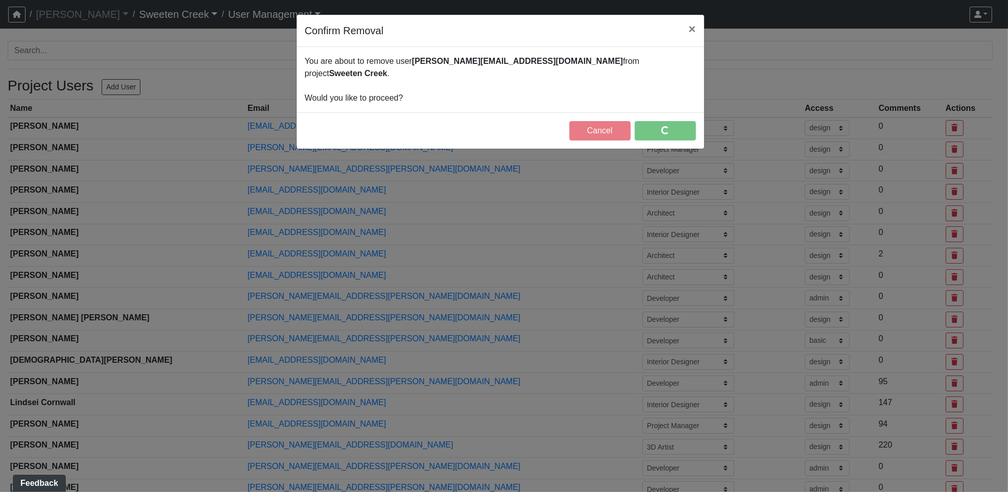
select select "design"
select select "basic"
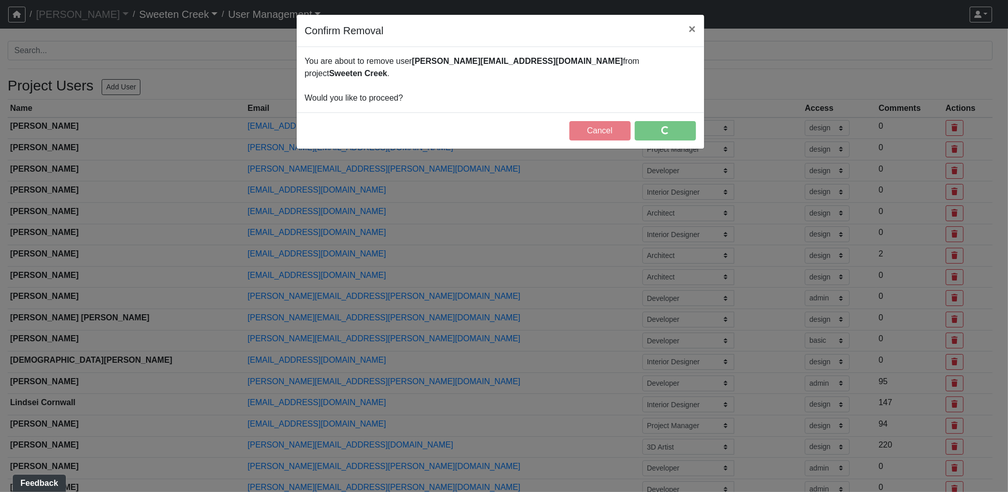
select select "design"
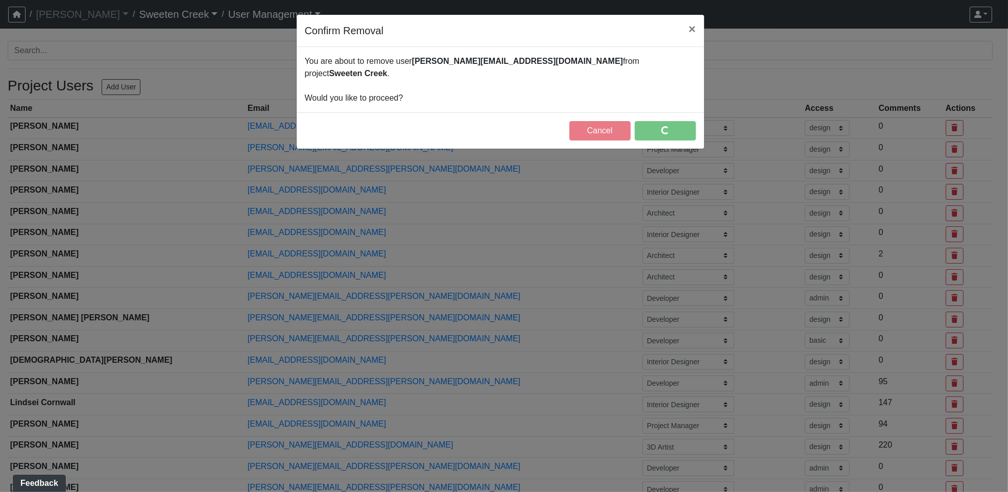
select select "design"
select select "basic"
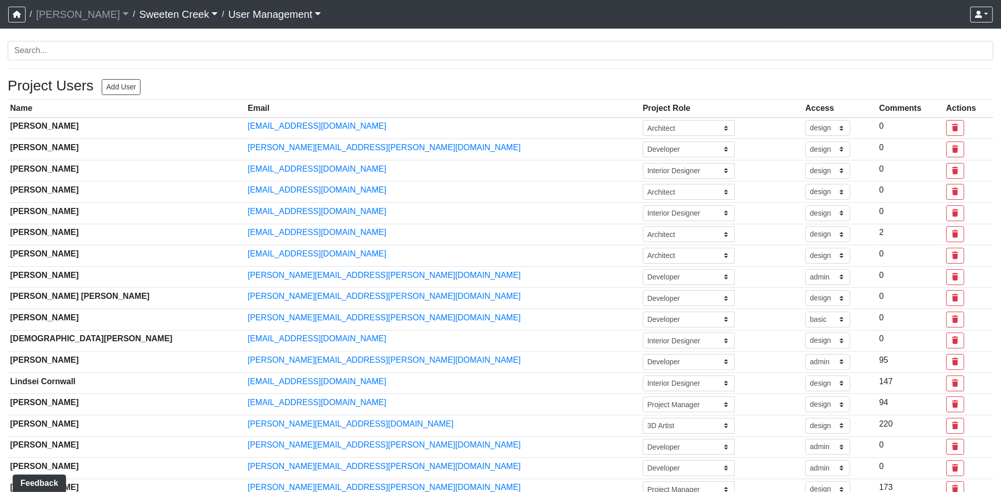
click at [148, 14] on link "Sweeten Creek" at bounding box center [178, 14] width 79 height 20
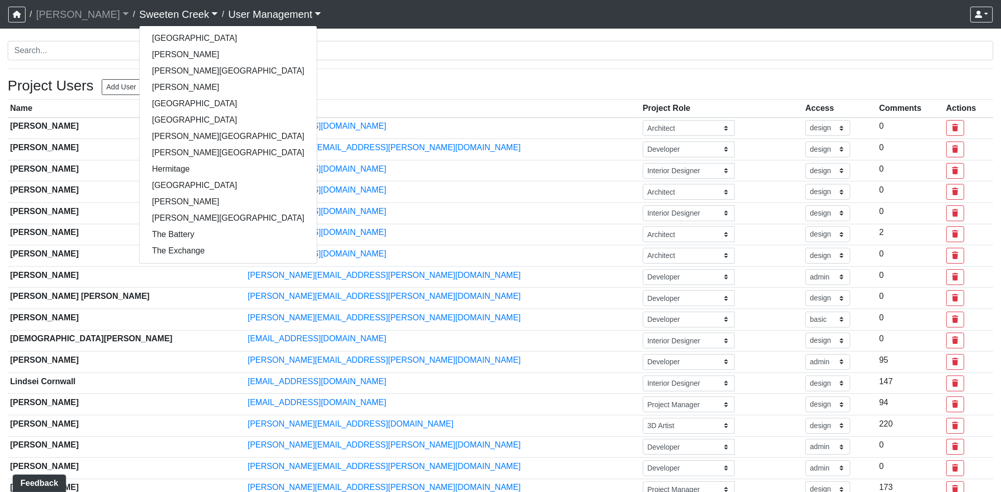
click at [139, 19] on link "Sweeten Creek" at bounding box center [178, 14] width 79 height 20
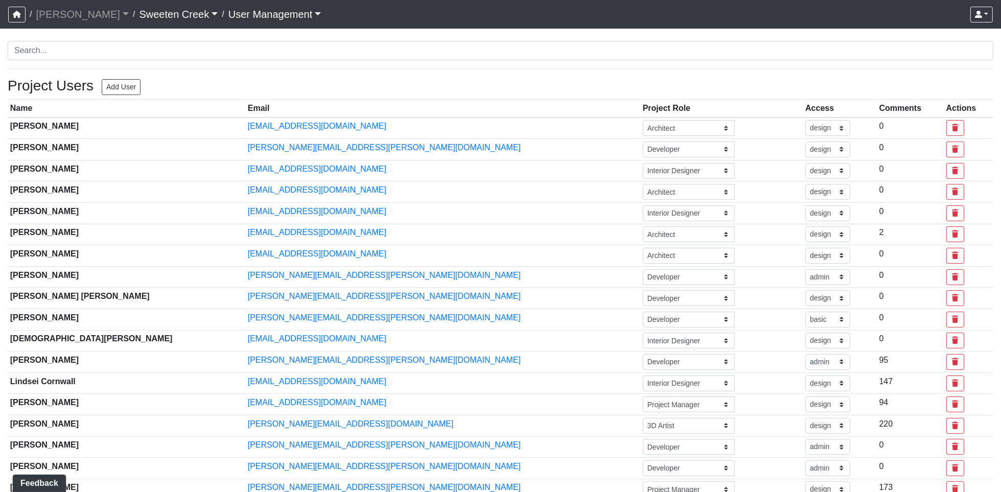
click at [139, 14] on link "Sweeten Creek" at bounding box center [178, 14] width 79 height 20
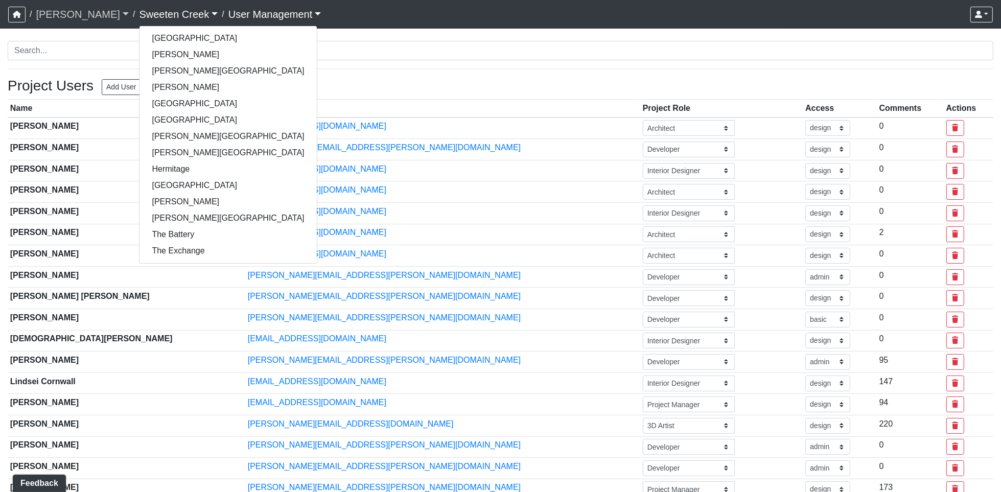
click at [56, 9] on link "[PERSON_NAME]" at bounding box center [82, 14] width 93 height 20
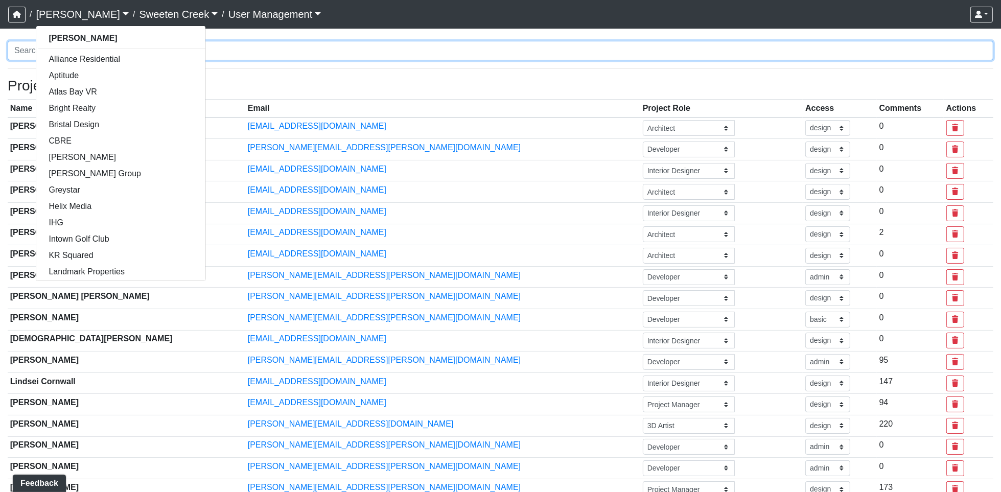
click at [361, 45] on input "Search" at bounding box center [500, 50] width 985 height 19
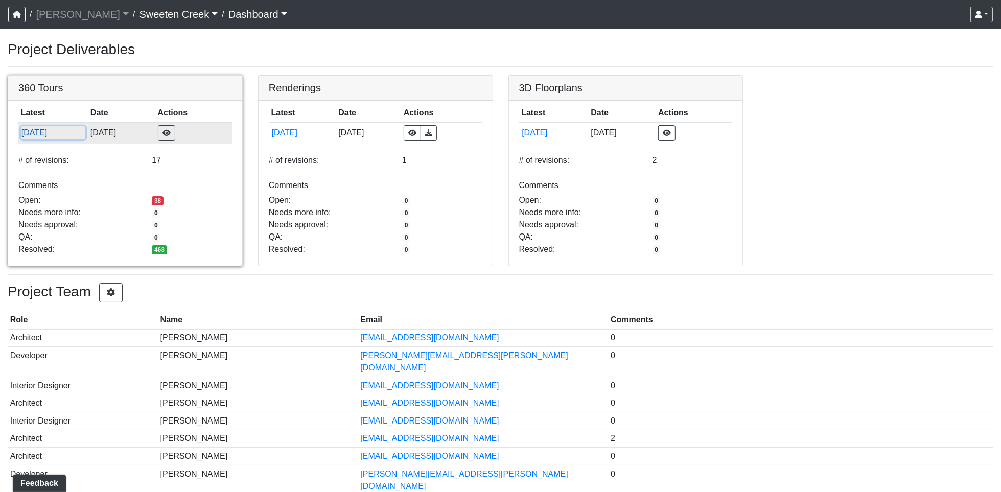
click at [44, 132] on button "[DATE]" at bounding box center [53, 132] width 65 height 13
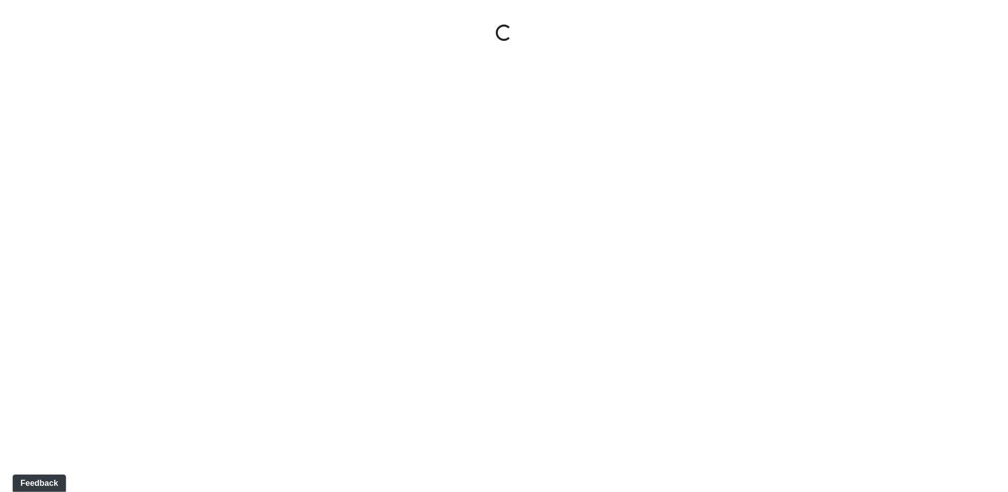
select select "1QVtRjyM1orE5pKiq1FaV1"
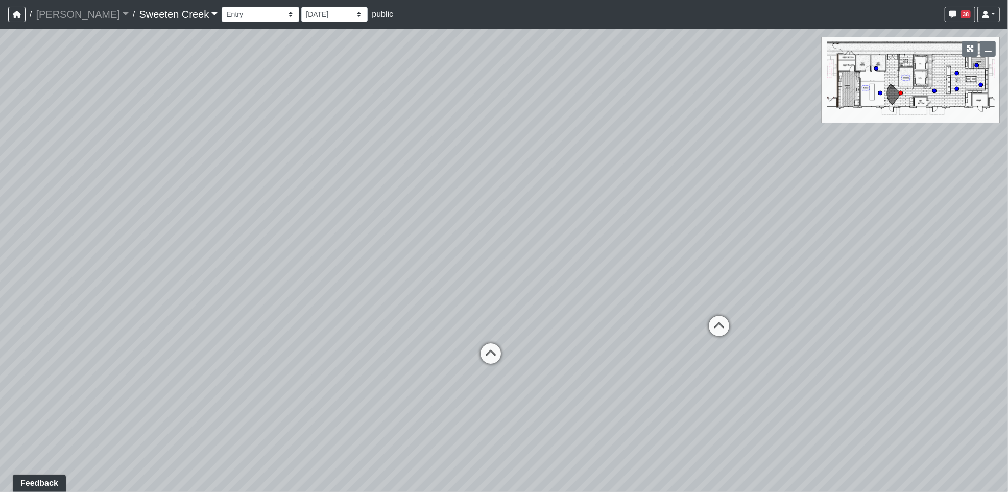
drag, startPoint x: 731, startPoint y: 431, endPoint x: 791, endPoint y: 388, distance: 73.7
click at [791, 388] on div "Loading... Office Loading... Reception Loading... Mailroom - Elevator Lobby Loa…" at bounding box center [504, 260] width 1008 height 463
click at [152, 15] on link "Sweeten Creek" at bounding box center [178, 14] width 79 height 20
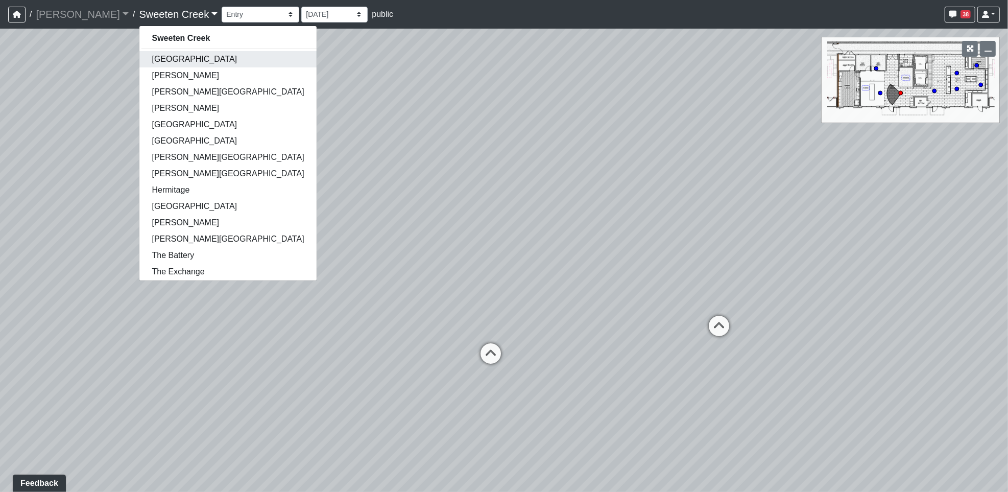
click at [139, 60] on link "[GEOGRAPHIC_DATA]" at bounding box center [227, 59] width 177 height 16
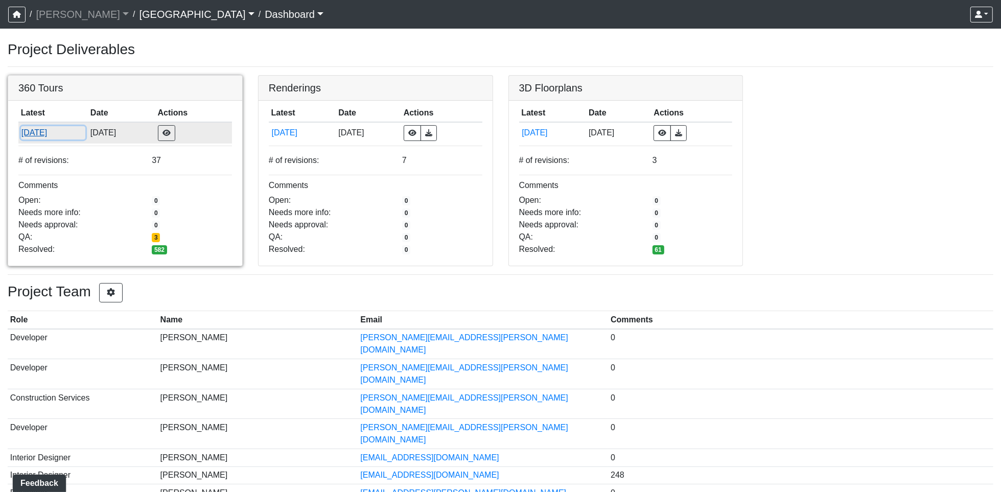
click at [54, 128] on button "[DATE]" at bounding box center [53, 132] width 65 height 13
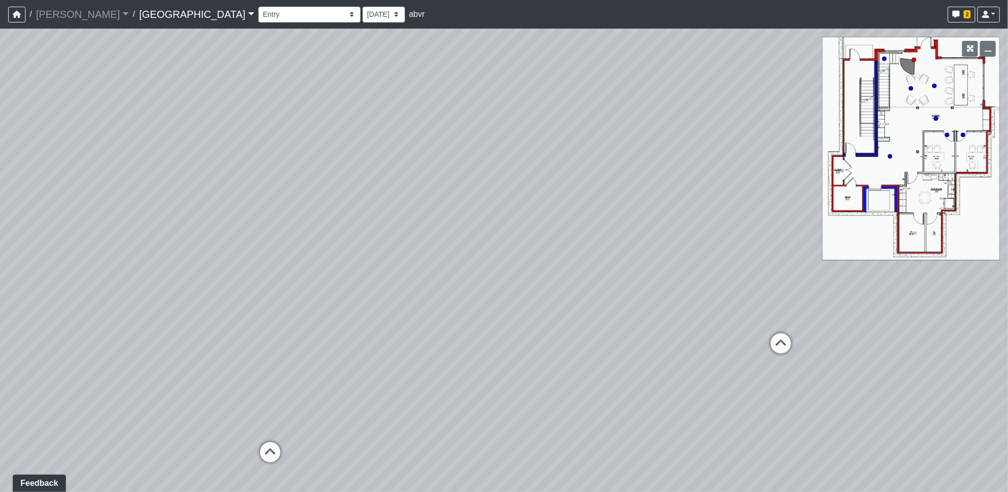
drag, startPoint x: 753, startPoint y: 409, endPoint x: 315, endPoint y: 373, distance: 439.8
click at [315, 373] on div "Loading... Reception Desk Loading... Lobby Loading... Landing" at bounding box center [504, 260] width 1008 height 463
drag, startPoint x: 487, startPoint y: 91, endPoint x: 591, endPoint y: 277, distance: 212.2
click at [629, 315] on div "Loading... Reception Desk Loading... Lobby Loading... Landing" at bounding box center [504, 260] width 1008 height 463
click at [258, 21] on select "Clubroom Lobby Courtyard Entry Kitchen Kitchen Stools Seating TV Lounge Banquet…" at bounding box center [309, 15] width 102 height 16
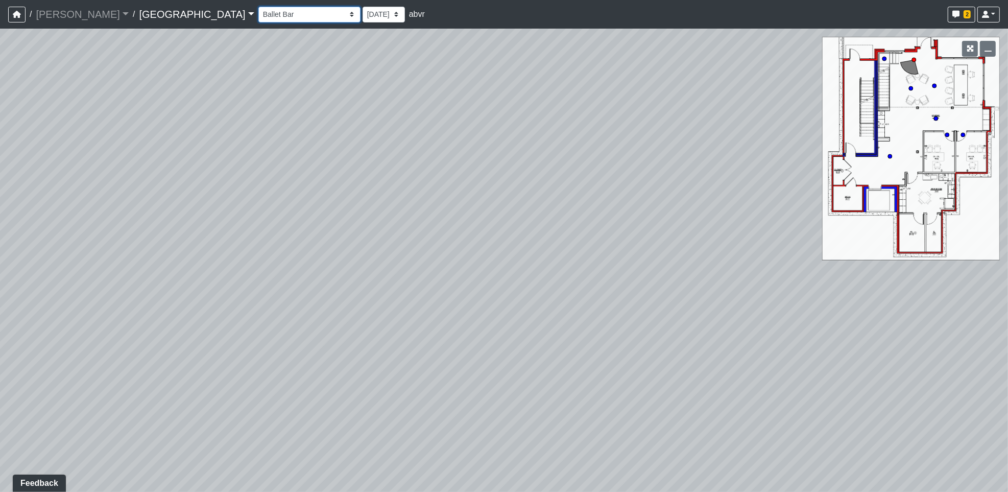
click at [258, 7] on select "Clubroom Lobby Courtyard Entry Kitchen Kitchen Stools Seating TV Lounge Banquet…" at bounding box center [309, 15] width 102 height 16
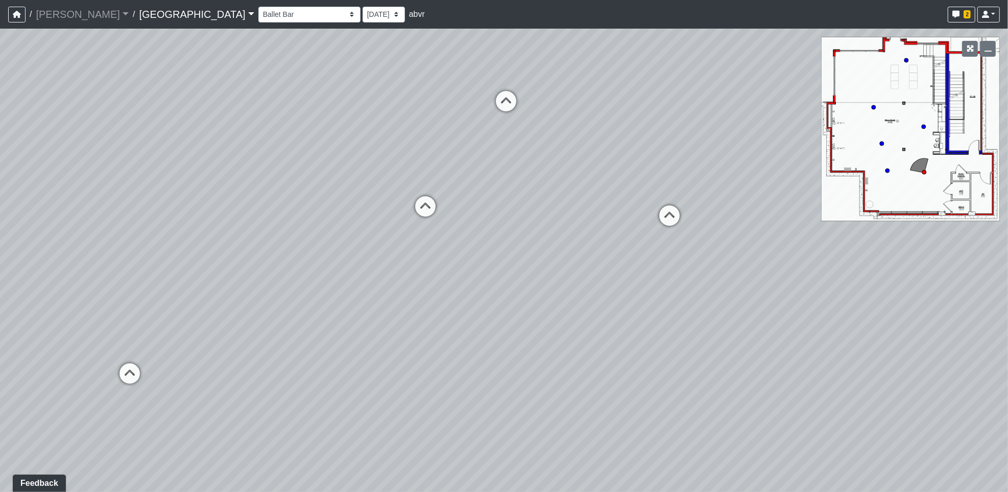
drag, startPoint x: 262, startPoint y: 349, endPoint x: 436, endPoint y: 154, distance: 261.9
click at [436, 154] on div "Loading... Reception Desk Loading... Lobby Loading... Landing Loading... Fitnes…" at bounding box center [504, 260] width 1008 height 463
click at [258, 17] on select "Clubroom Lobby Courtyard Entry Kitchen Kitchen Stools Seating TV Lounge Banquet…" at bounding box center [309, 15] width 102 height 16
click at [258, 7] on select "Clubroom Lobby Courtyard Entry Kitchen Kitchen Stools Seating TV Lounge Banquet…" at bounding box center [309, 15] width 102 height 16
select select "t5pH186ofBoP1FqkMY3546"
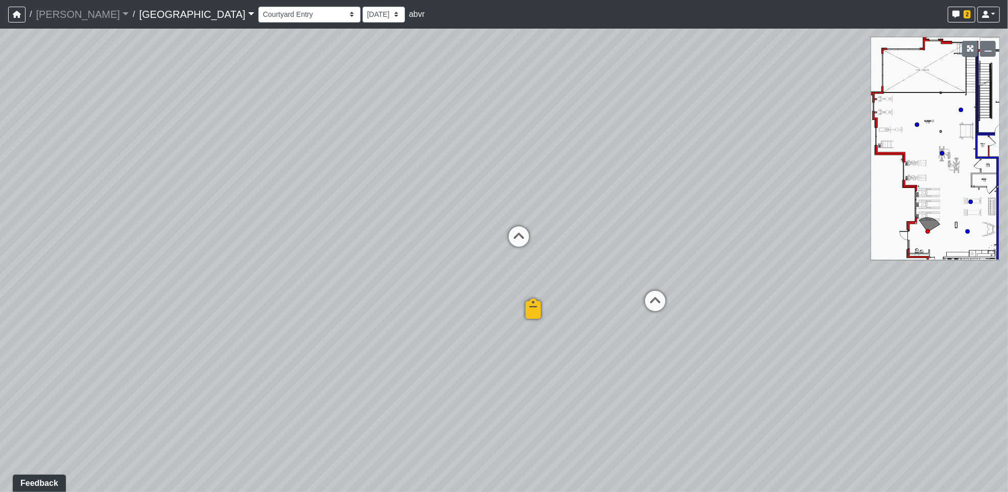
drag, startPoint x: 219, startPoint y: 303, endPoint x: 606, endPoint y: 215, distance: 397.2
click at [606, 215] on div "Loading... Reception Desk Loading... Lobby Loading... Landing Loading... Fitnes…" at bounding box center [504, 260] width 1008 height 463
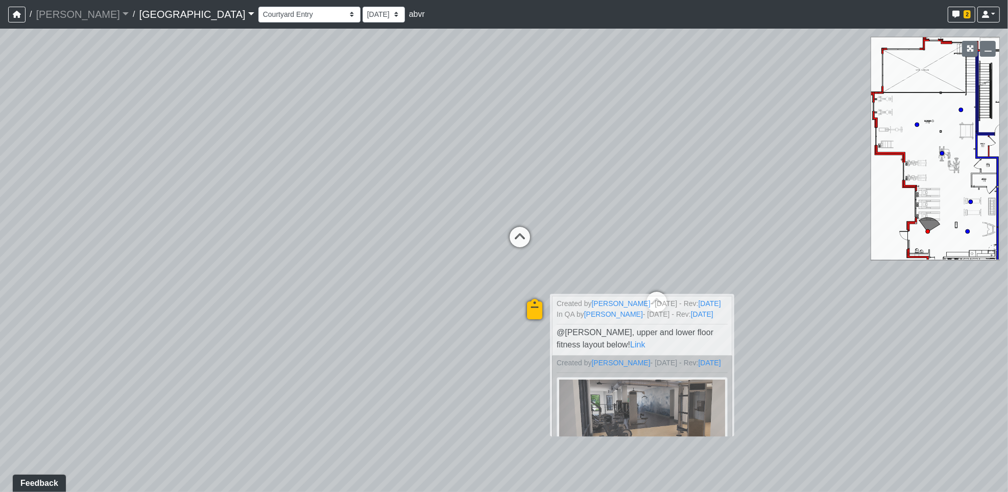
click at [533, 303] on icon at bounding box center [535, 314] width 31 height 31
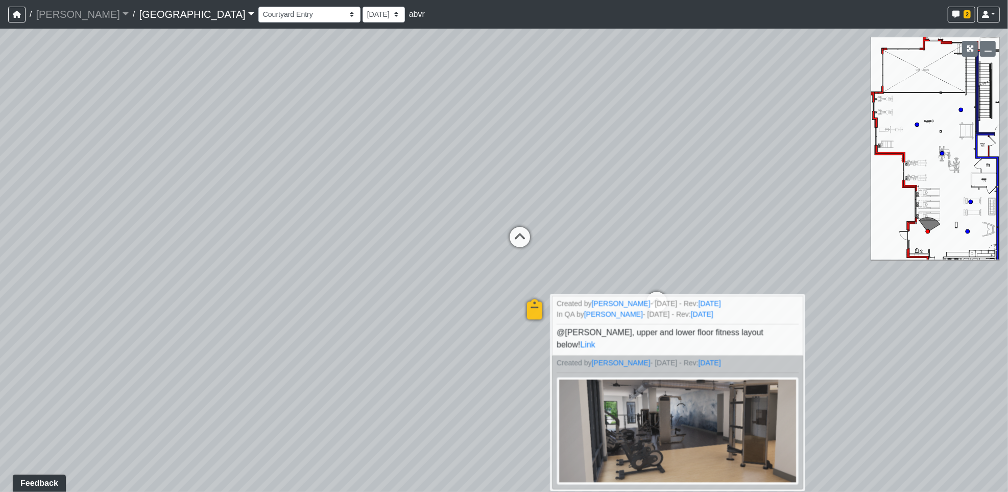
drag, startPoint x: 394, startPoint y: 388, endPoint x: 405, endPoint y: 370, distance: 21.3
click at [394, 388] on div "Loading... Reception Desk Loading... Lobby Loading... Landing Loading... Fitnes…" at bounding box center [504, 260] width 1008 height 463
